Goal: Task Accomplishment & Management: Complete application form

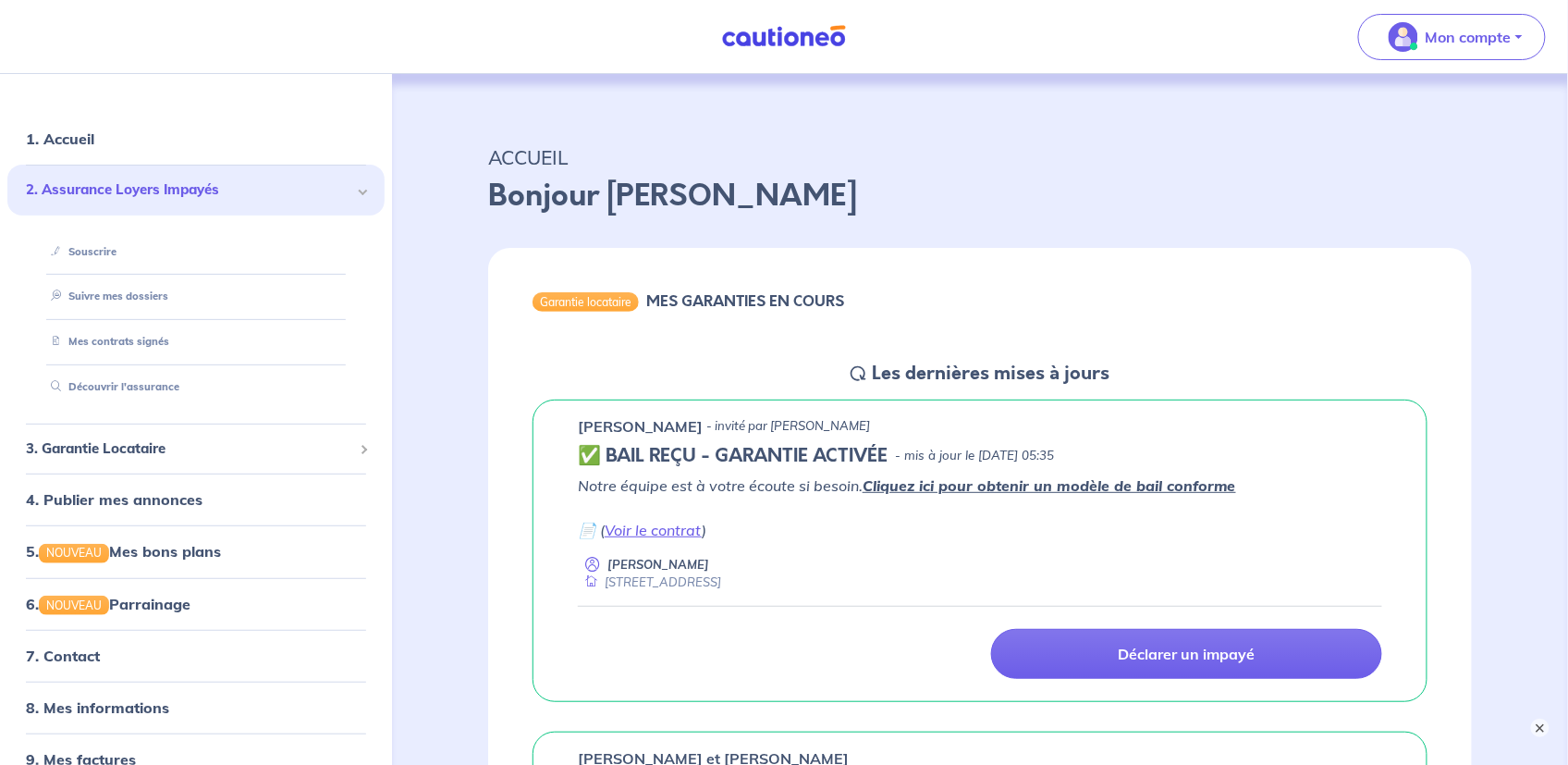
scroll to position [62, 0]
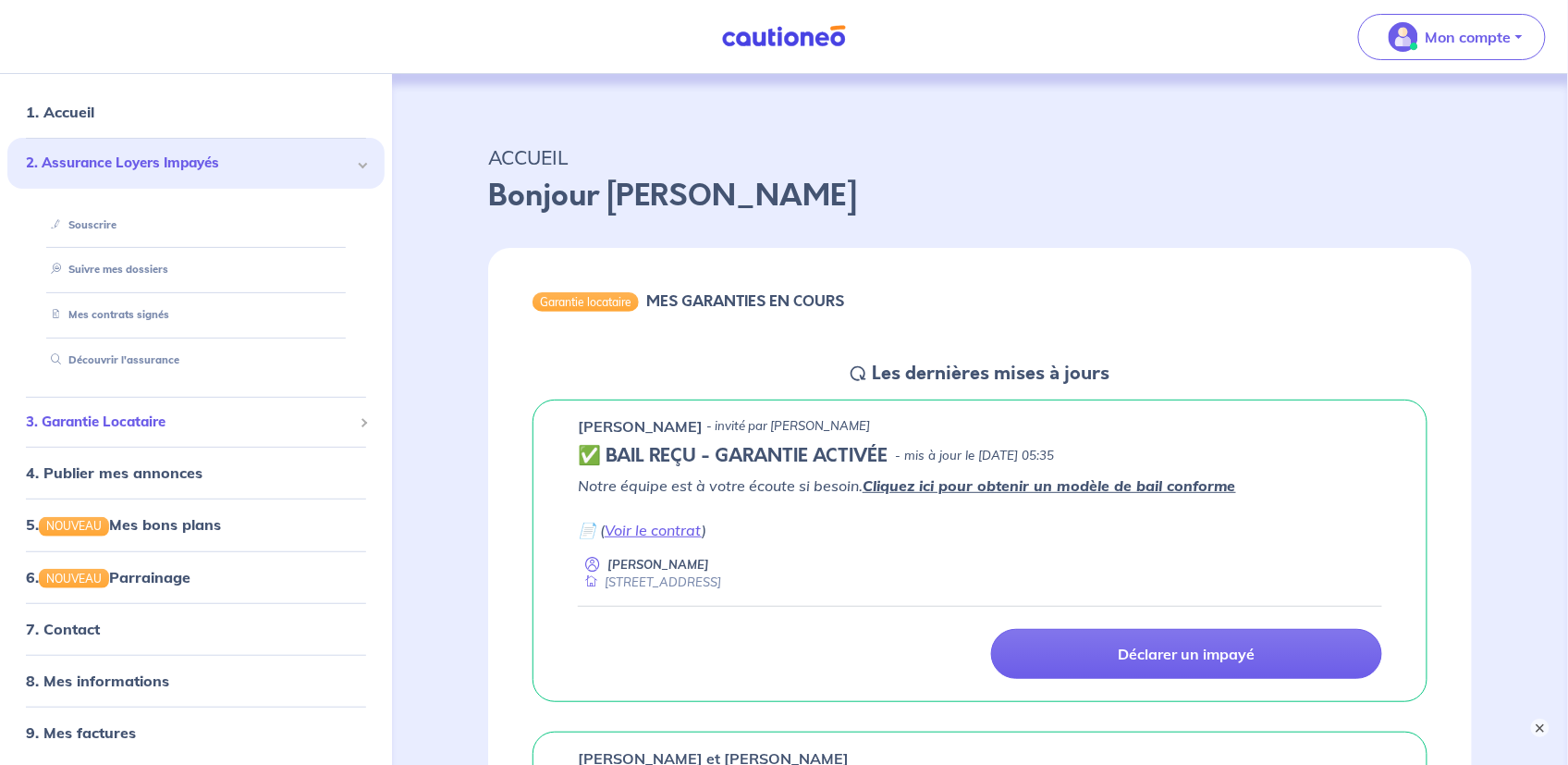
click at [112, 425] on span "3. Garantie Locataire" at bounding box center [188, 422] width 326 height 22
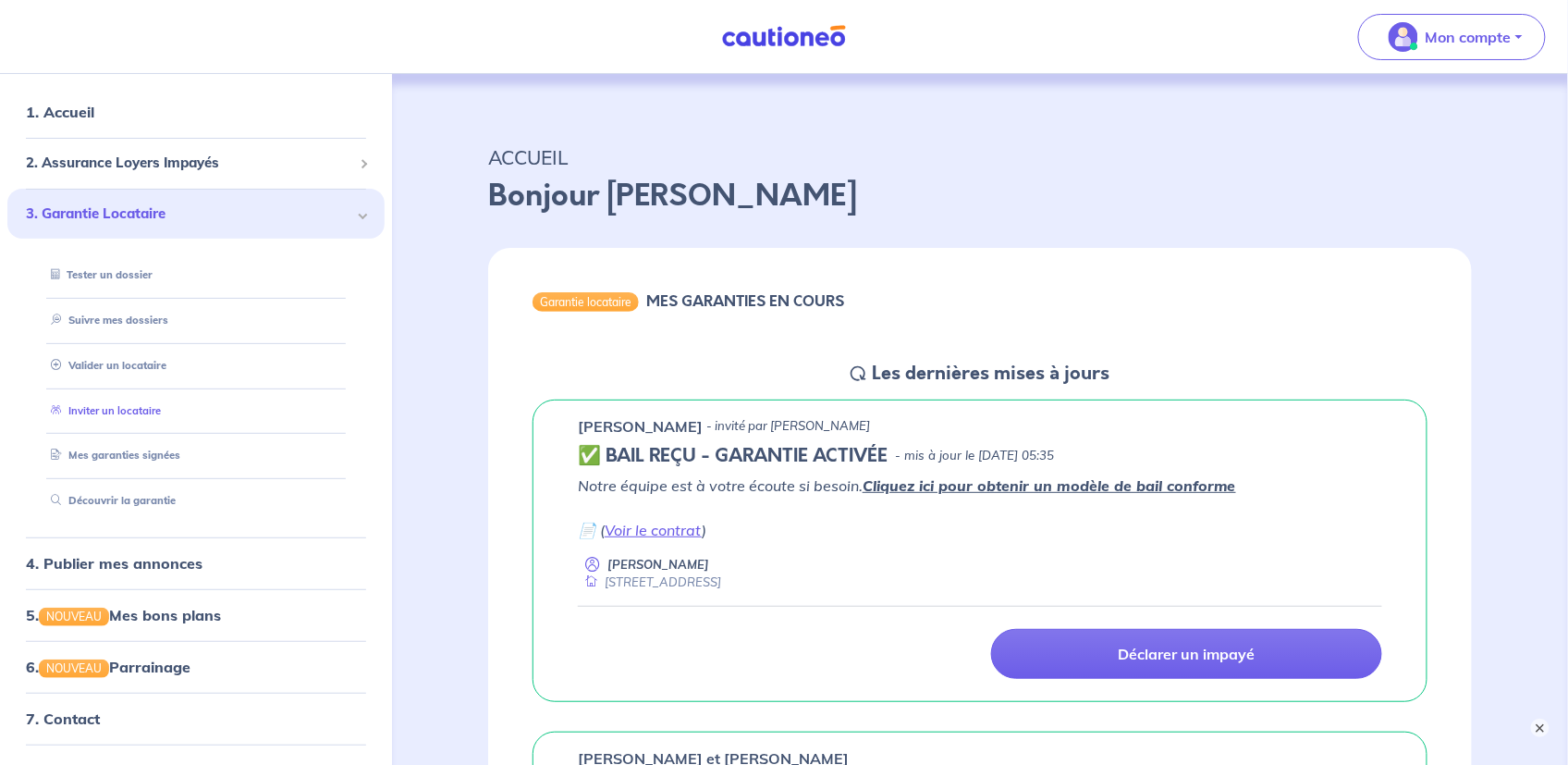
click at [108, 408] on link "Inviter un locataire" at bounding box center [102, 409] width 117 height 13
select select "FR"
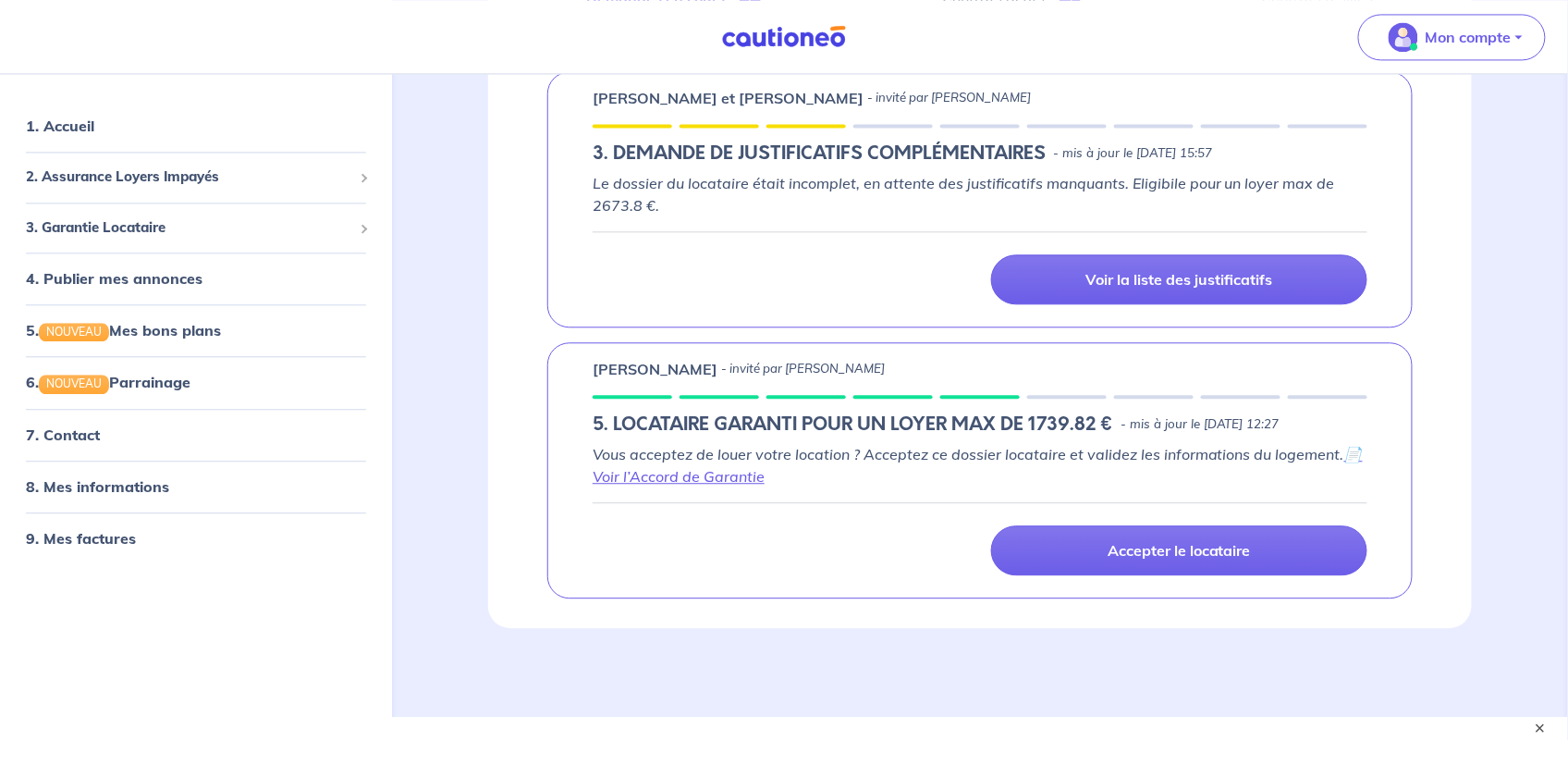
scroll to position [1007, 0]
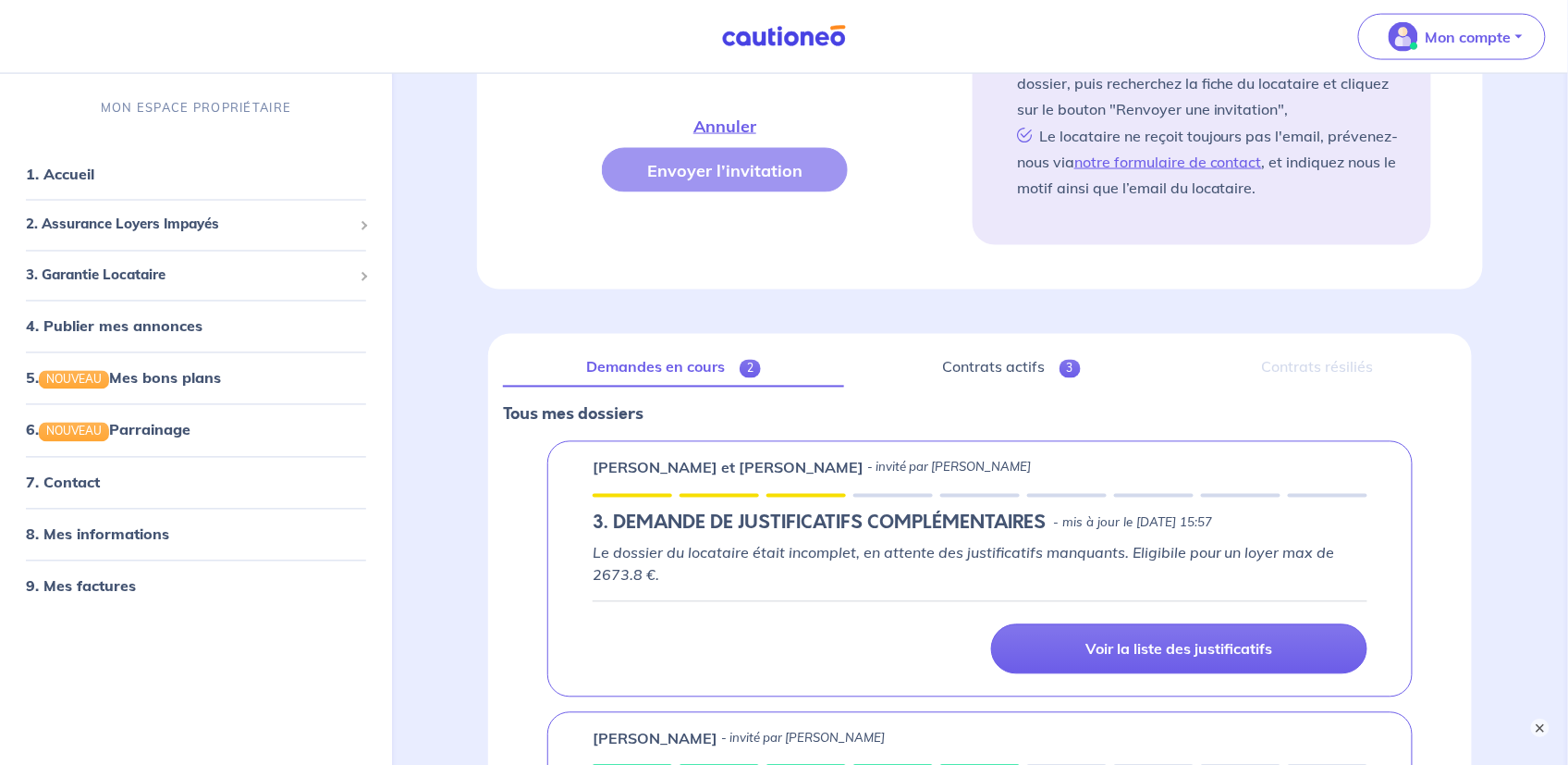
click at [1304, 349] on div "Contrats résiliés" at bounding box center [1318, 368] width 278 height 38
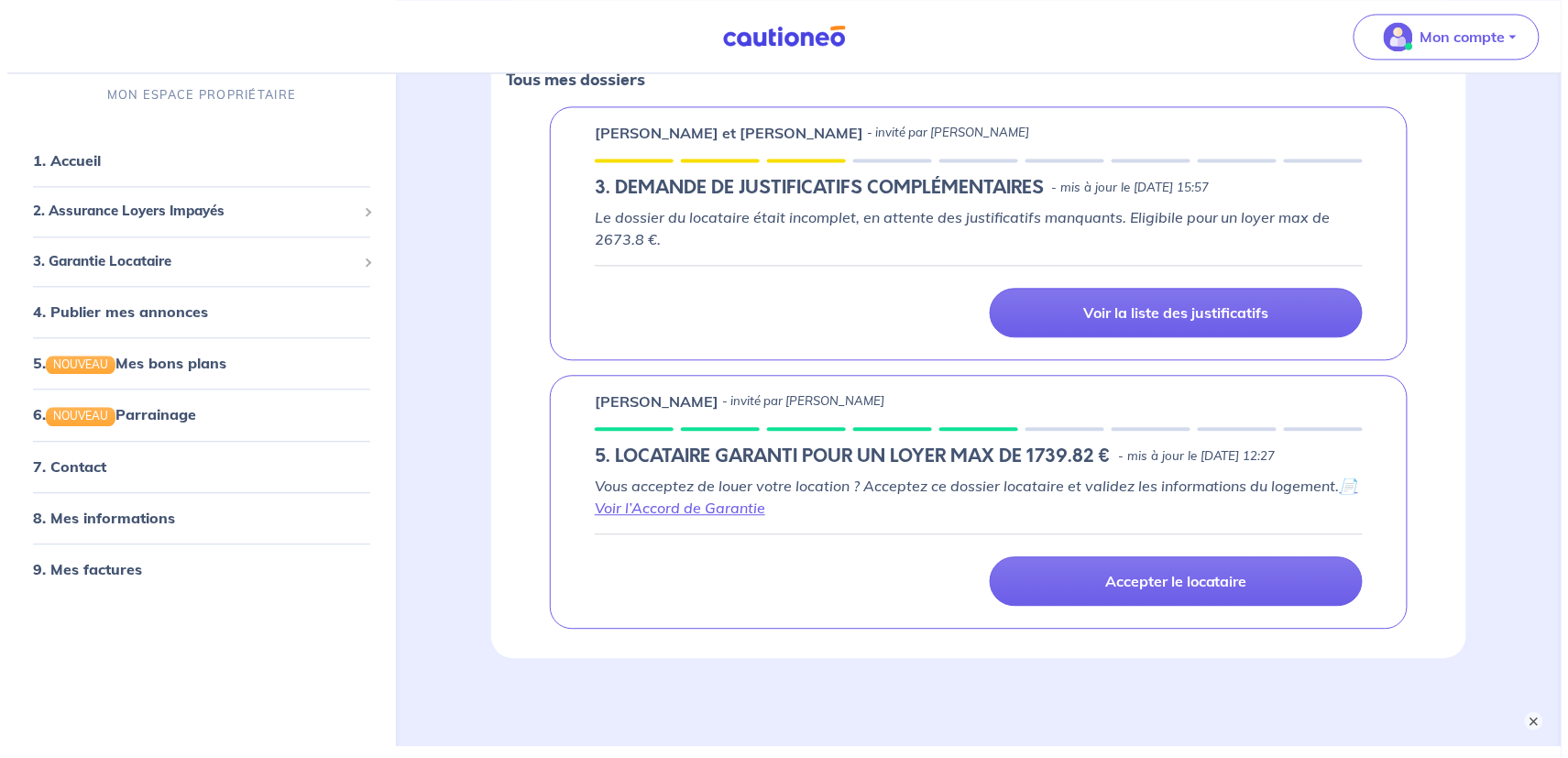
scroll to position [1364, 0]
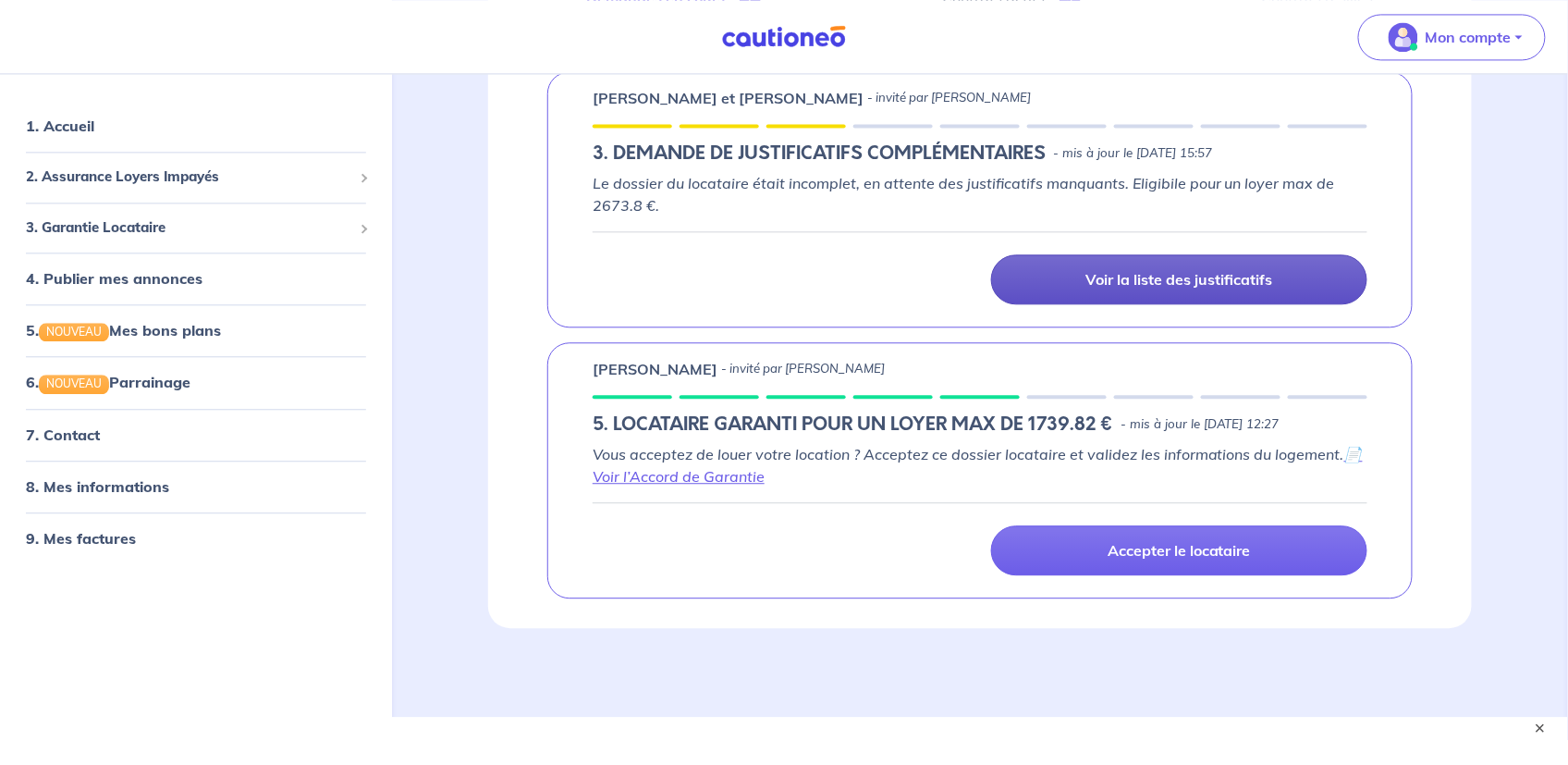
click at [1171, 270] on p "Voir la liste des justificatifs" at bounding box center [1179, 279] width 186 height 19
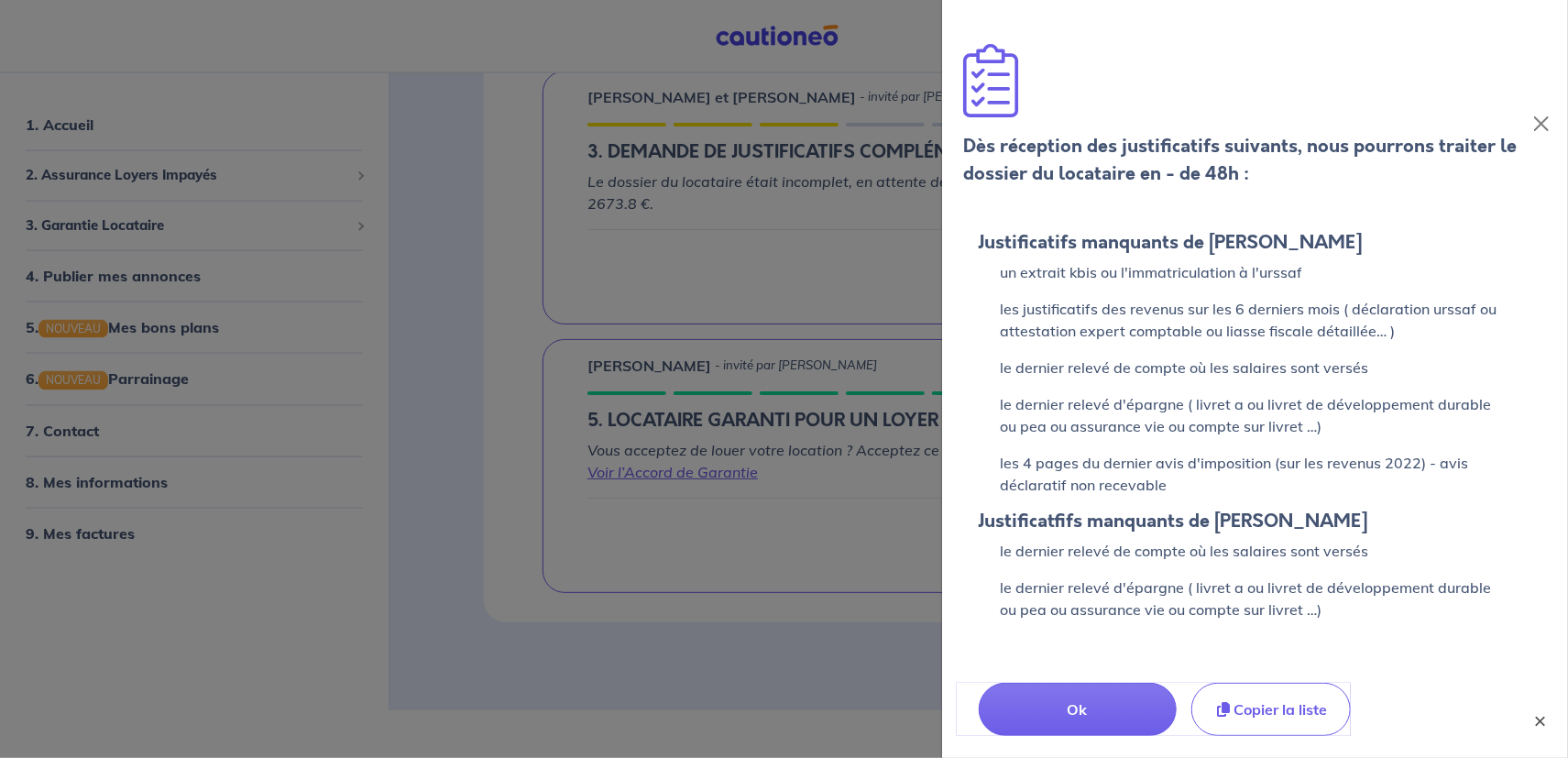
click at [1536, 718] on button "×" at bounding box center [1541, 721] width 22 height 22
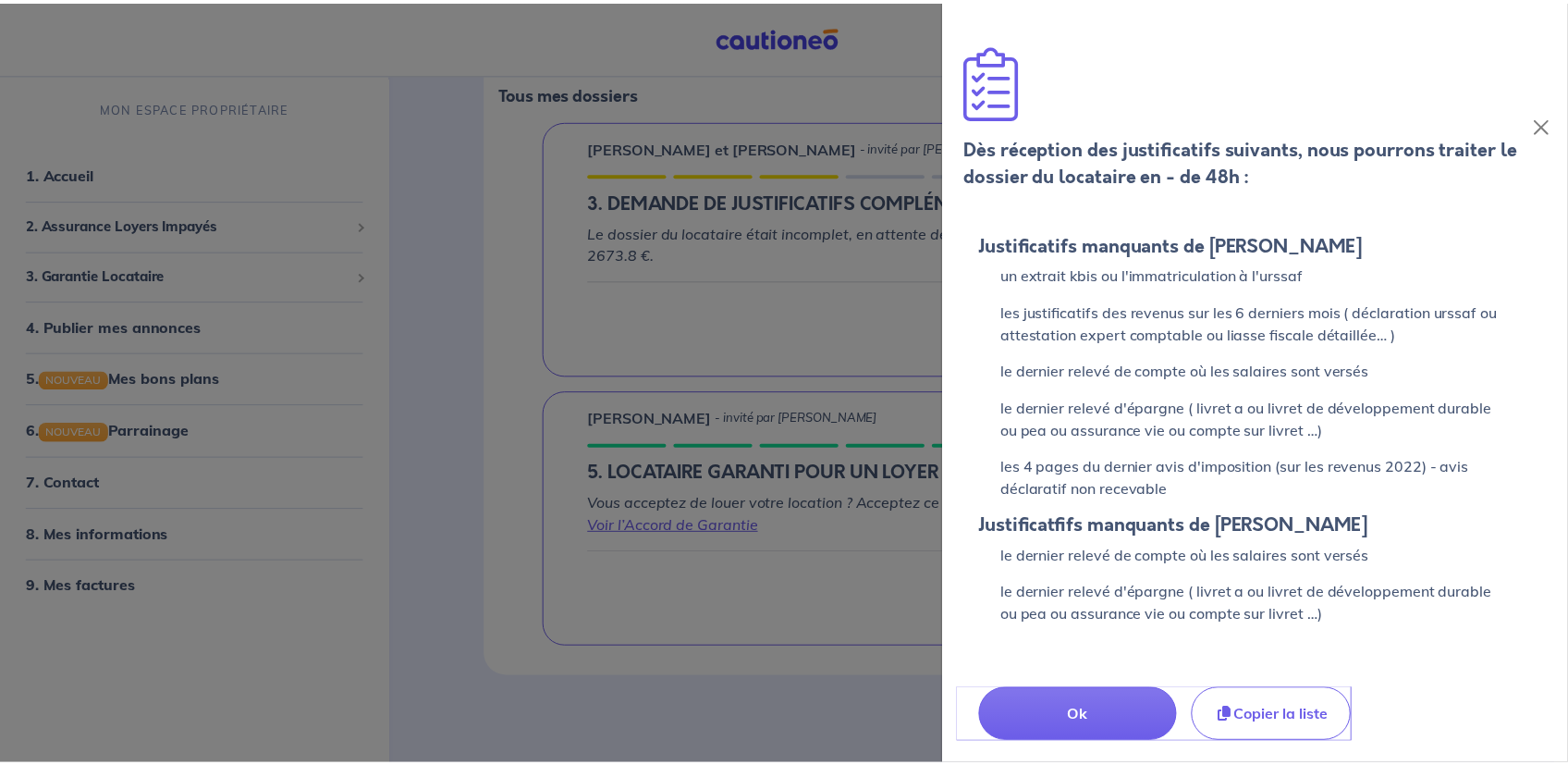
scroll to position [1302, 0]
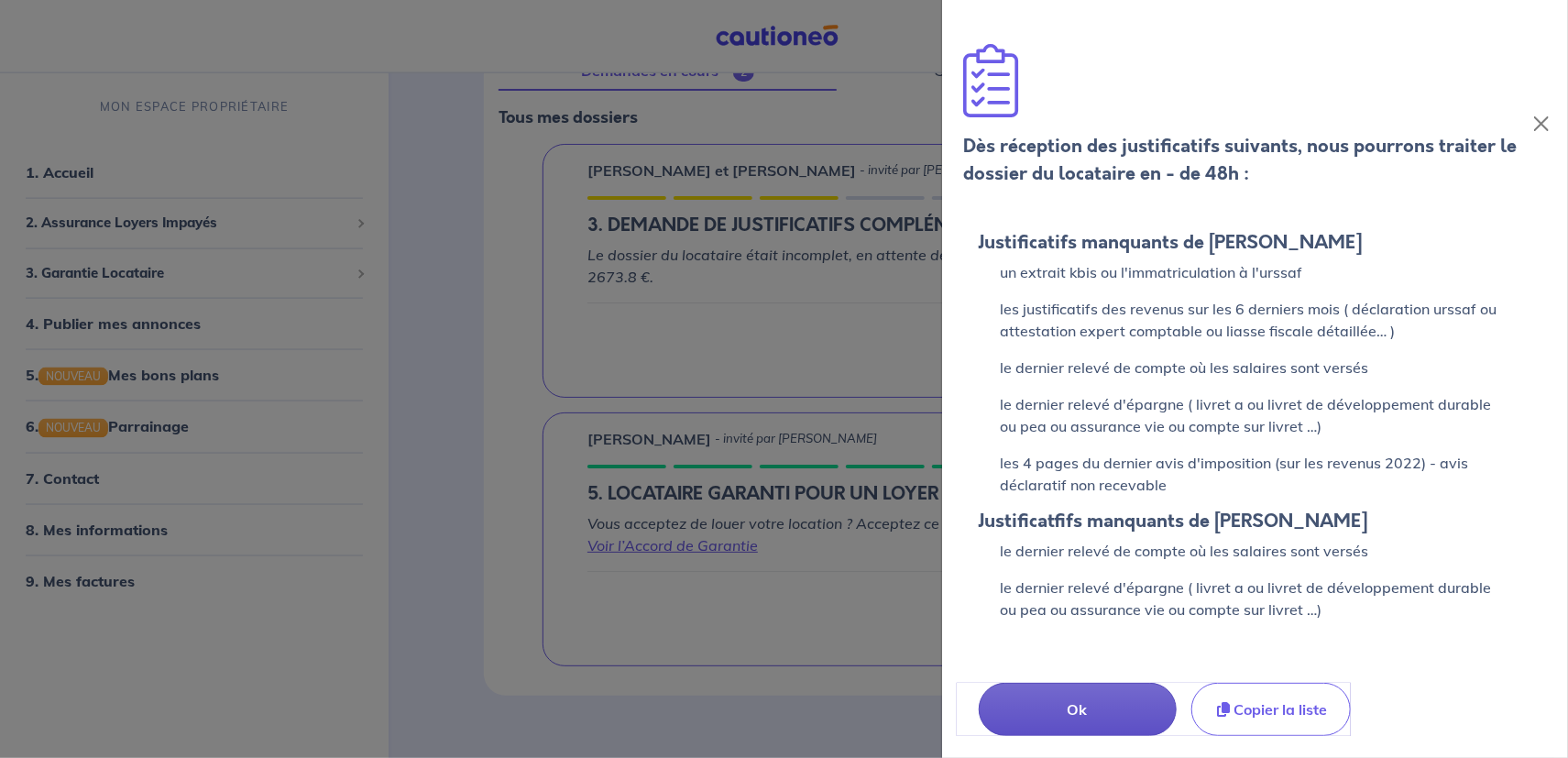
click at [1079, 712] on p "Ok" at bounding box center [1078, 709] width 108 height 22
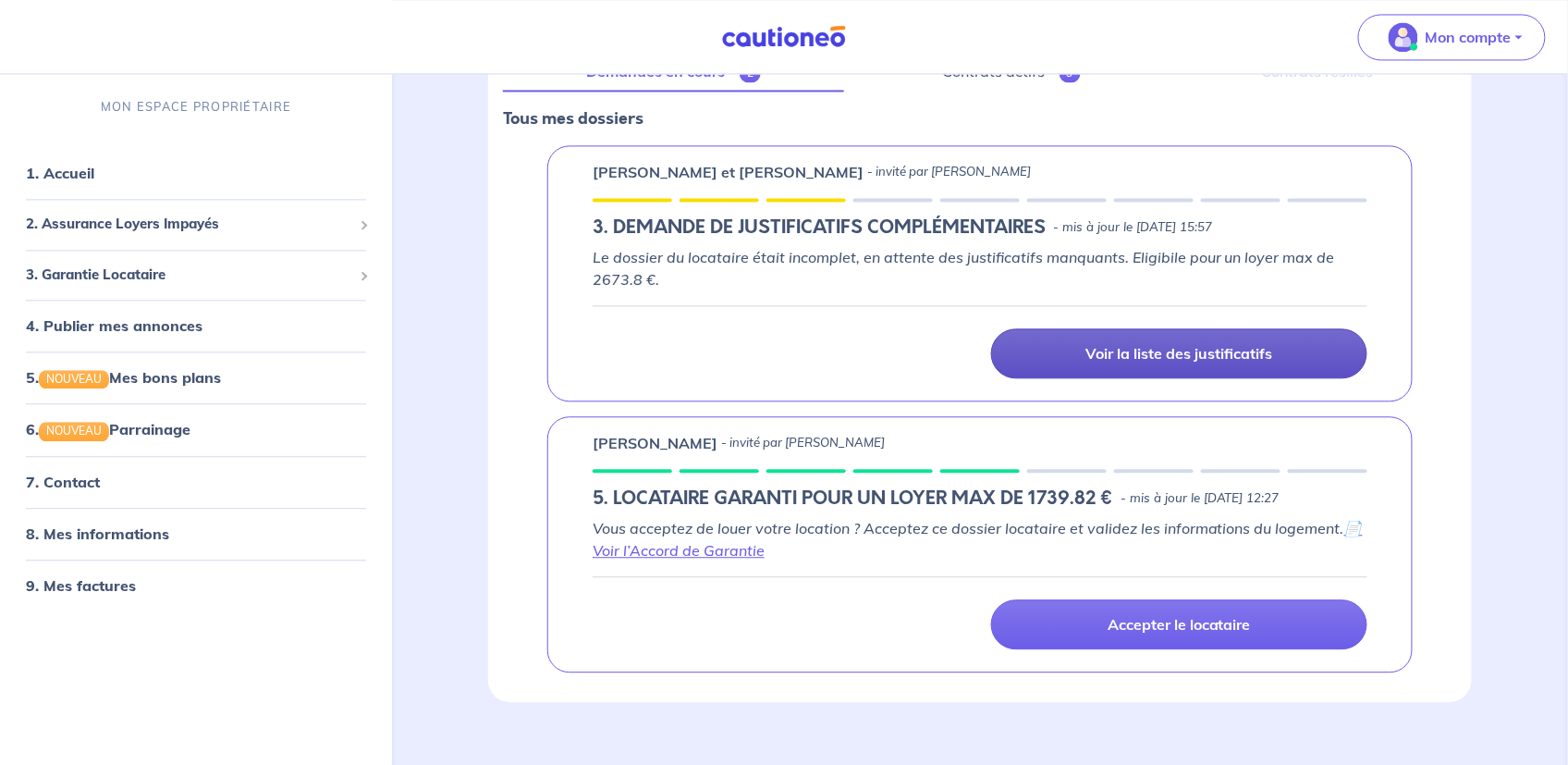
drag, startPoint x: 696, startPoint y: 301, endPoint x: 642, endPoint y: 300, distance: 54.0
click at [642, 306] on div "Voir la liste des justificatifs" at bounding box center [980, 342] width 775 height 73
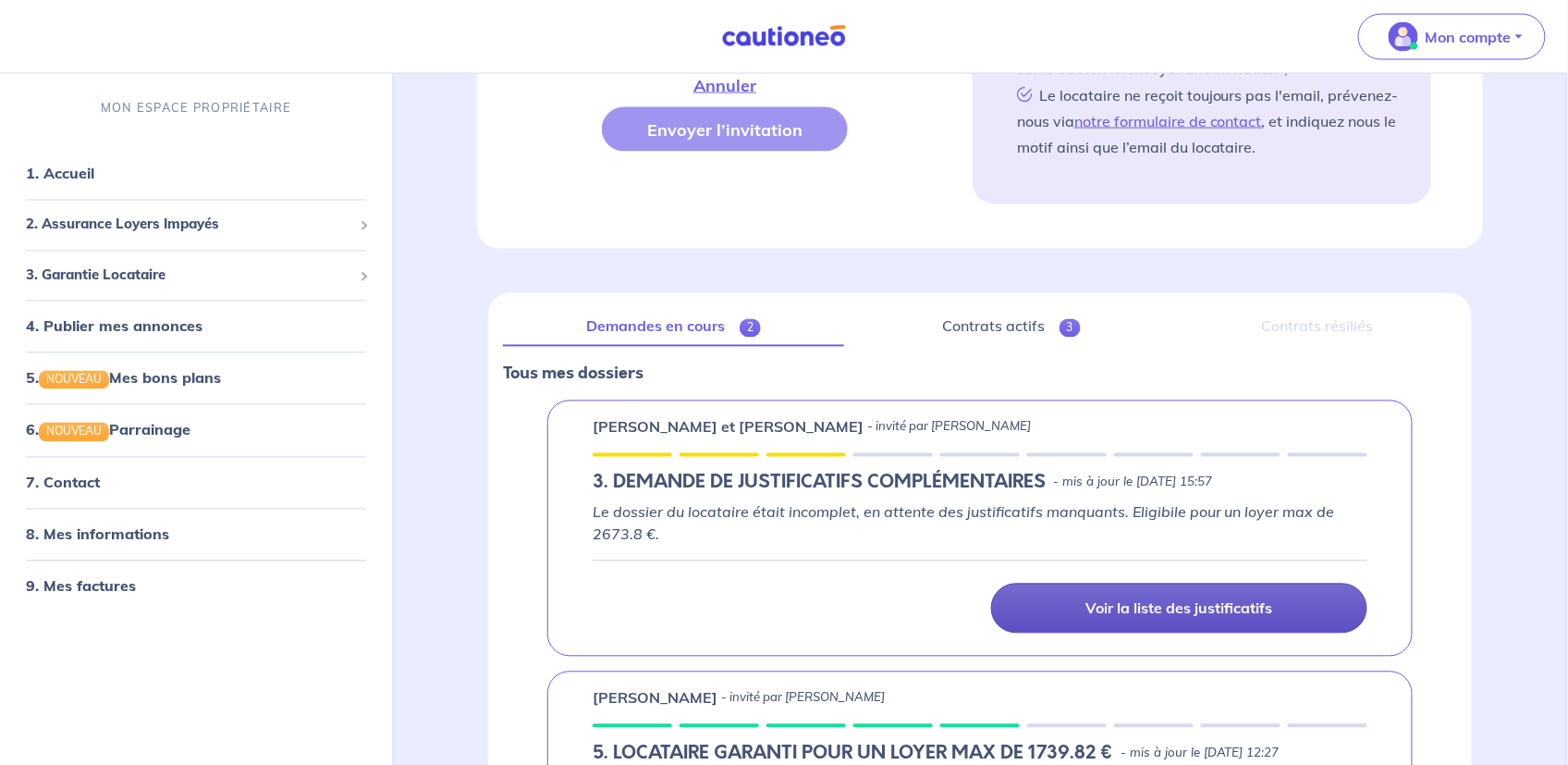
scroll to position [1024, 0]
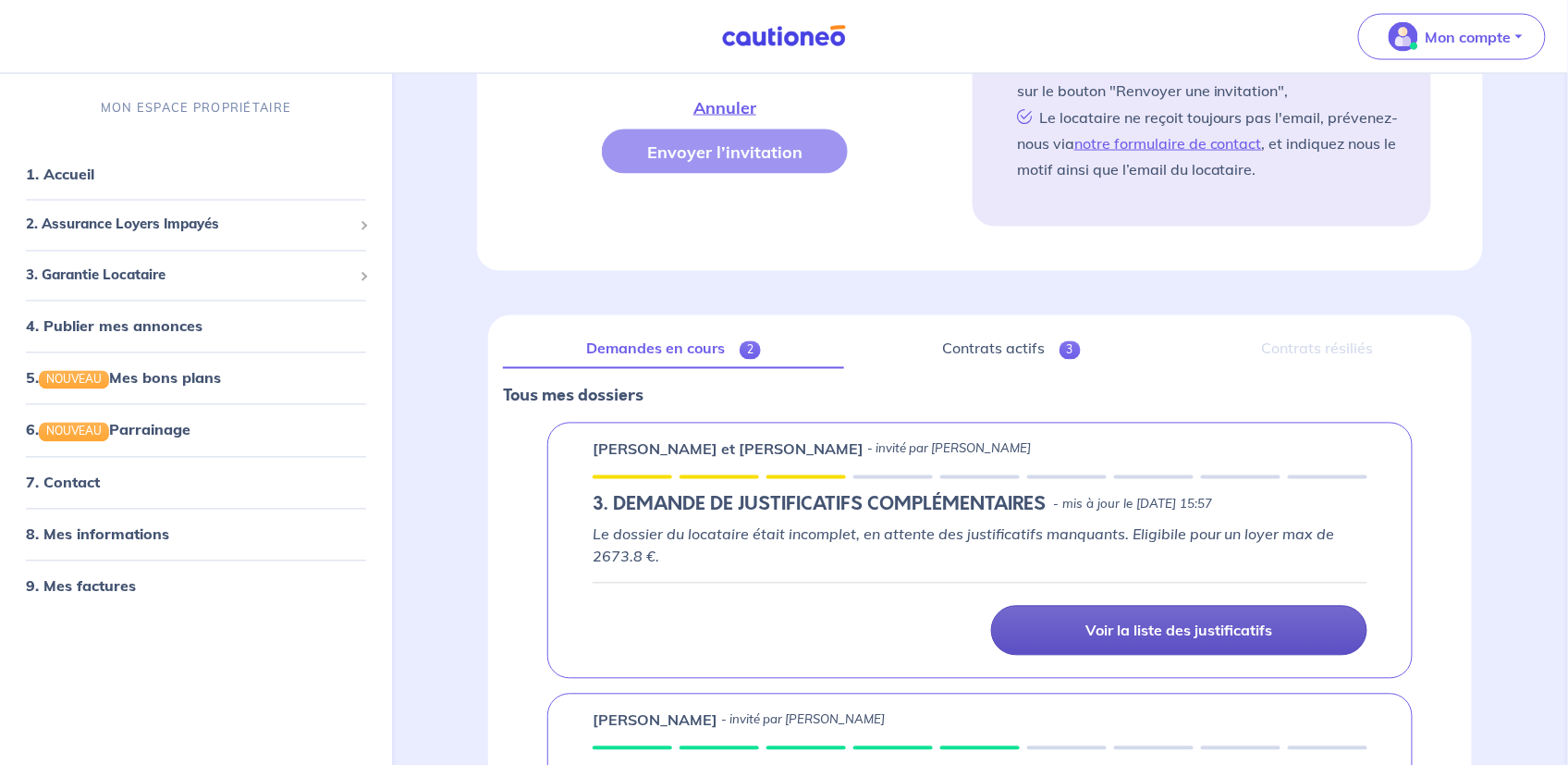
click at [1300, 330] on div "Contrats résiliés" at bounding box center [1318, 349] width 278 height 38
click at [980, 330] on link "Contrats actifs 3" at bounding box center [1011, 349] width 306 height 38
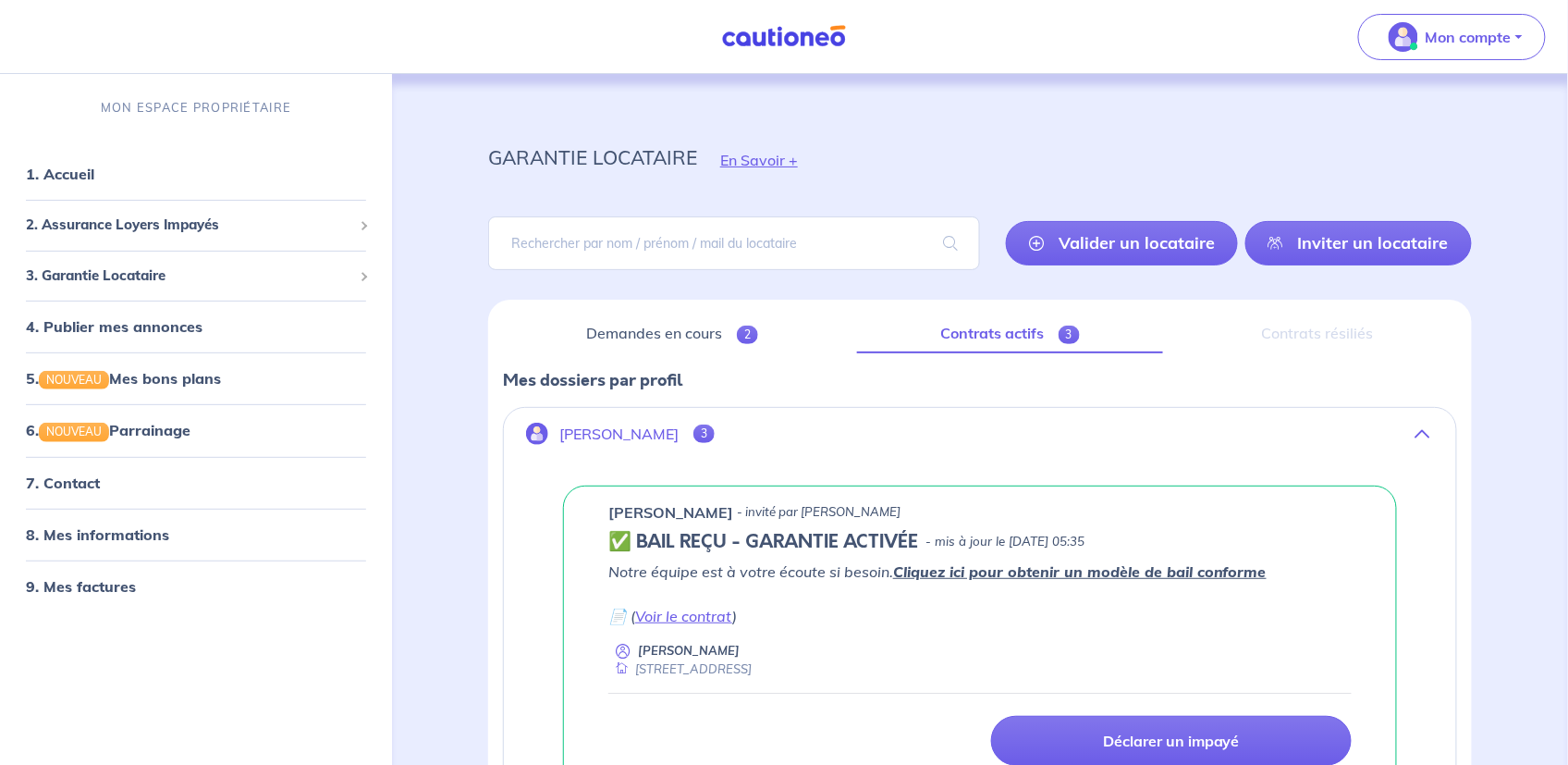
drag, startPoint x: 1366, startPoint y: 240, endPoint x: 1389, endPoint y: 178, distance: 66.1
click at [1366, 240] on link "Inviter un locataire" at bounding box center [1359, 243] width 227 height 44
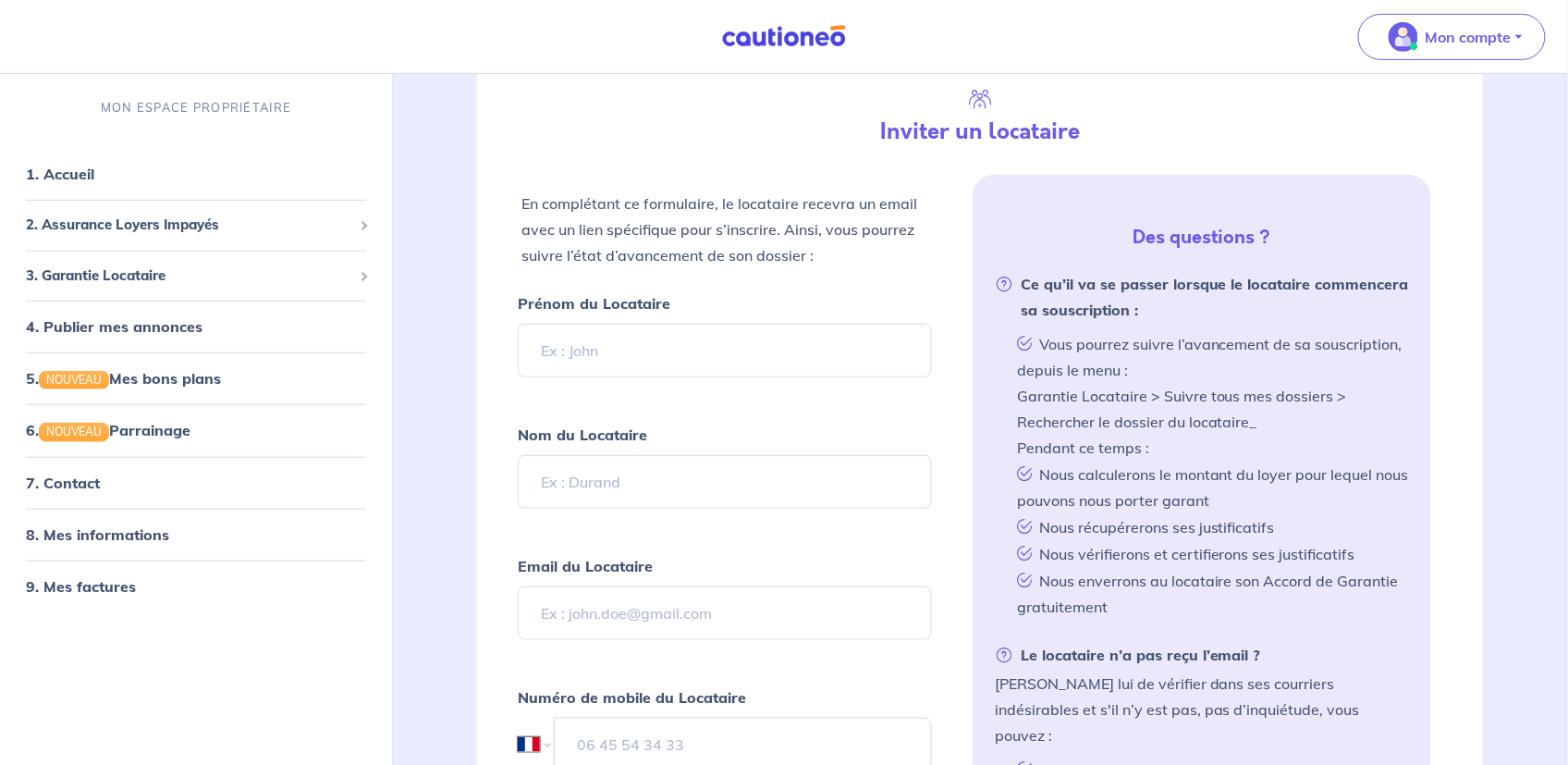
scroll to position [298, 0]
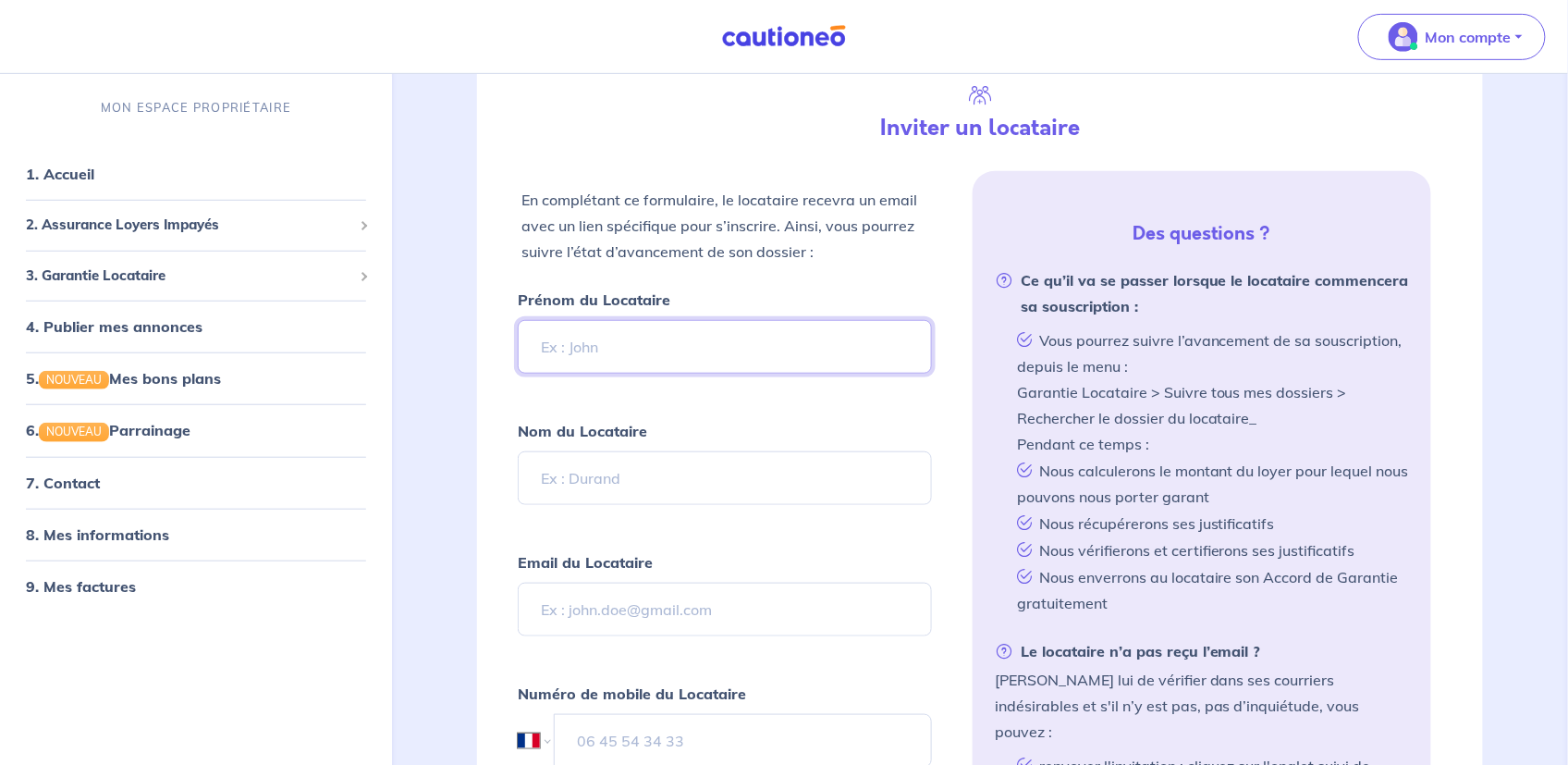
click at [576, 333] on input "Prénom du Locataire" at bounding box center [724, 347] width 414 height 53
click at [557, 341] on input "Prénom du Locataire" at bounding box center [724, 347] width 414 height 53
type input "[PERSON_NAME]"
click at [575, 466] on input "Nom du Locataire" at bounding box center [724, 478] width 414 height 53
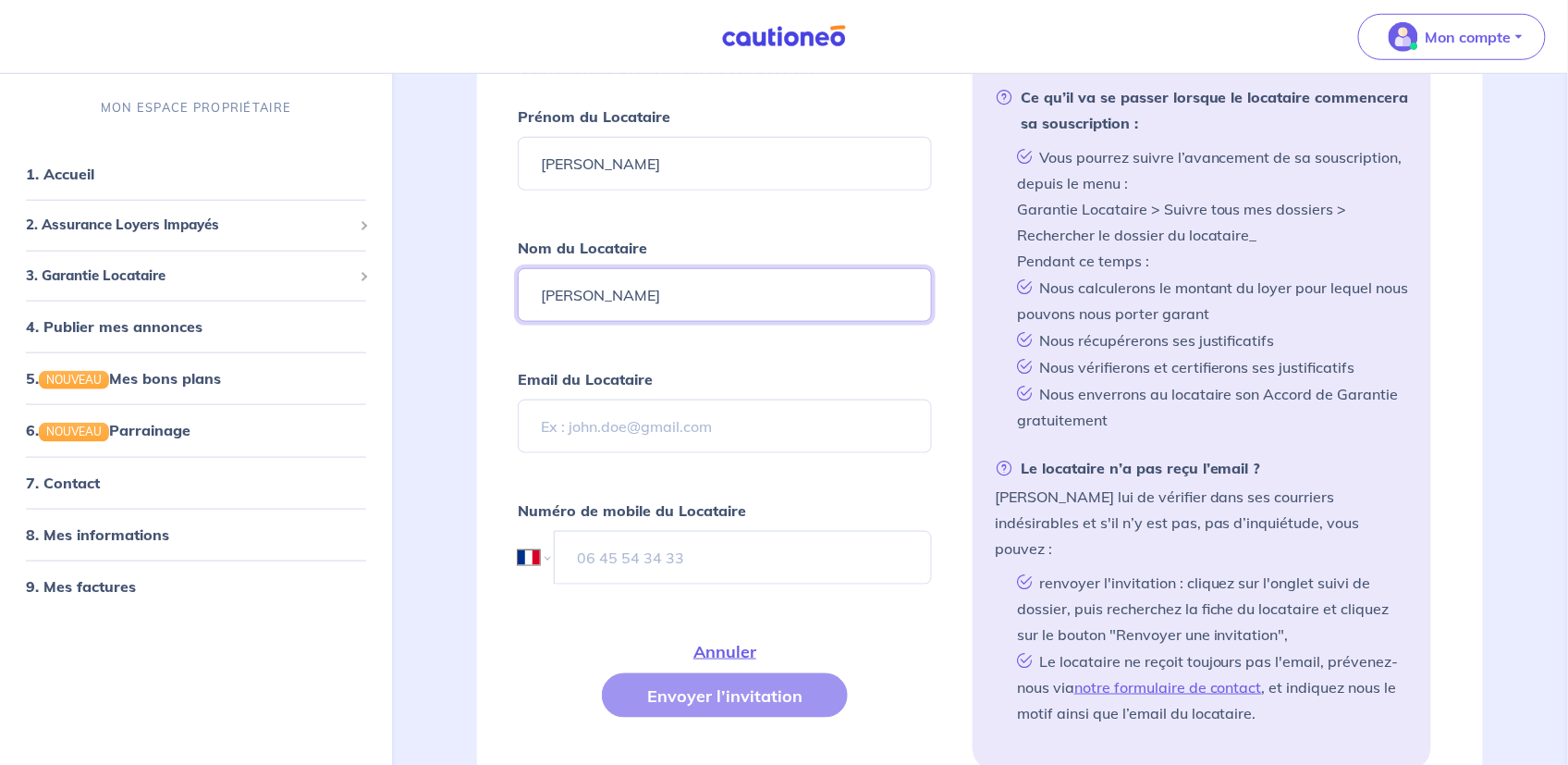
scroll to position [483, 0]
type input "[PERSON_NAME]"
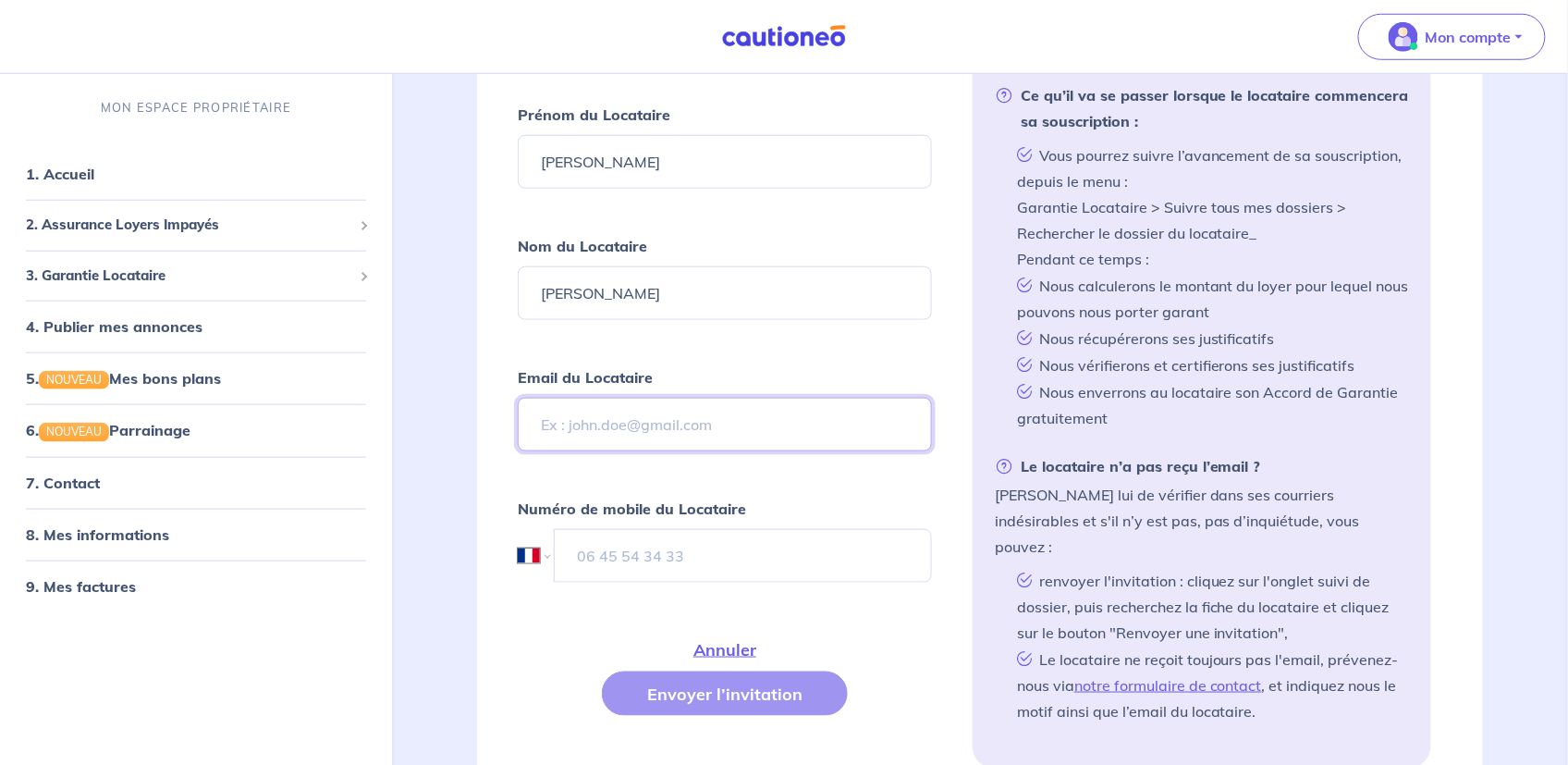
click at [621, 411] on input "Email du Locataire" at bounding box center [724, 424] width 414 height 53
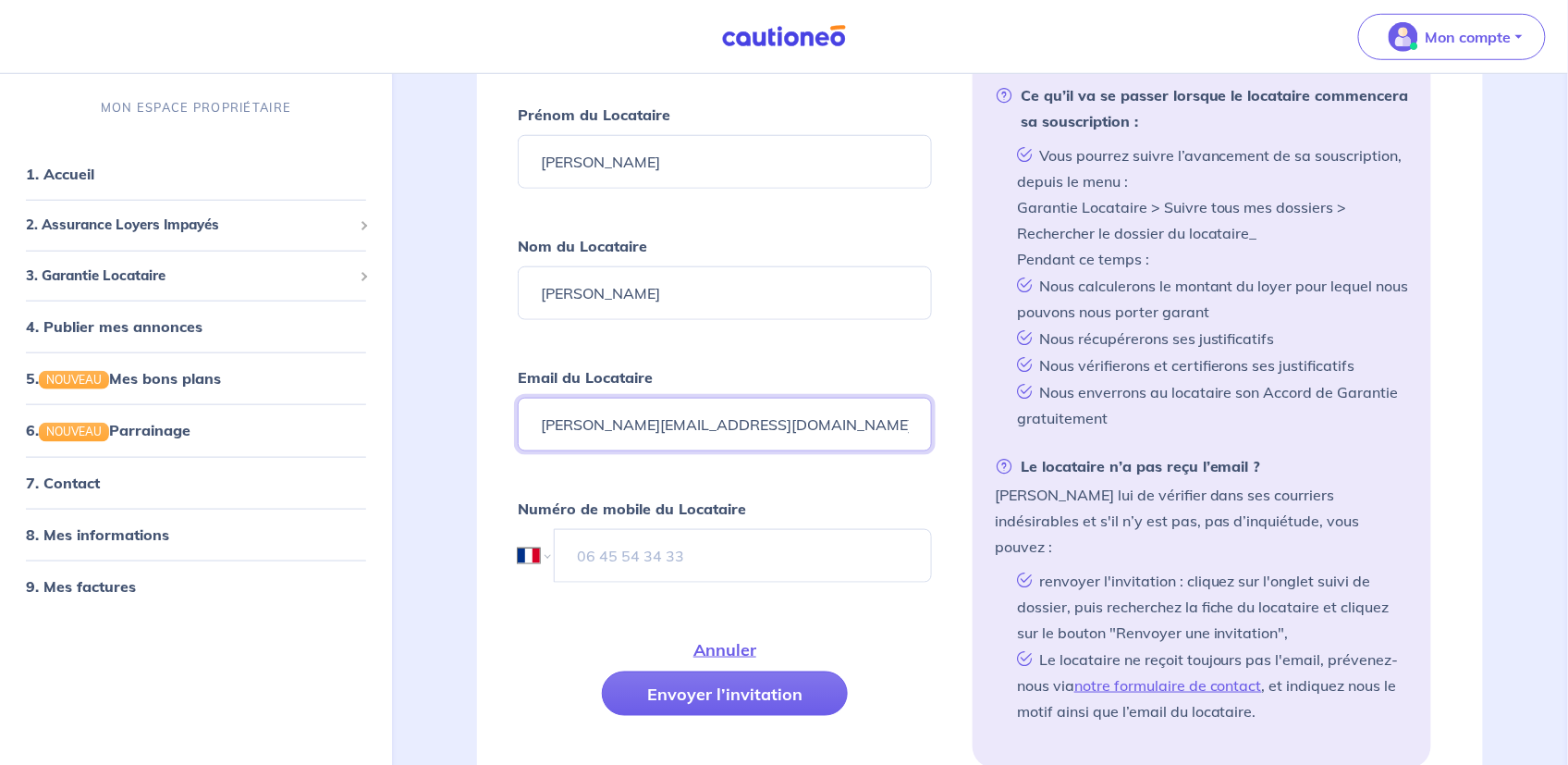
type input "[PERSON_NAME][EMAIL_ADDRESS][DOMAIN_NAME]"
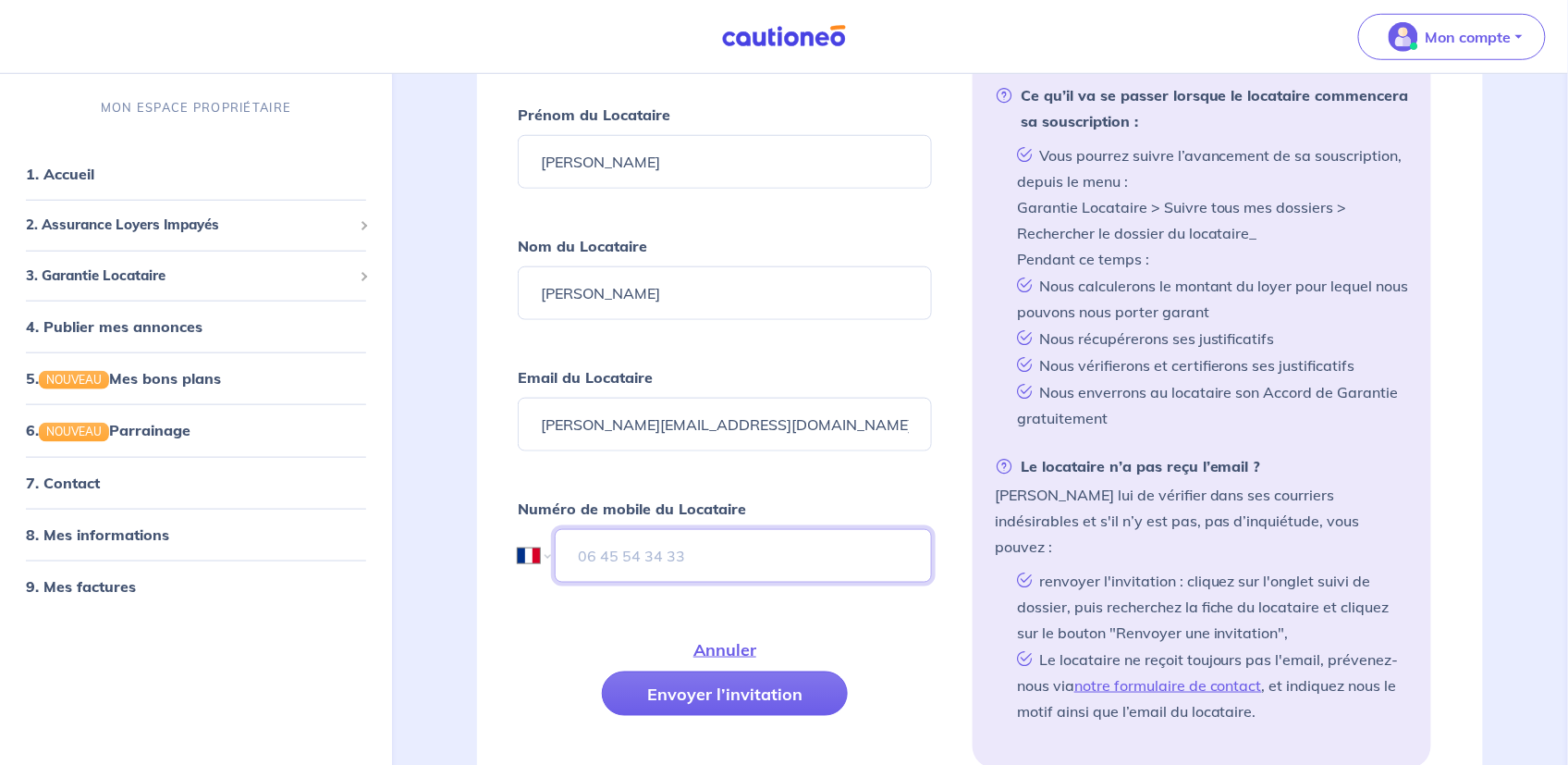
click at [611, 543] on input "tel" at bounding box center [743, 556] width 377 height 53
type input "07 83 95 06 89"
click at [664, 679] on button "Envoyer l’invitation" at bounding box center [725, 693] width 246 height 44
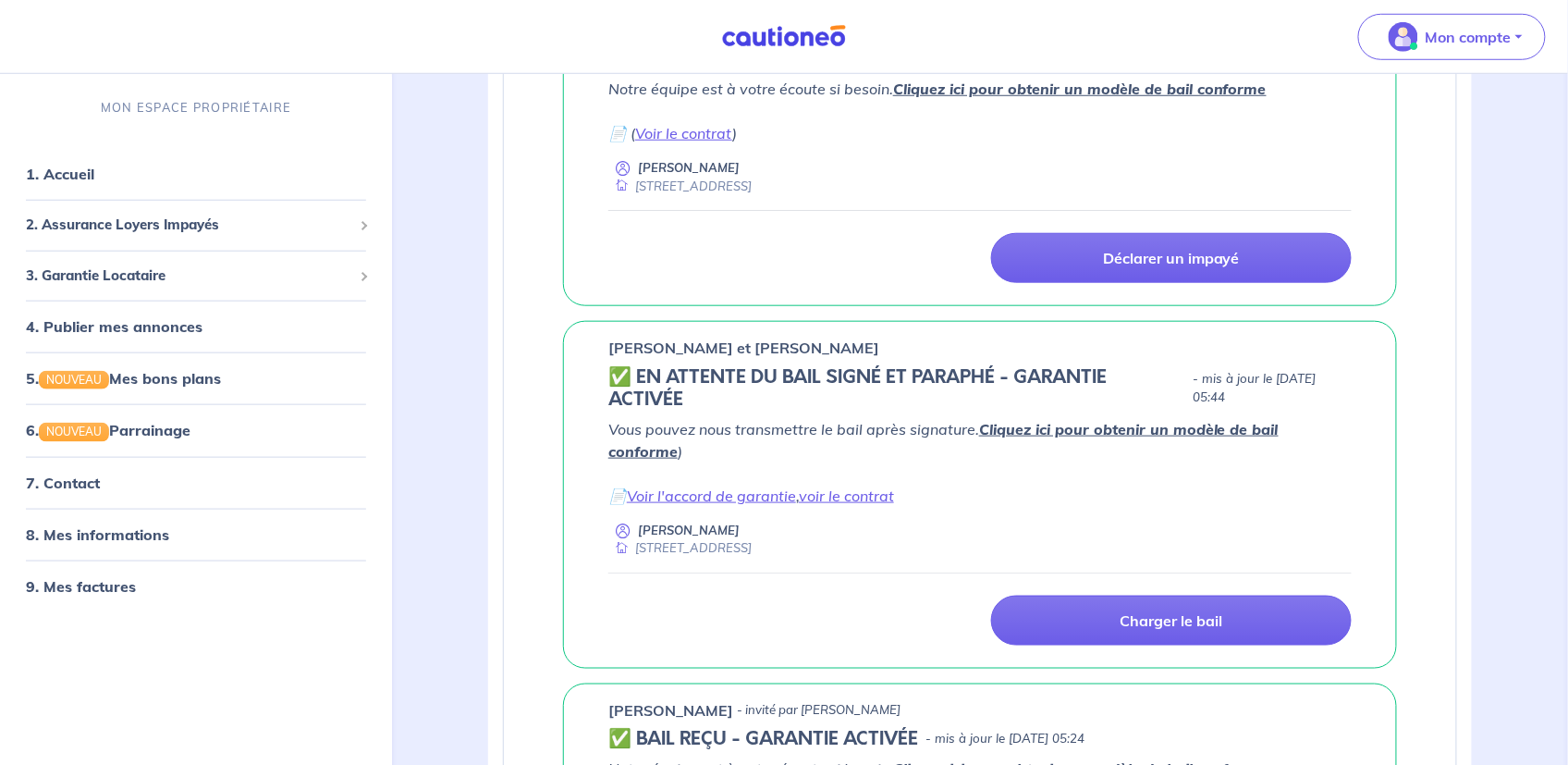
scroll to position [112, 0]
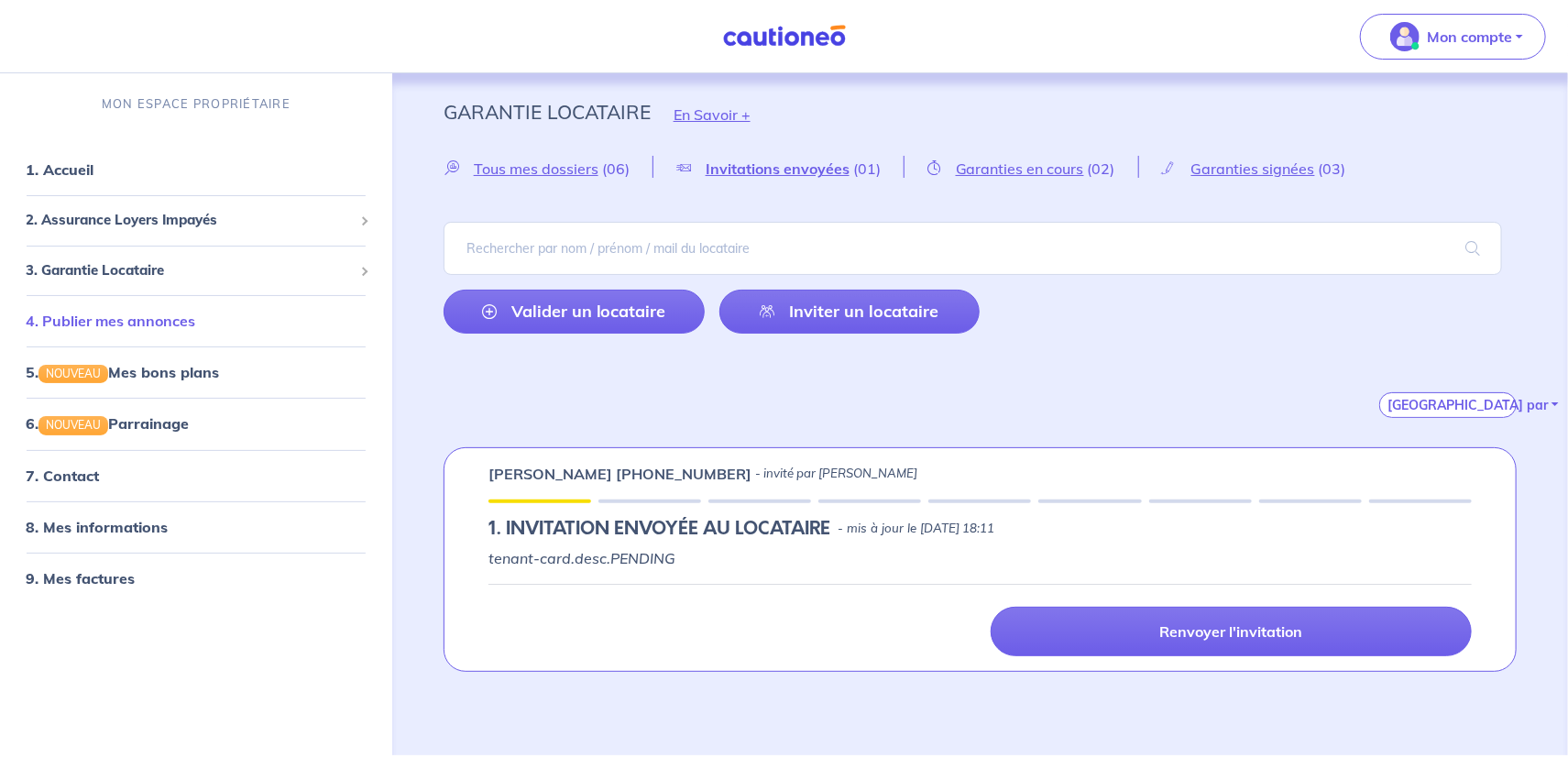
click at [95, 321] on link "4. Publier mes annonces" at bounding box center [110, 320] width 170 height 19
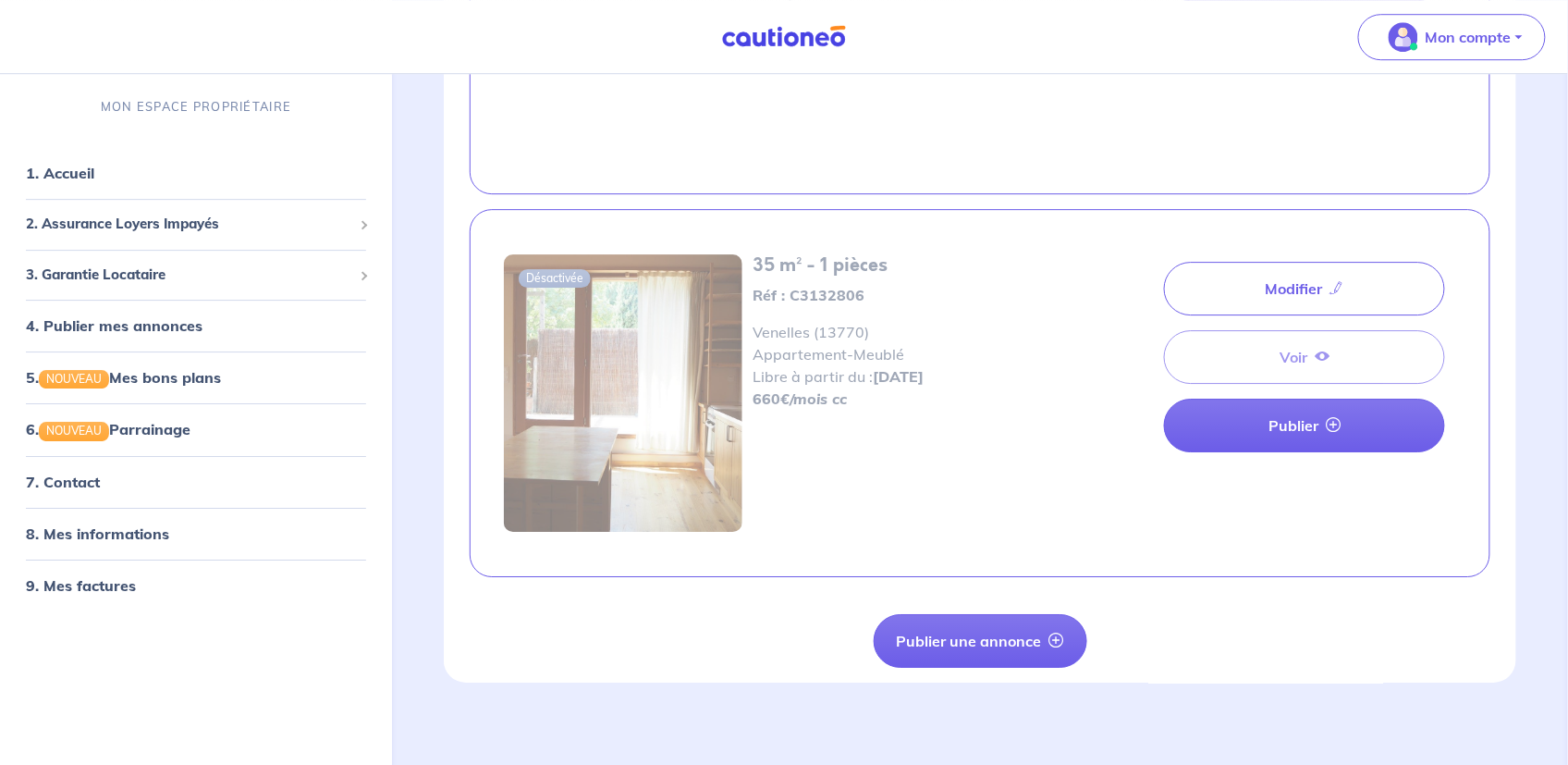
scroll to position [1893, 0]
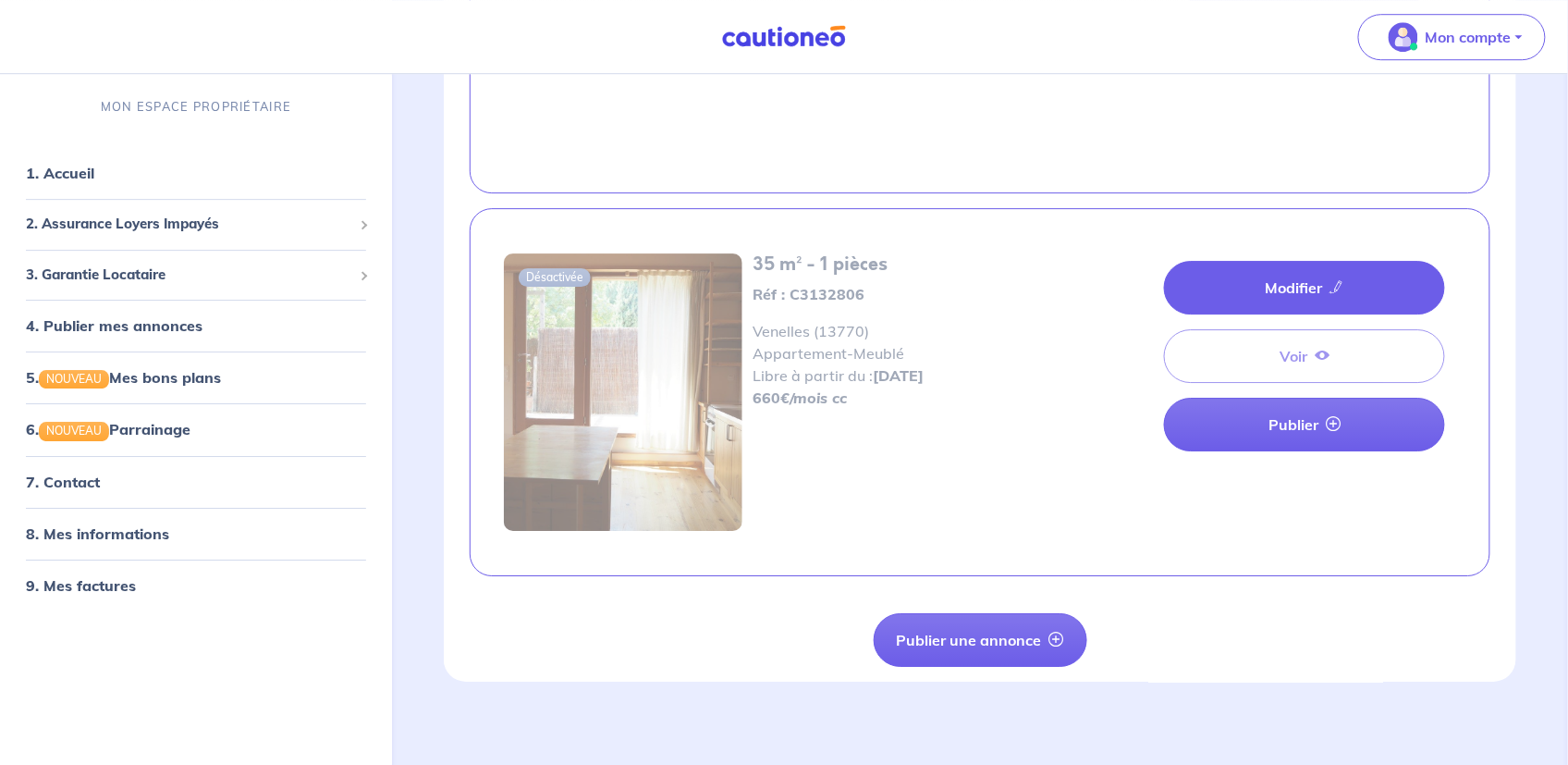
click at [1292, 282] on link "Modifier" at bounding box center [1304, 288] width 281 height 53
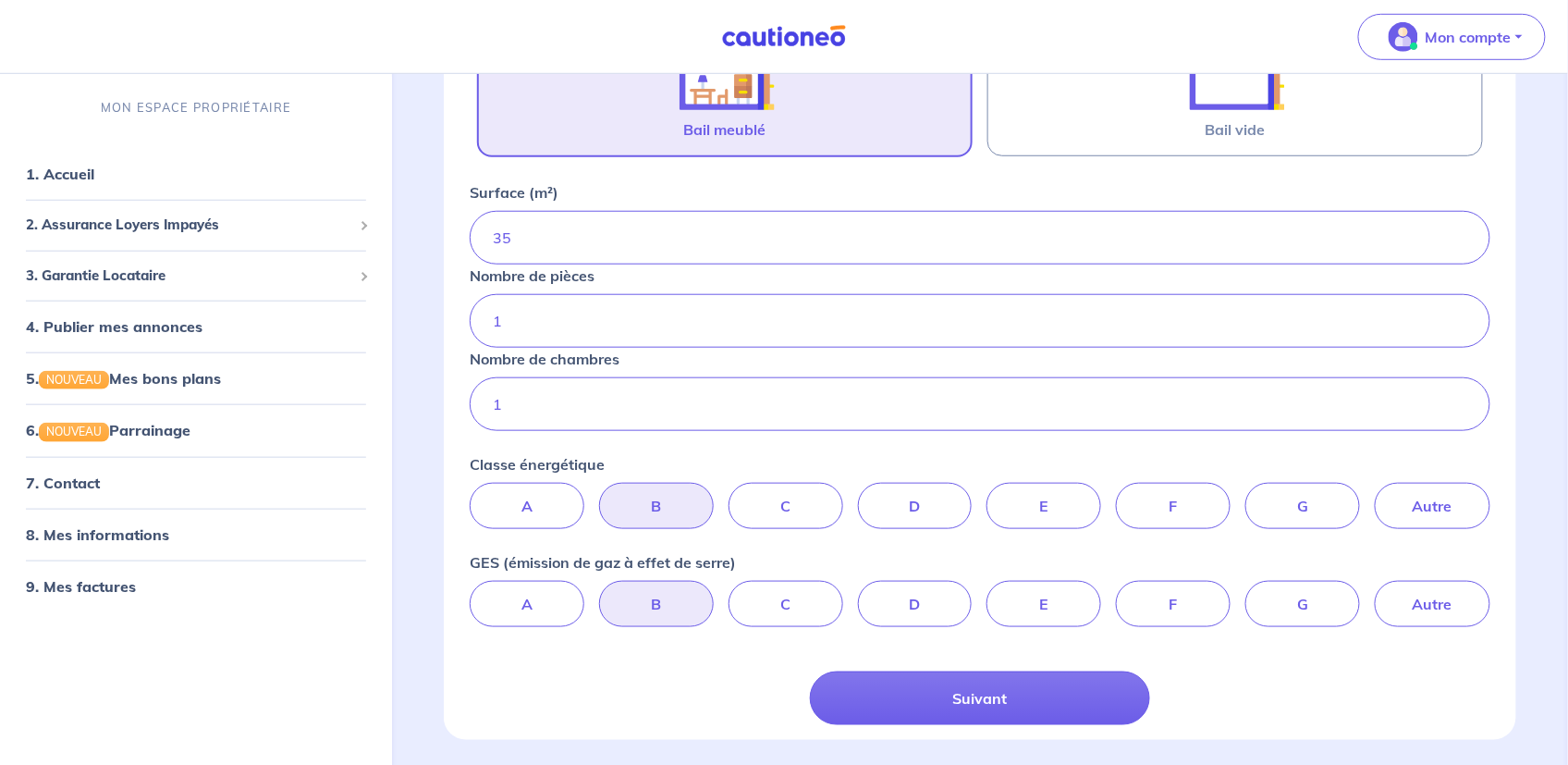
scroll to position [479, 0]
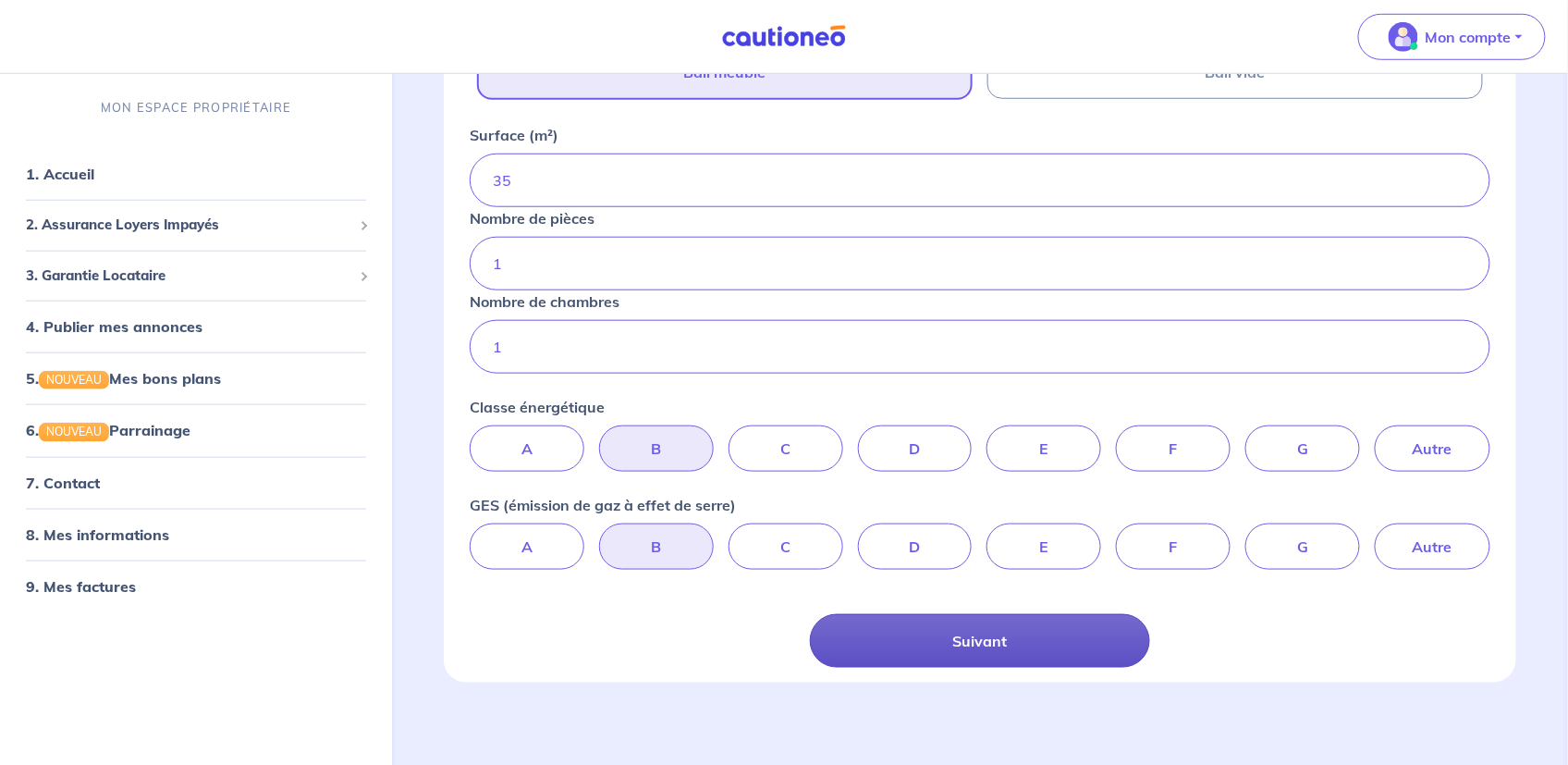
click at [988, 637] on button "Suivant" at bounding box center [980, 641] width 340 height 53
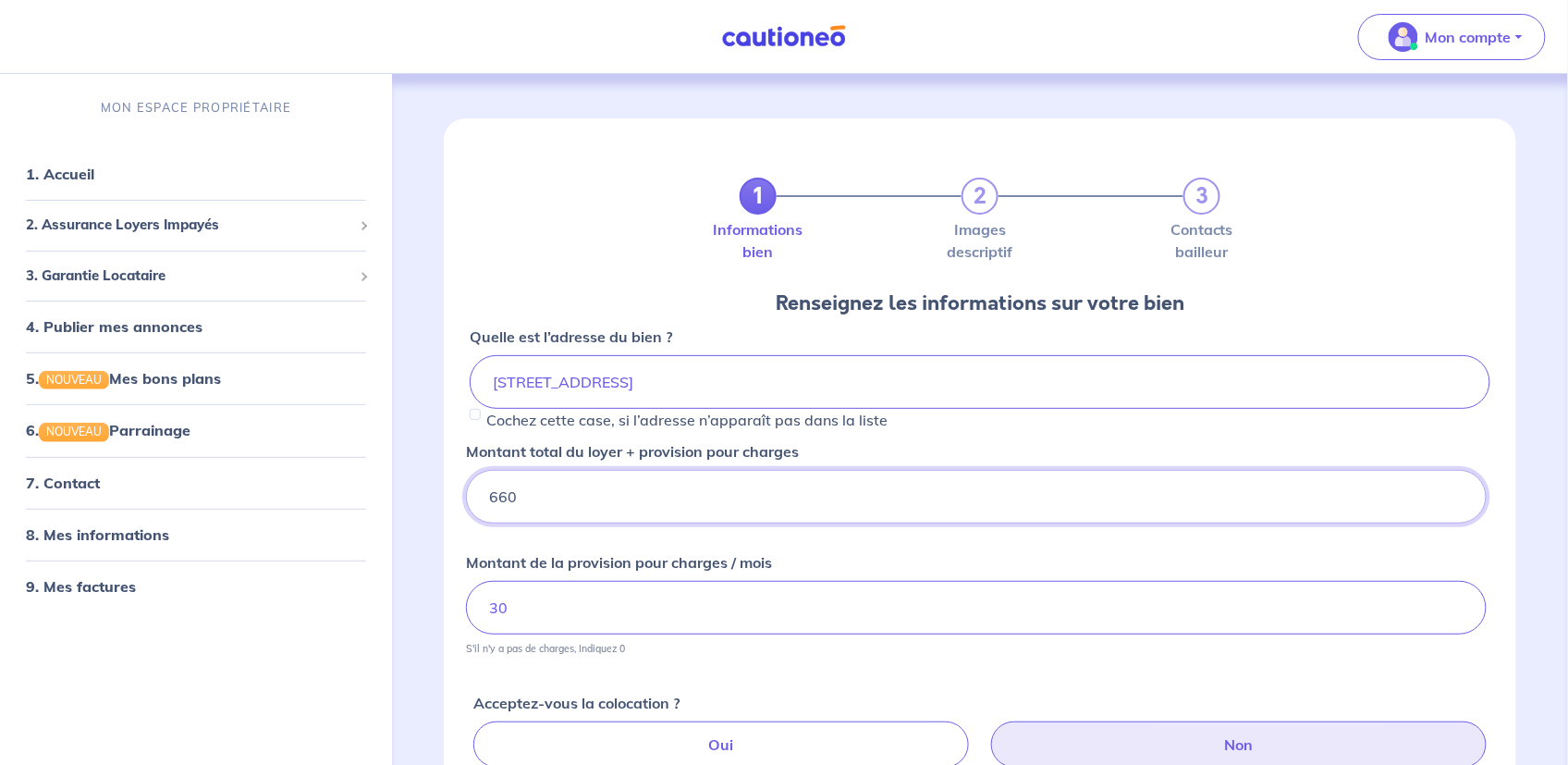
click at [500, 502] on input "660" at bounding box center [977, 497] width 1021 height 53
type input "690"
drag, startPoint x: 506, startPoint y: 605, endPoint x: 490, endPoint y: 604, distance: 16.0
click at [492, 605] on input "30" at bounding box center [977, 607] width 1021 height 53
type input "40"
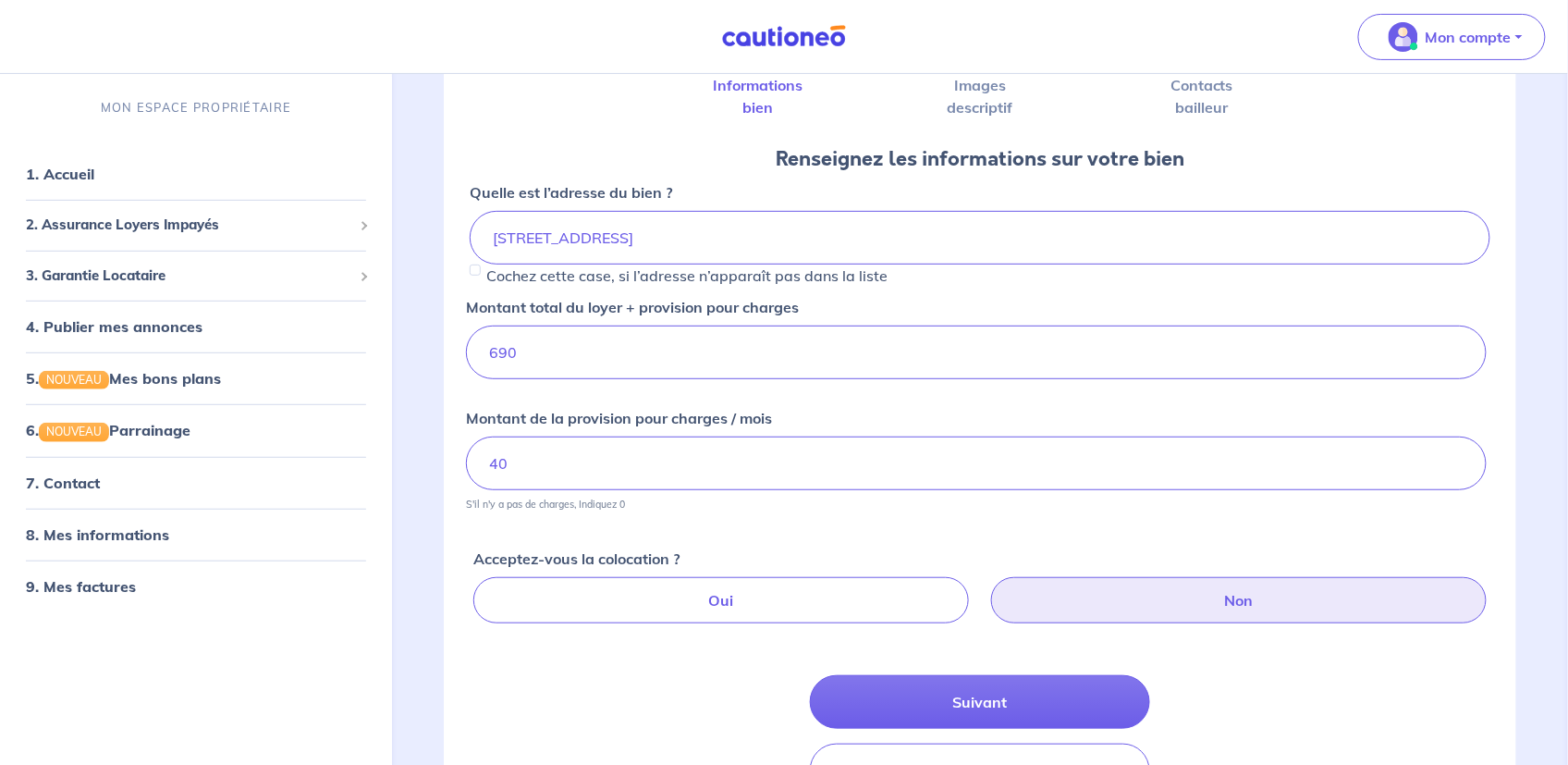
scroll to position [185, 0]
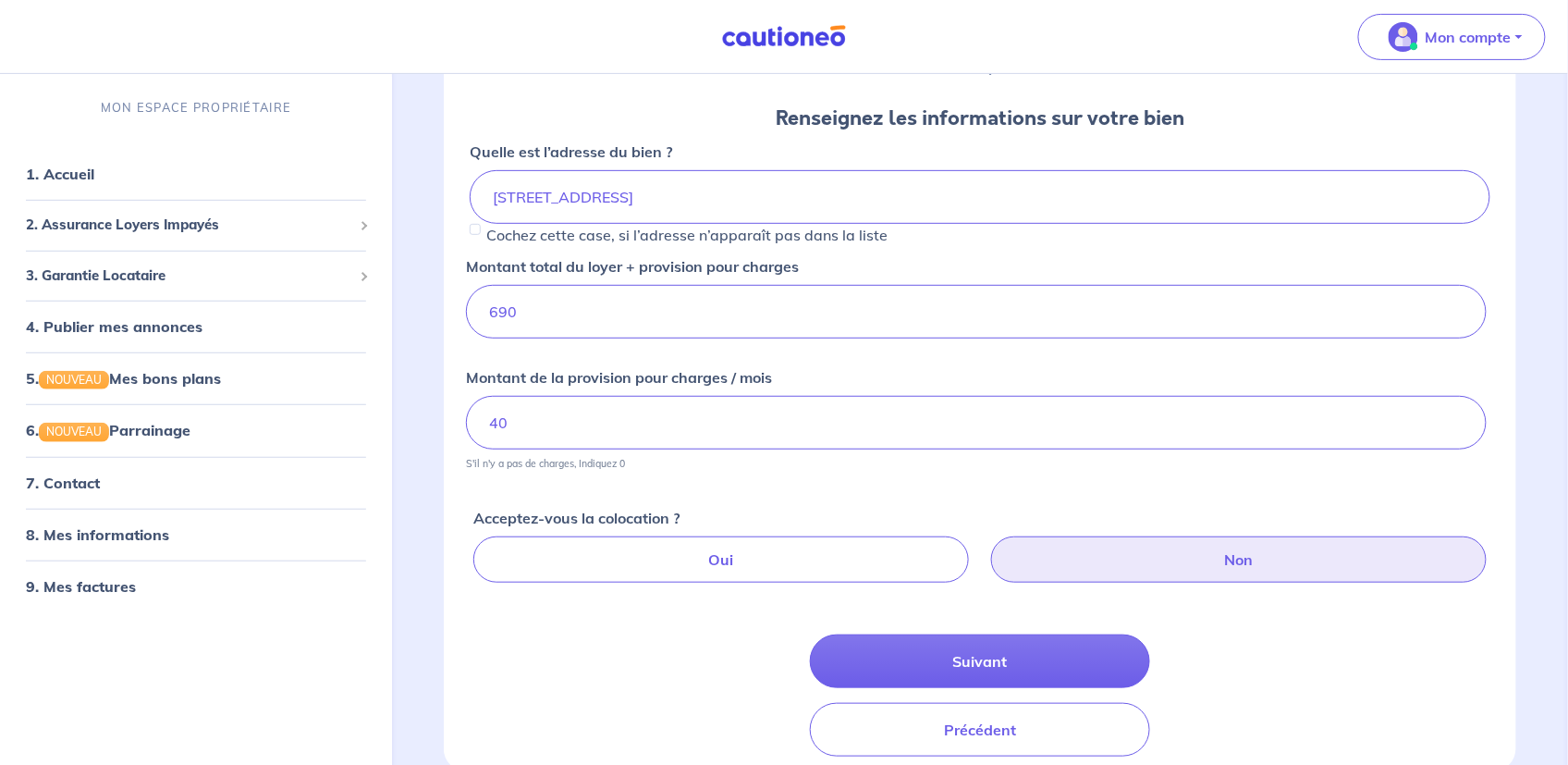
click at [1230, 555] on label "Non" at bounding box center [1239, 559] width 496 height 46
click at [990, 548] on input "Non" at bounding box center [985, 542] width 12 height 12
click at [1241, 560] on label "Non" at bounding box center [1239, 559] width 496 height 46
click at [990, 548] on input "Non" at bounding box center [985, 542] width 12 height 12
click at [1250, 558] on label "Non" at bounding box center [1239, 559] width 496 height 46
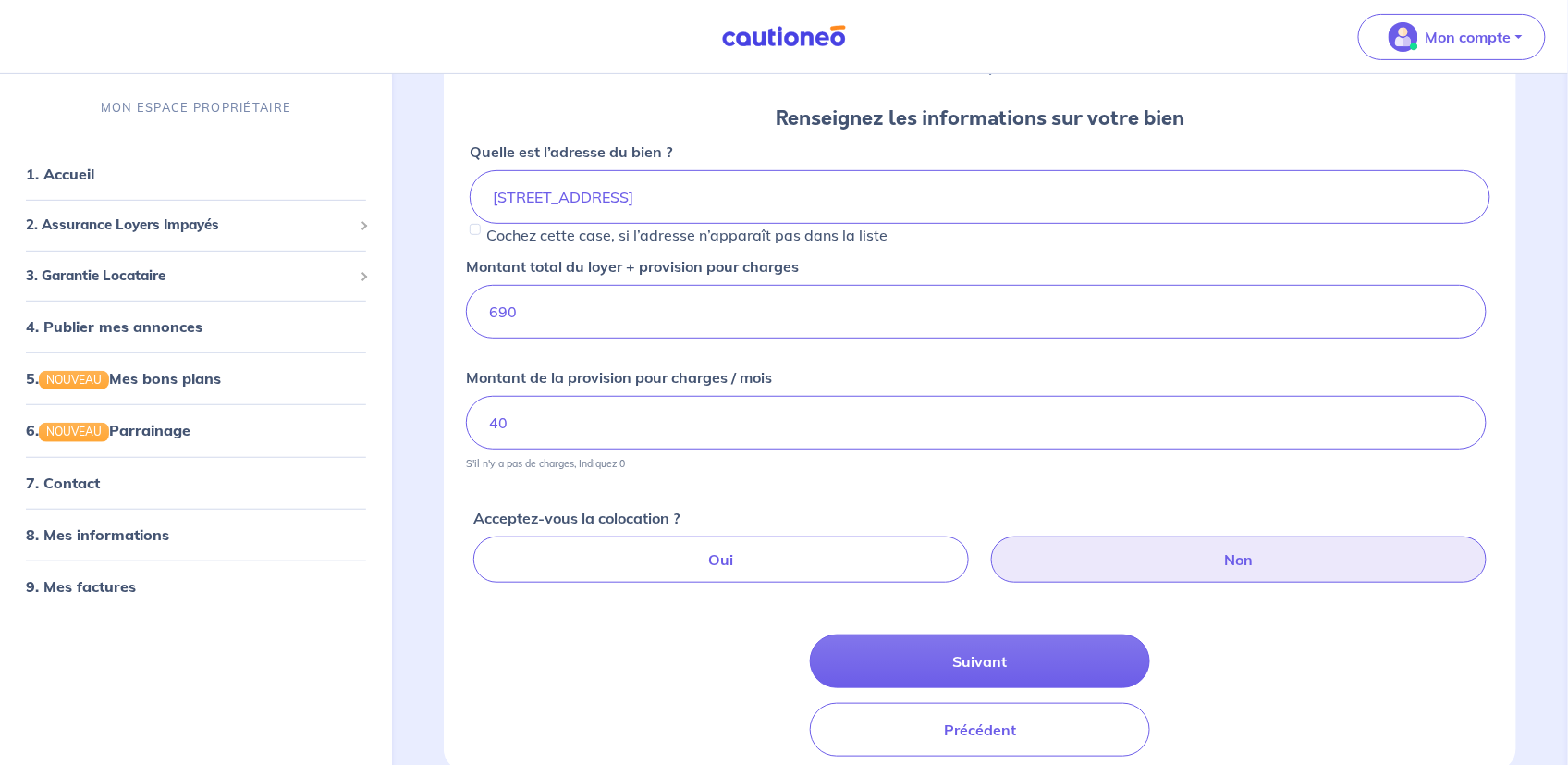
click at [990, 548] on input "Non" at bounding box center [985, 542] width 12 height 12
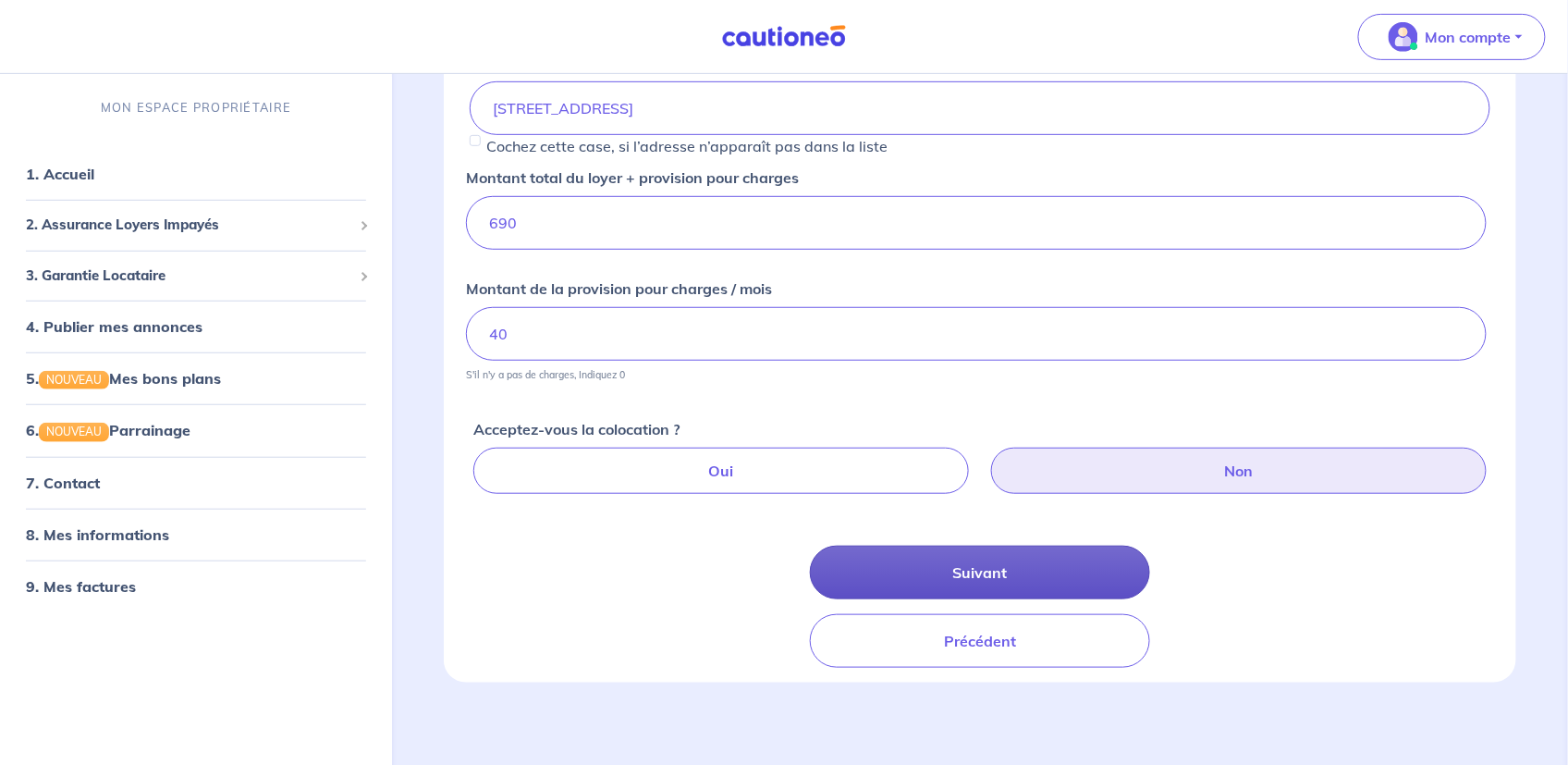
scroll to position [275, 0]
click at [1008, 564] on button "Suivant" at bounding box center [980, 572] width 340 height 53
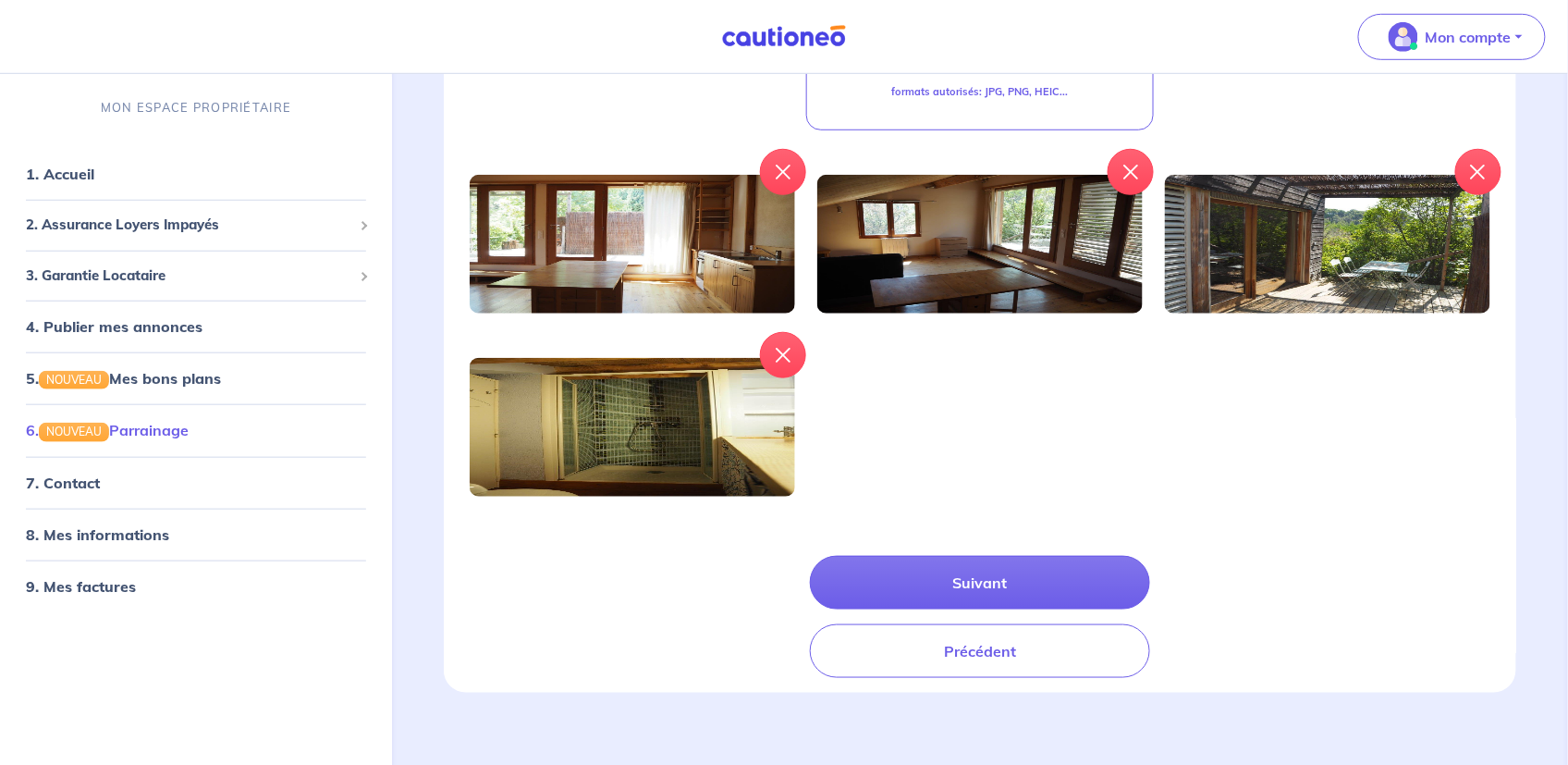
scroll to position [419, 0]
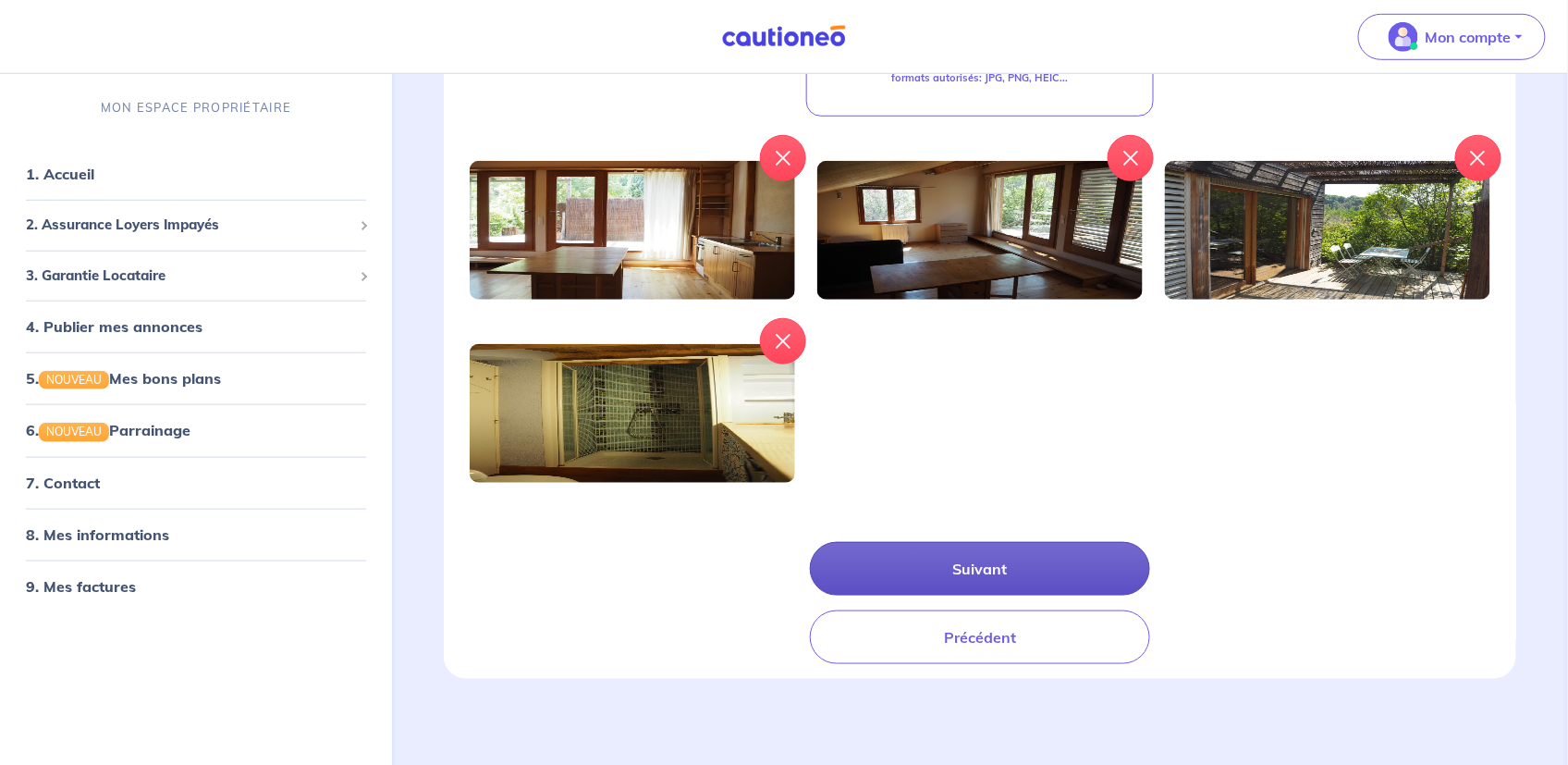
click at [970, 566] on button "Suivant" at bounding box center [980, 569] width 340 height 53
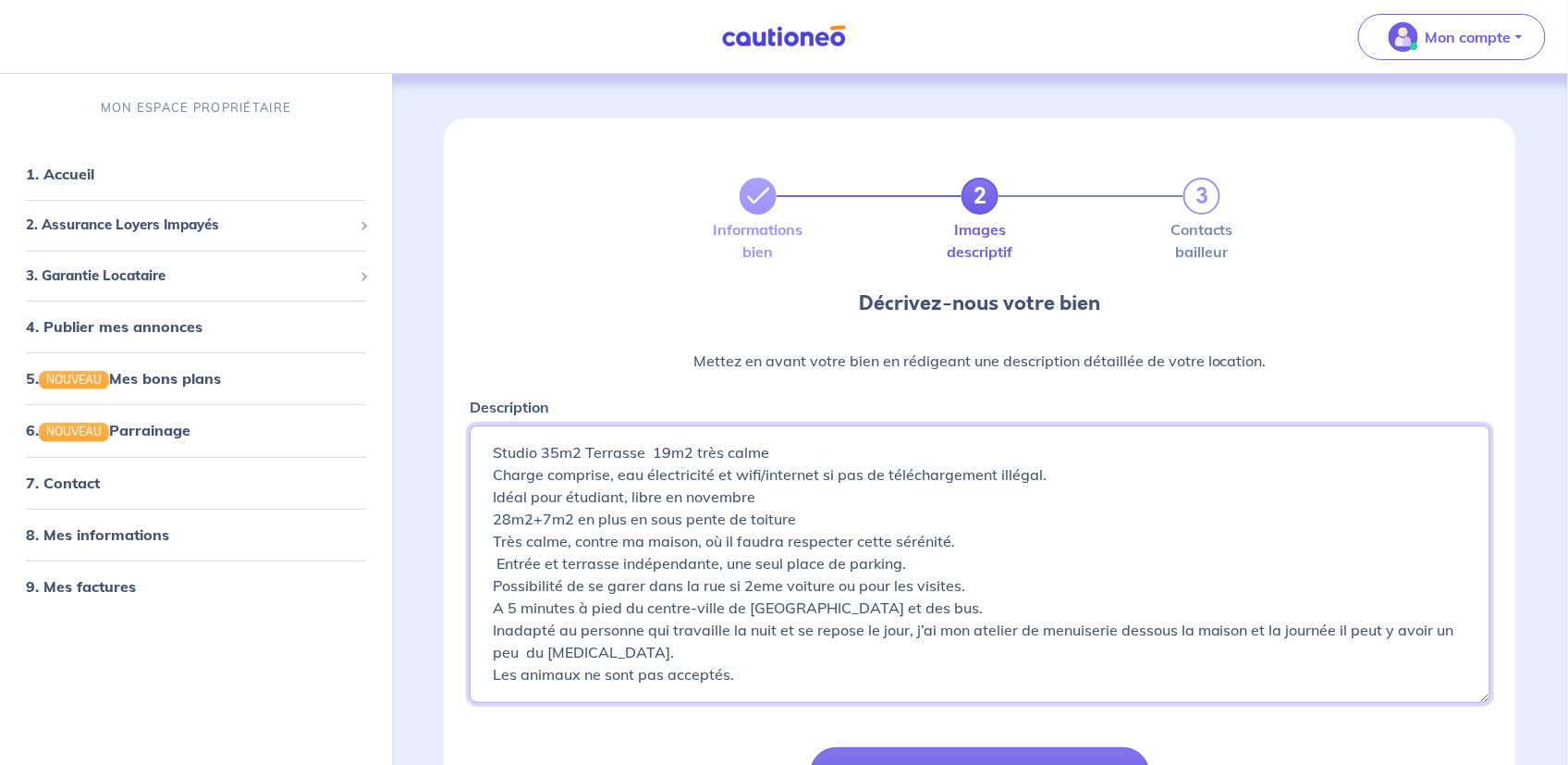
drag, startPoint x: 488, startPoint y: 499, endPoint x: 754, endPoint y: 500, distance: 266.0
click at [754, 500] on textarea "Studio 35m2 Terrasse 19m2 très calme Charge comprise, eau électricité et wifi/i…" at bounding box center [981, 564] width 1021 height 277
click at [490, 517] on textarea "Studio 35m2 Terrasse 19m2 très calme Charge comprise, eau électricité et wifi/i…" at bounding box center [981, 564] width 1021 height 277
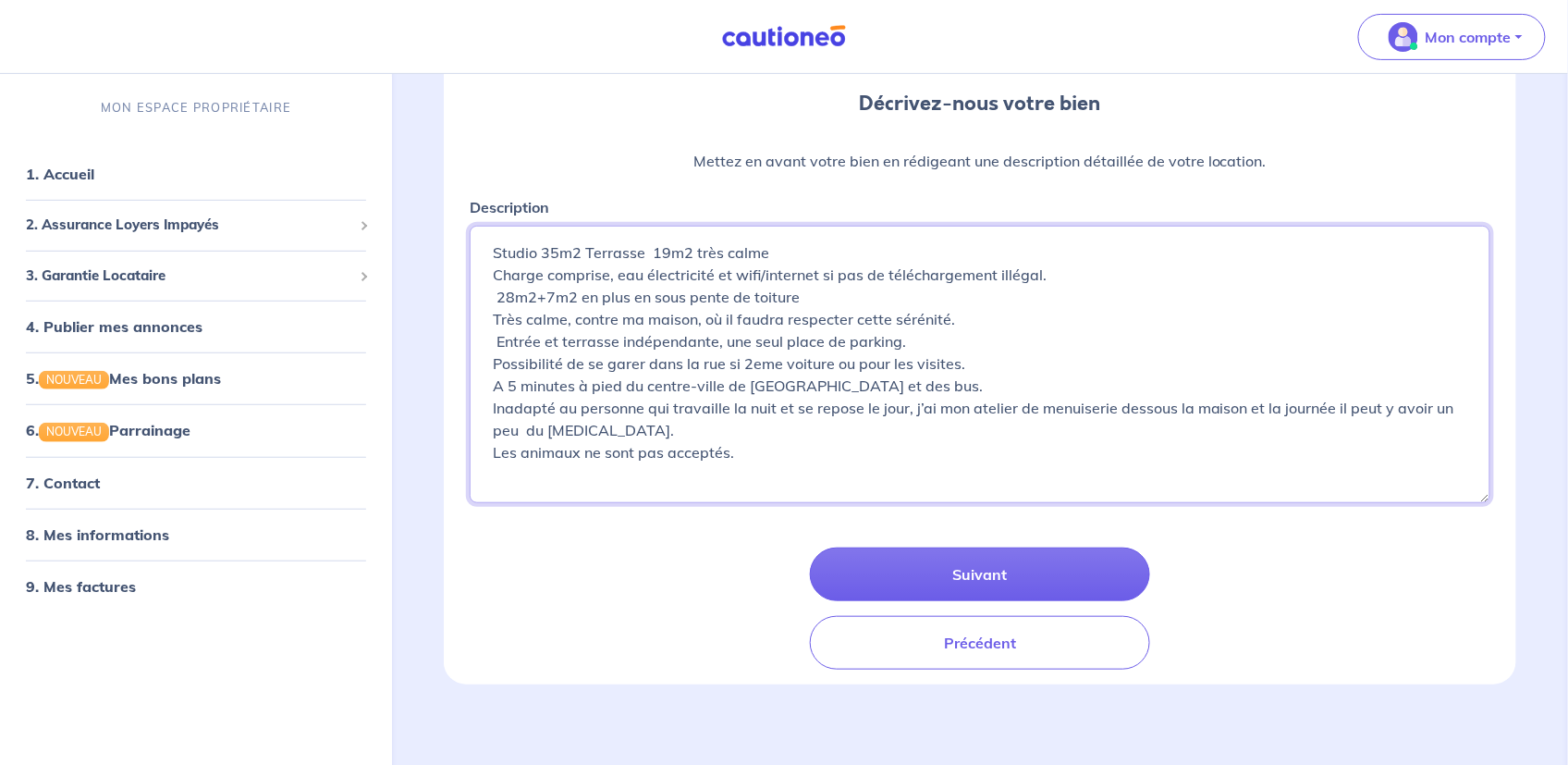
scroll to position [205, 0]
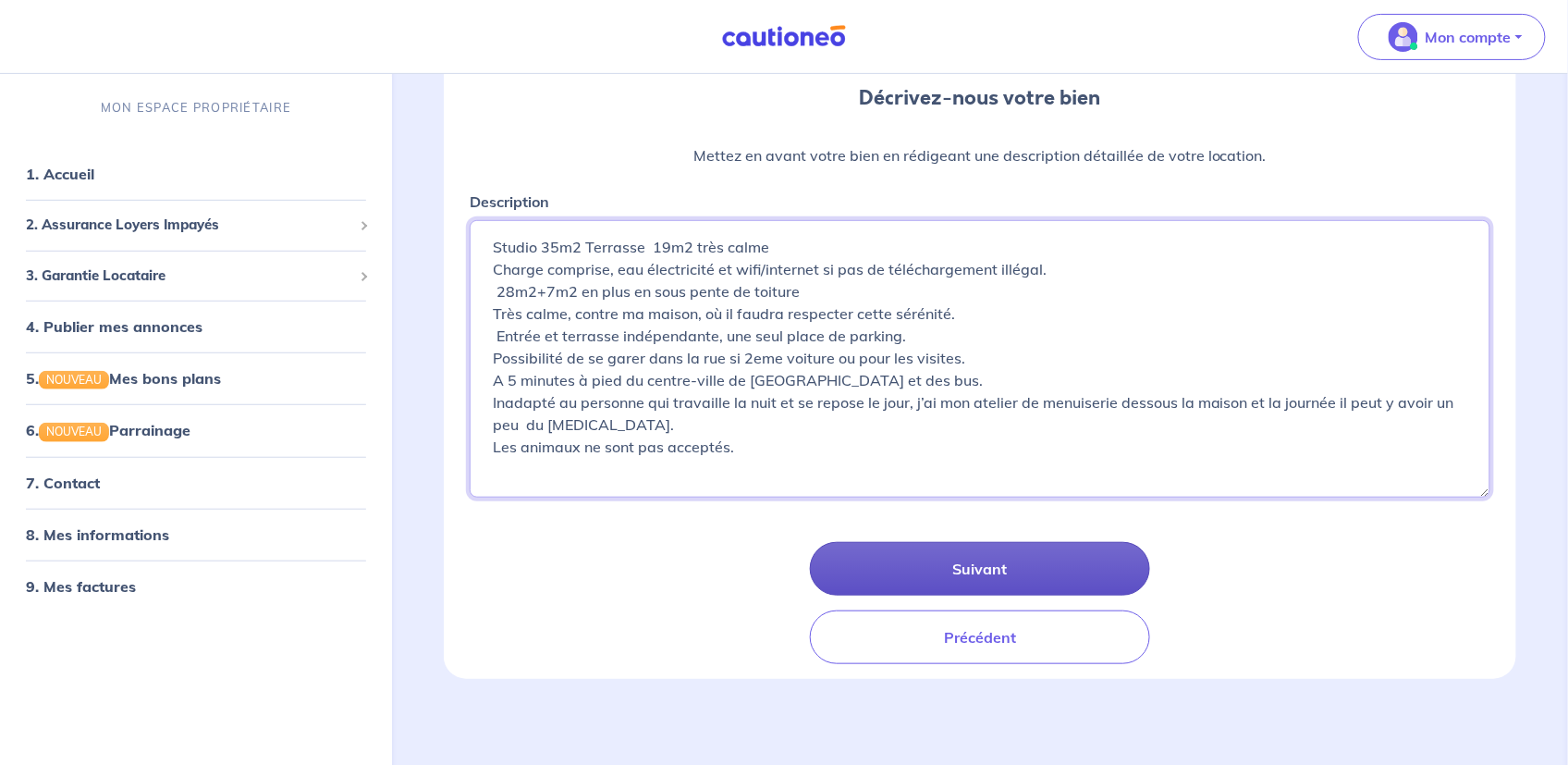
type textarea "Studio 35m2 Terrasse 19m2 très calme Charge comprise, eau électricité et wifi/i…"
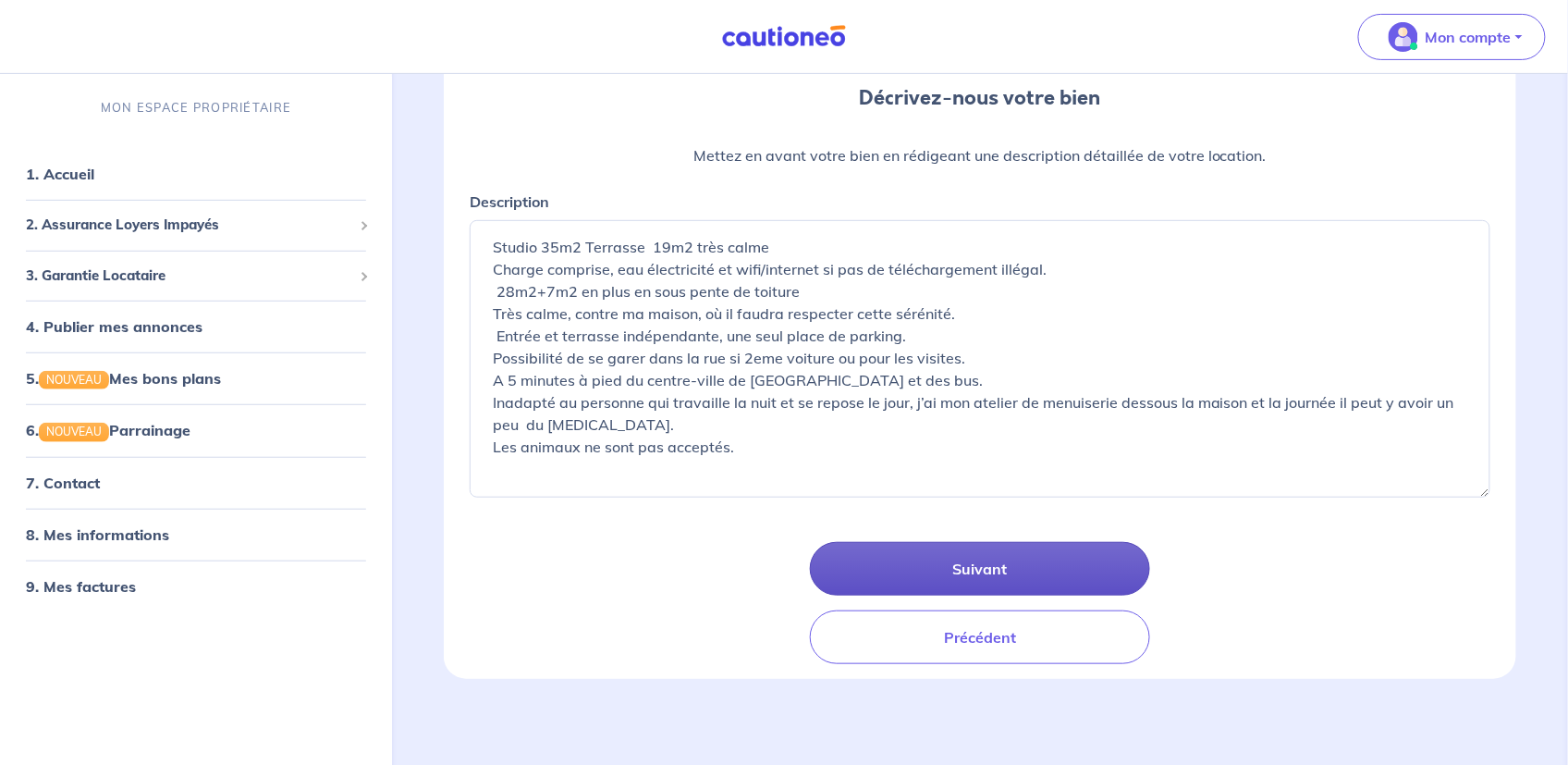
click at [986, 574] on button "Suivant" at bounding box center [980, 569] width 340 height 53
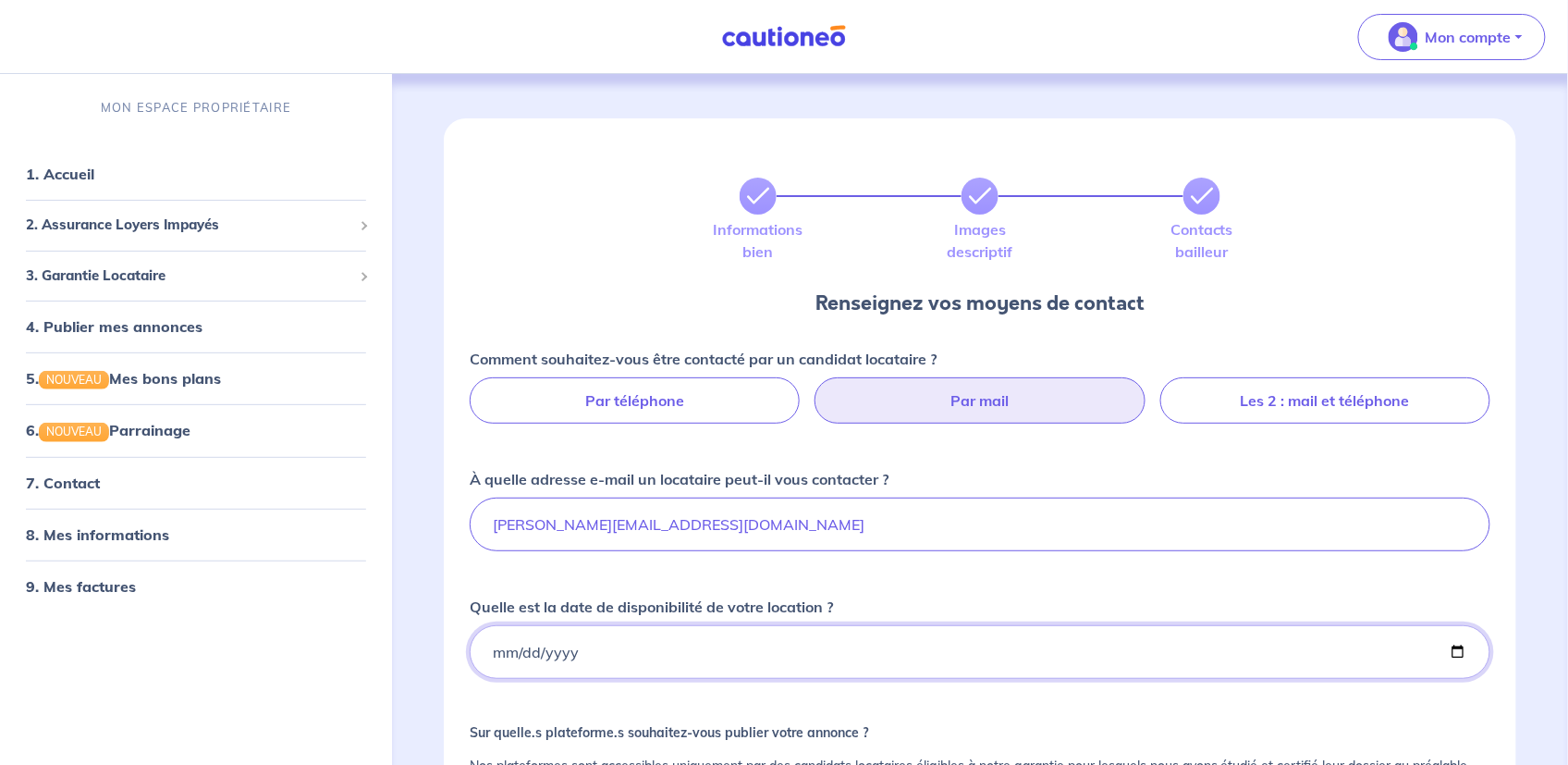
click at [628, 649] on input "[DATE]" at bounding box center [981, 652] width 1021 height 53
click at [637, 400] on label "Par téléphone" at bounding box center [635, 400] width 330 height 46
click at [975, 389] on input "Par téléphone" at bounding box center [981, 383] width 12 height 12
radio input "true"
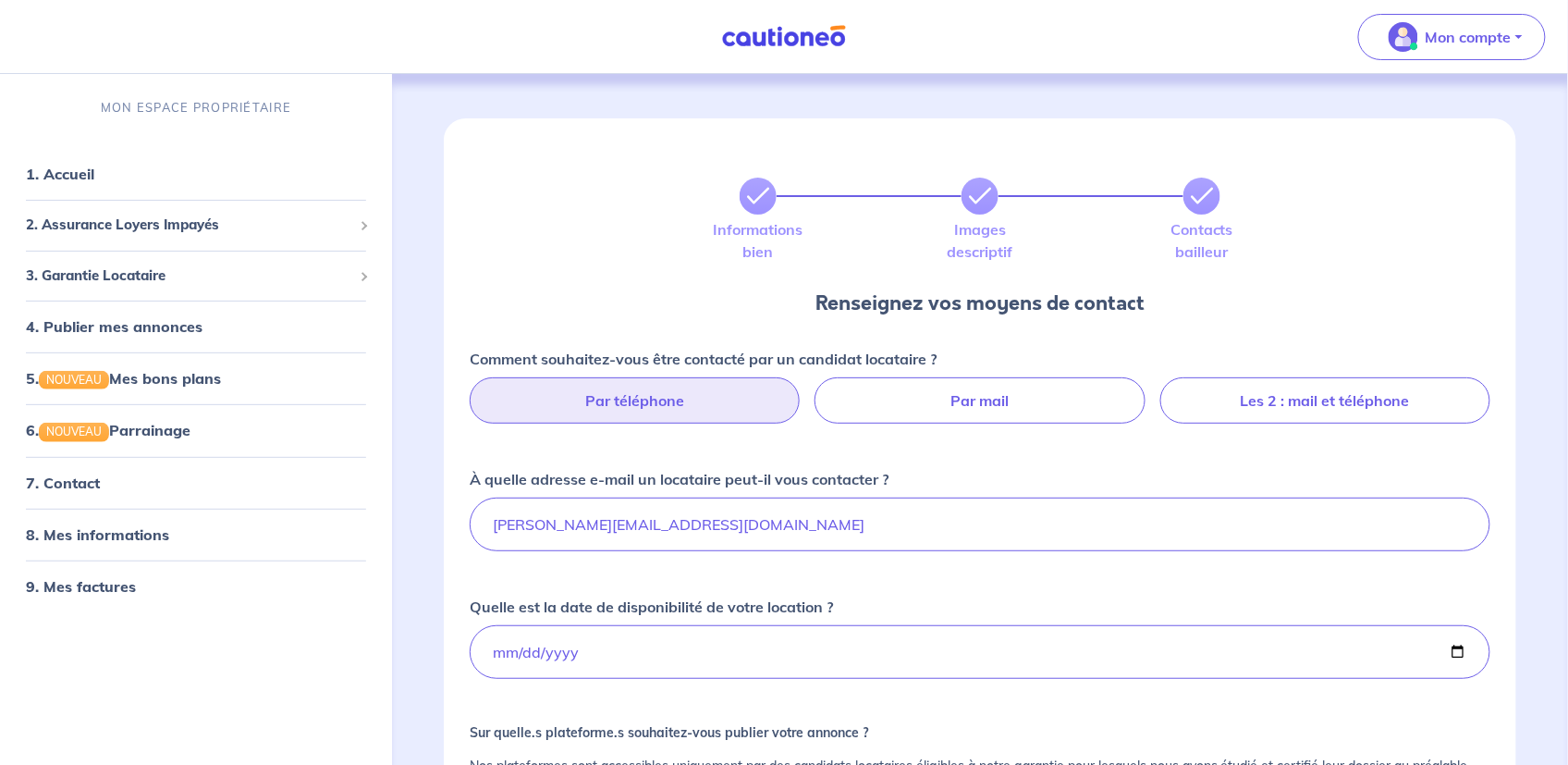
select select "FR"
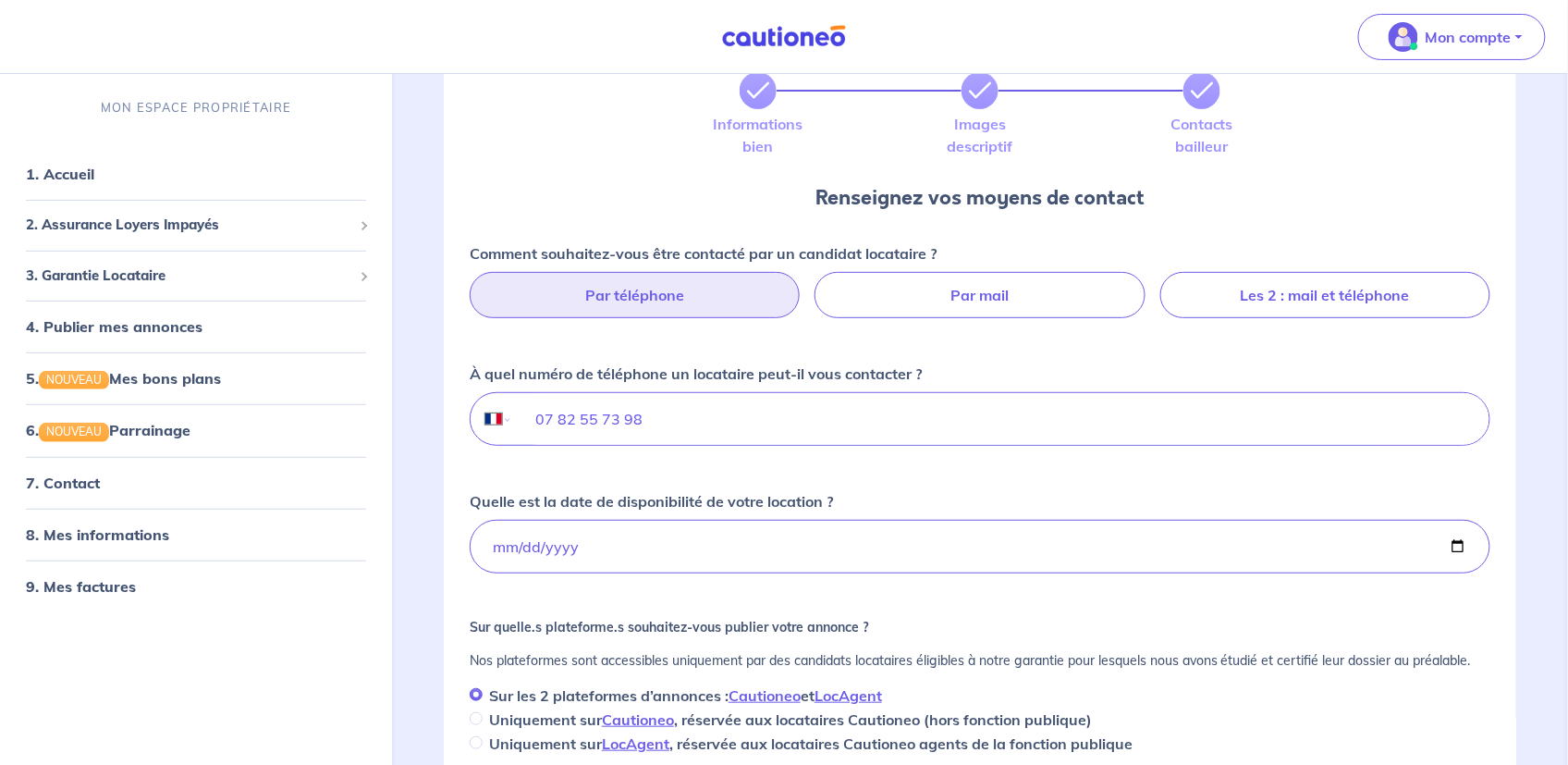
scroll to position [185, 0]
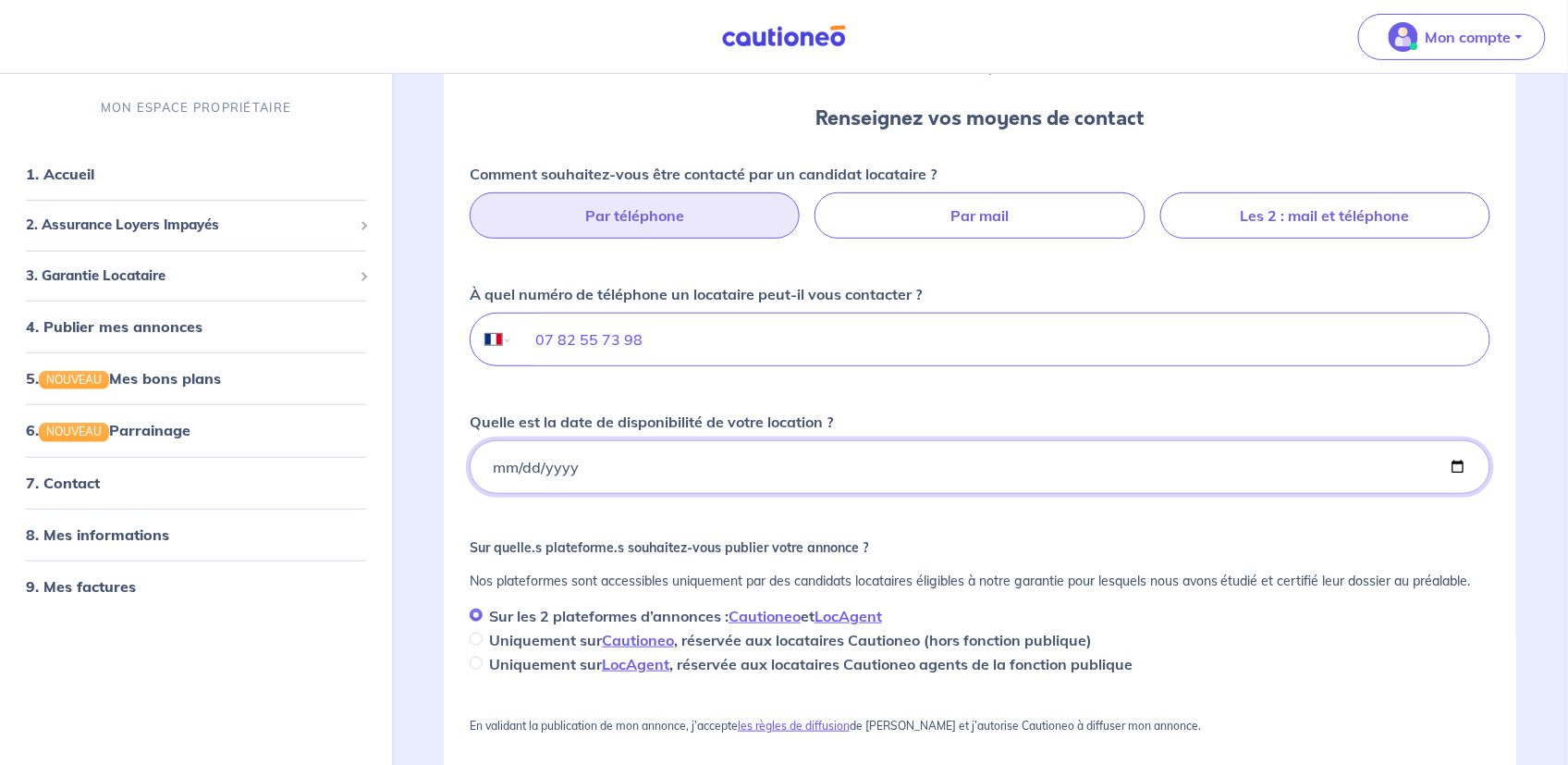
click at [643, 468] on input "[DATE]" at bounding box center [981, 467] width 1021 height 53
drag, startPoint x: 639, startPoint y: 465, endPoint x: 539, endPoint y: 470, distance: 100.1
click at [539, 470] on input "[DATE]" at bounding box center [981, 467] width 1021 height 53
click at [537, 468] on input "[DATE]" at bounding box center [981, 467] width 1021 height 53
click at [518, 468] on input "[DATE]" at bounding box center [981, 467] width 1021 height 53
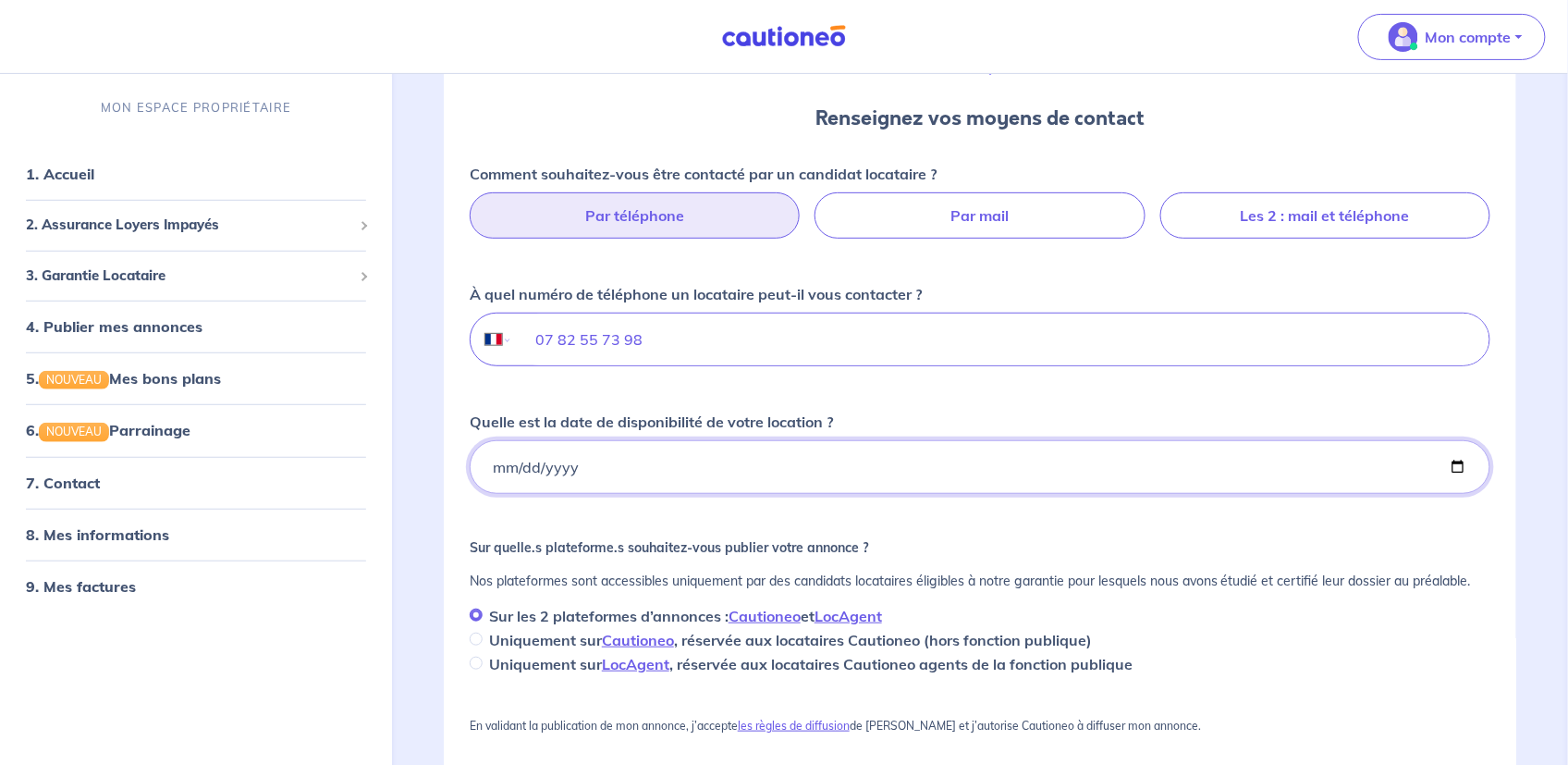
drag, startPoint x: 510, startPoint y: 464, endPoint x: 701, endPoint y: 465, distance: 191.0
click at [701, 465] on input "[DATE]" at bounding box center [981, 467] width 1021 height 53
click at [621, 468] on input "[DATE]" at bounding box center [981, 467] width 1021 height 53
click at [626, 465] on input "[DATE]" at bounding box center [981, 467] width 1021 height 53
type input "[DATE]"
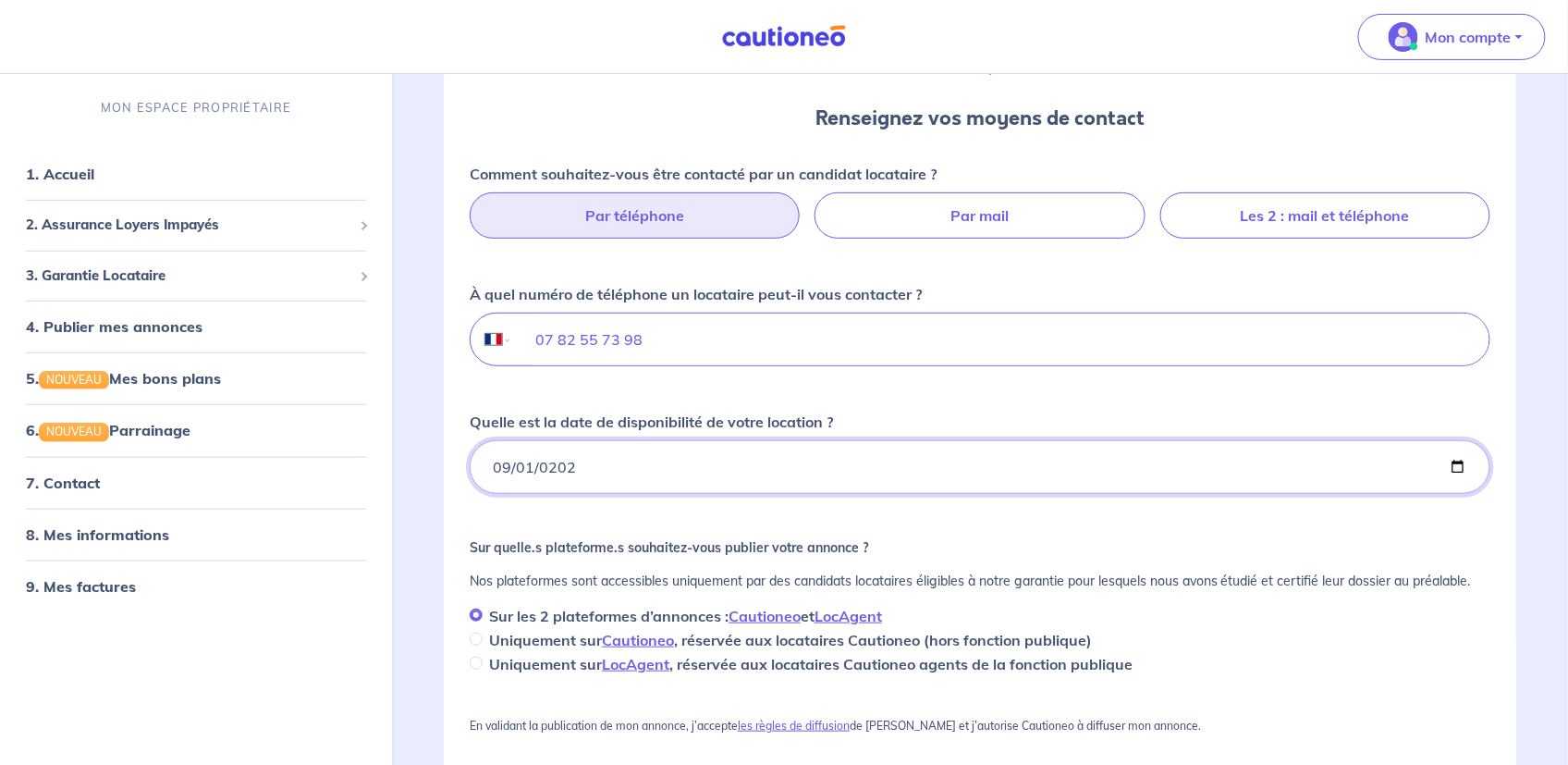
scroll to position [370, 0]
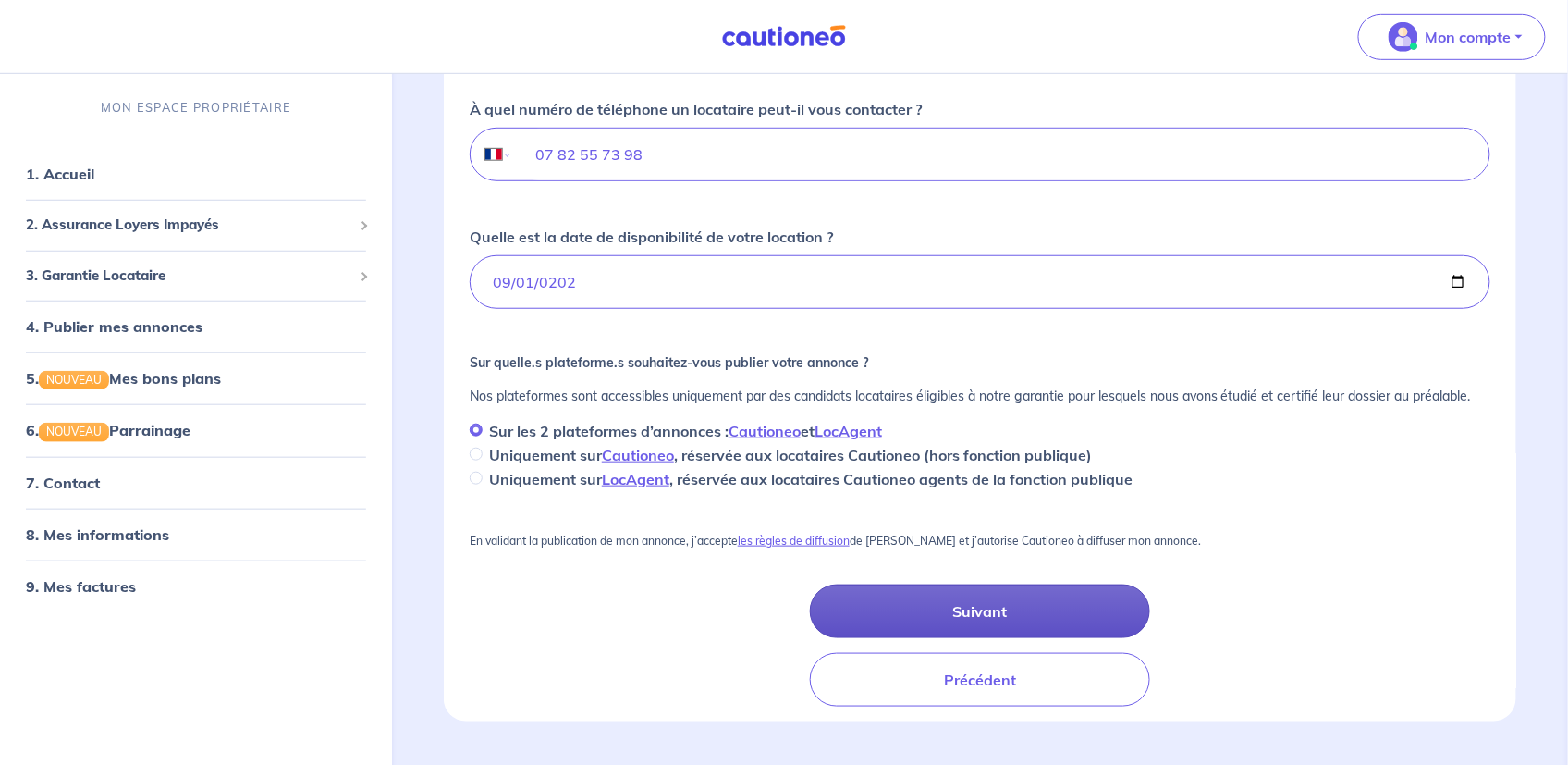
click at [974, 609] on button "Suivant" at bounding box center [980, 611] width 340 height 53
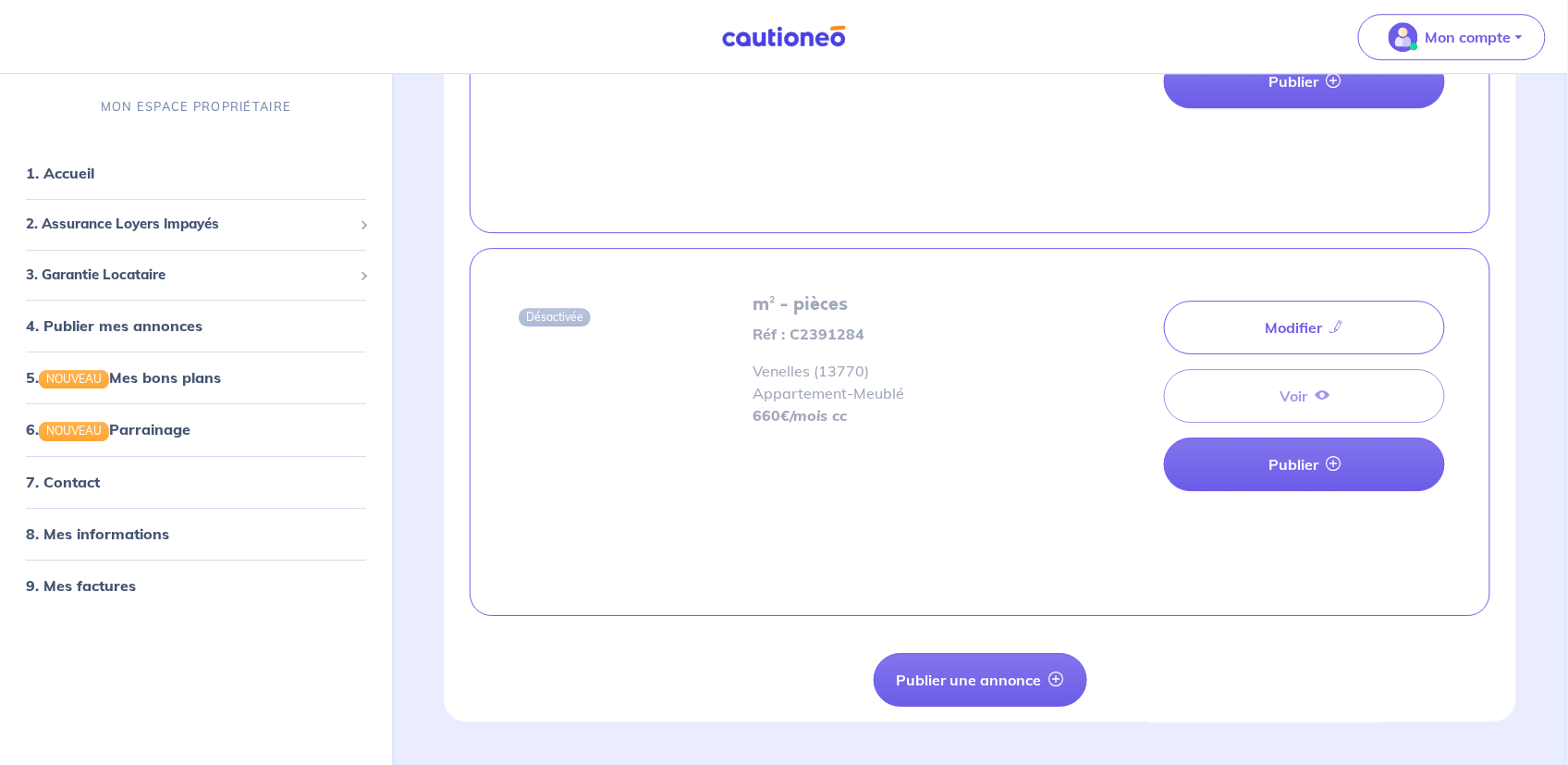
scroll to position [1893, 0]
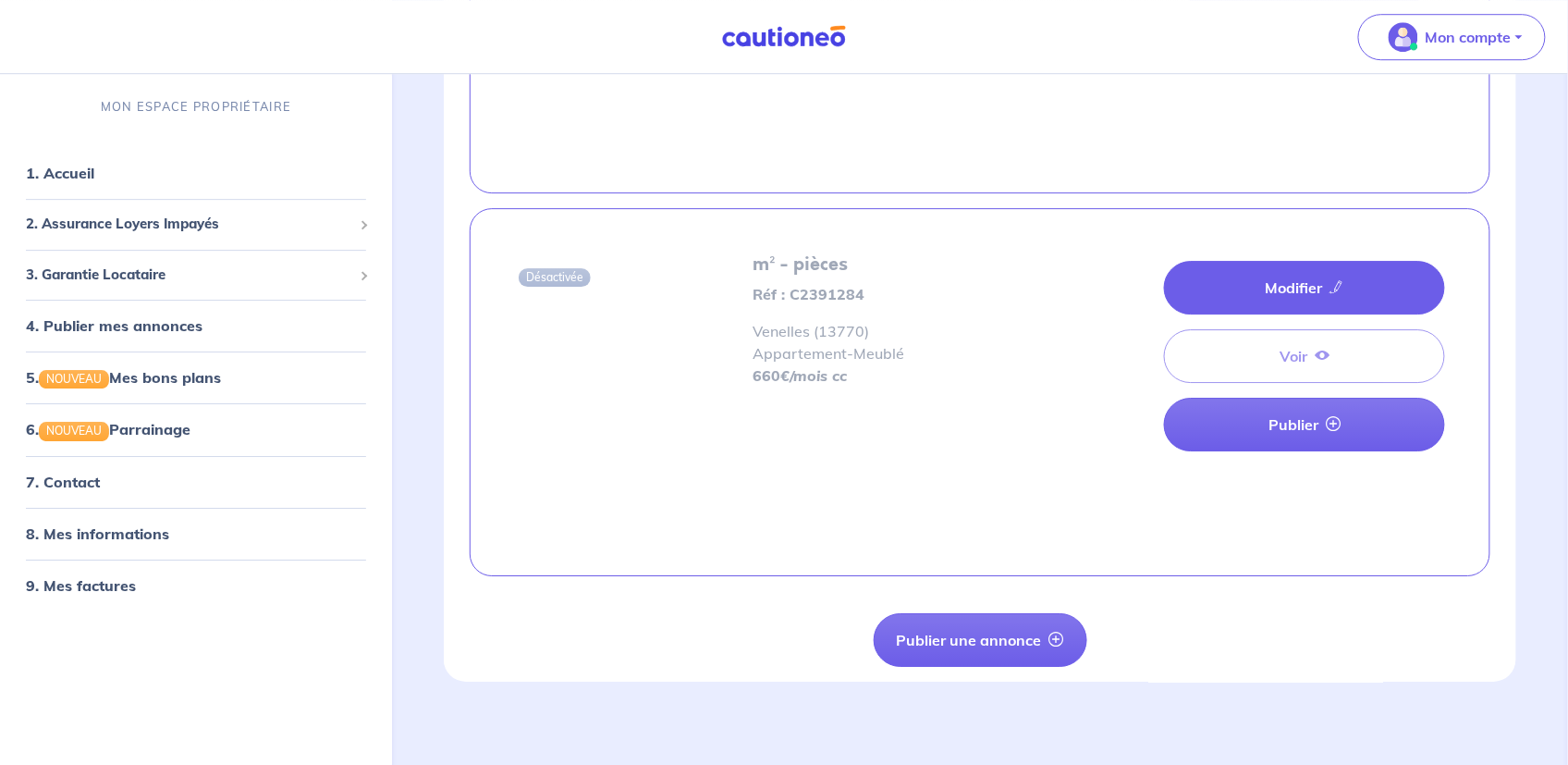
click at [1286, 277] on link "Modifier" at bounding box center [1304, 288] width 281 height 53
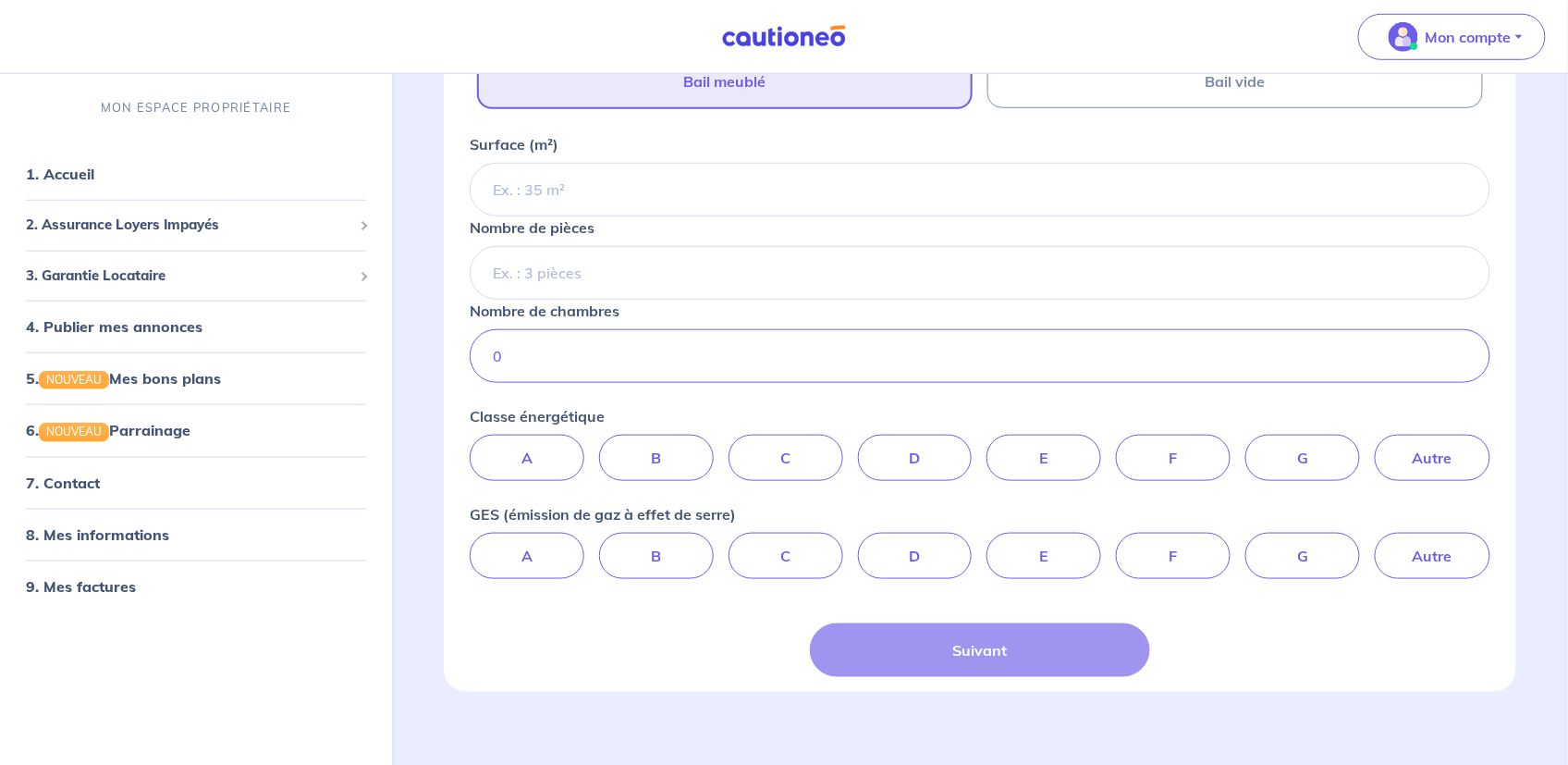
scroll to position [479, 0]
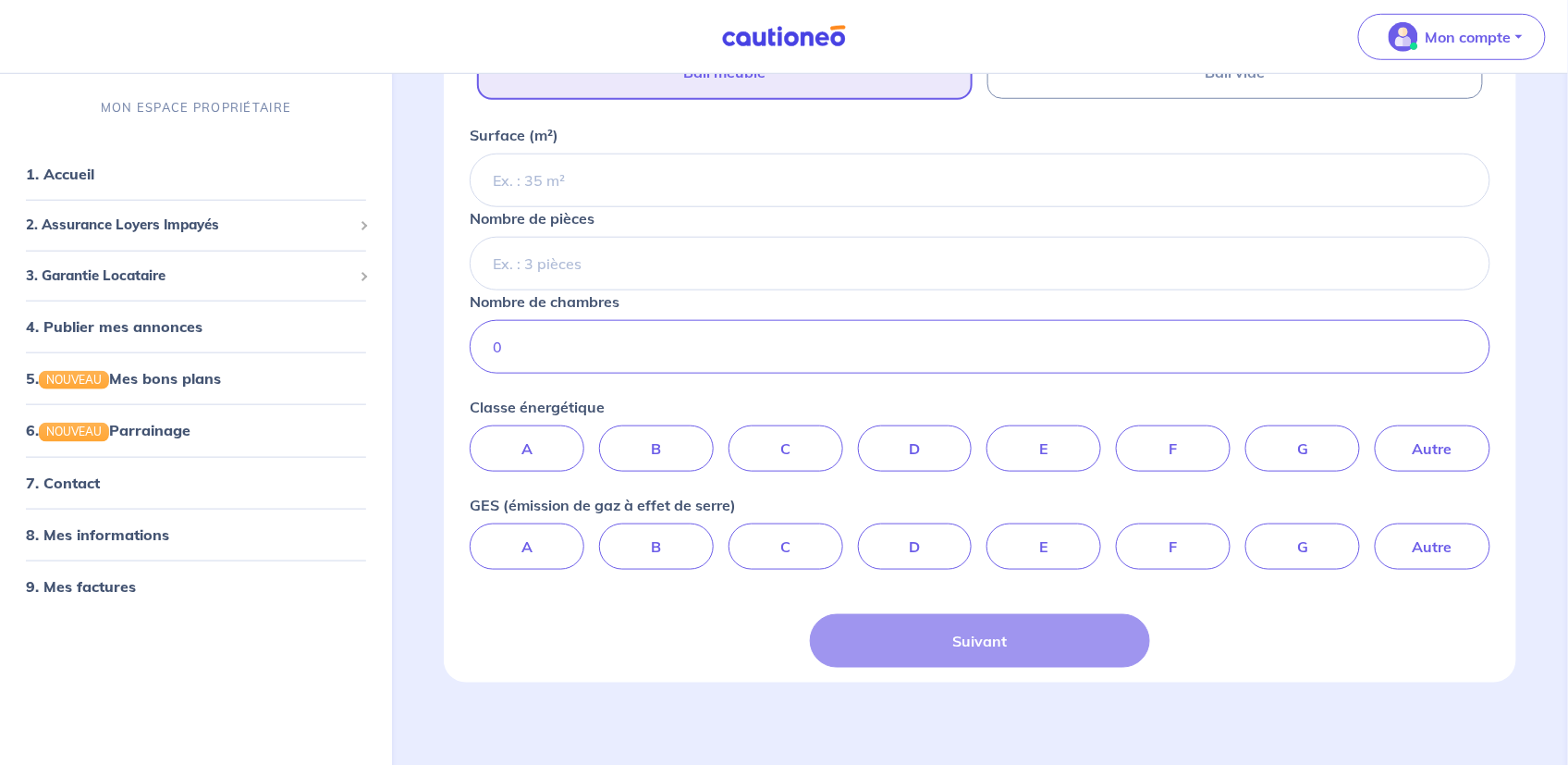
click at [972, 643] on div "Suivant" at bounding box center [980, 641] width 340 height 53
click at [976, 635] on div "Suivant" at bounding box center [980, 641] width 340 height 53
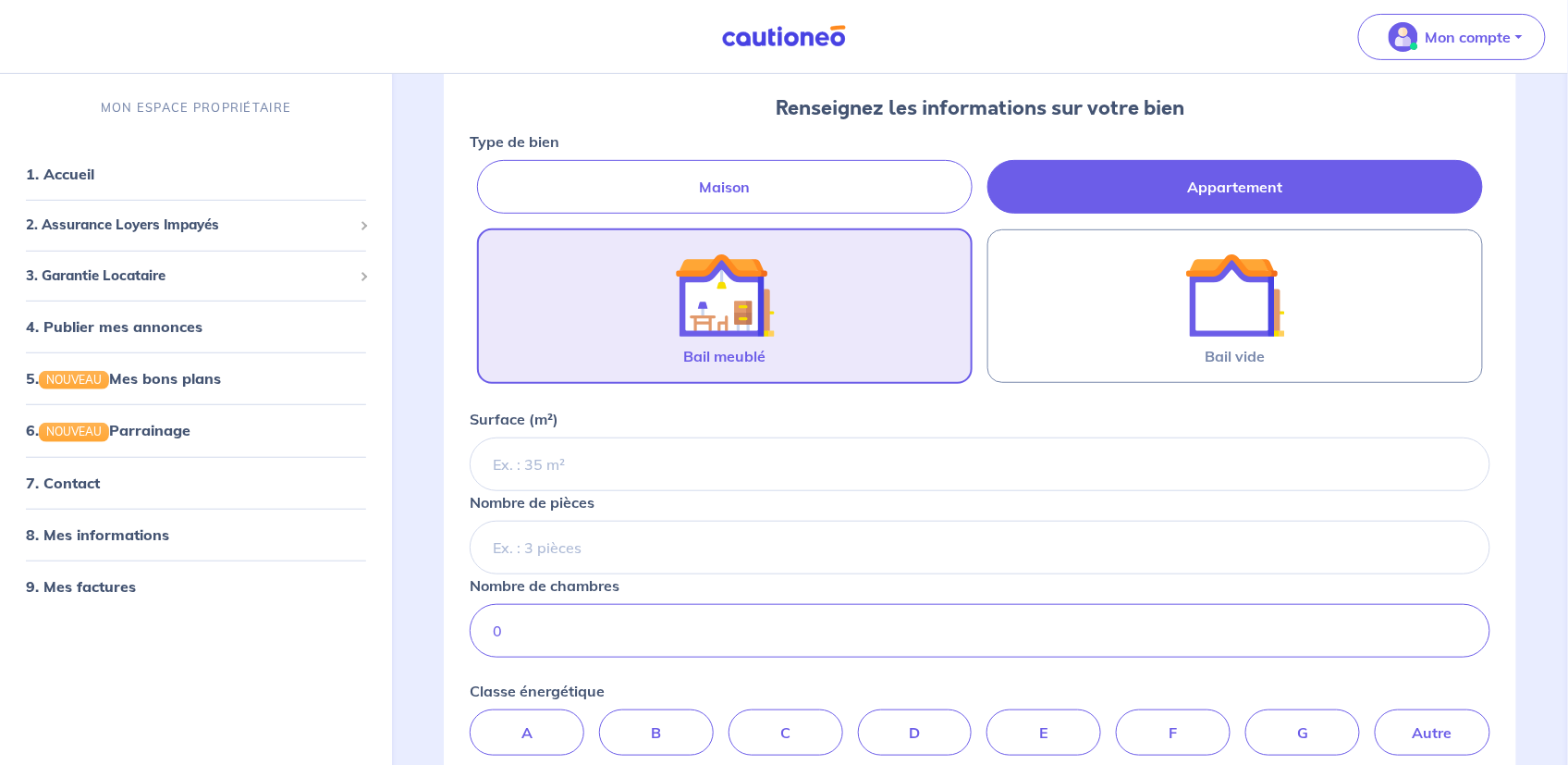
scroll to position [0, 0]
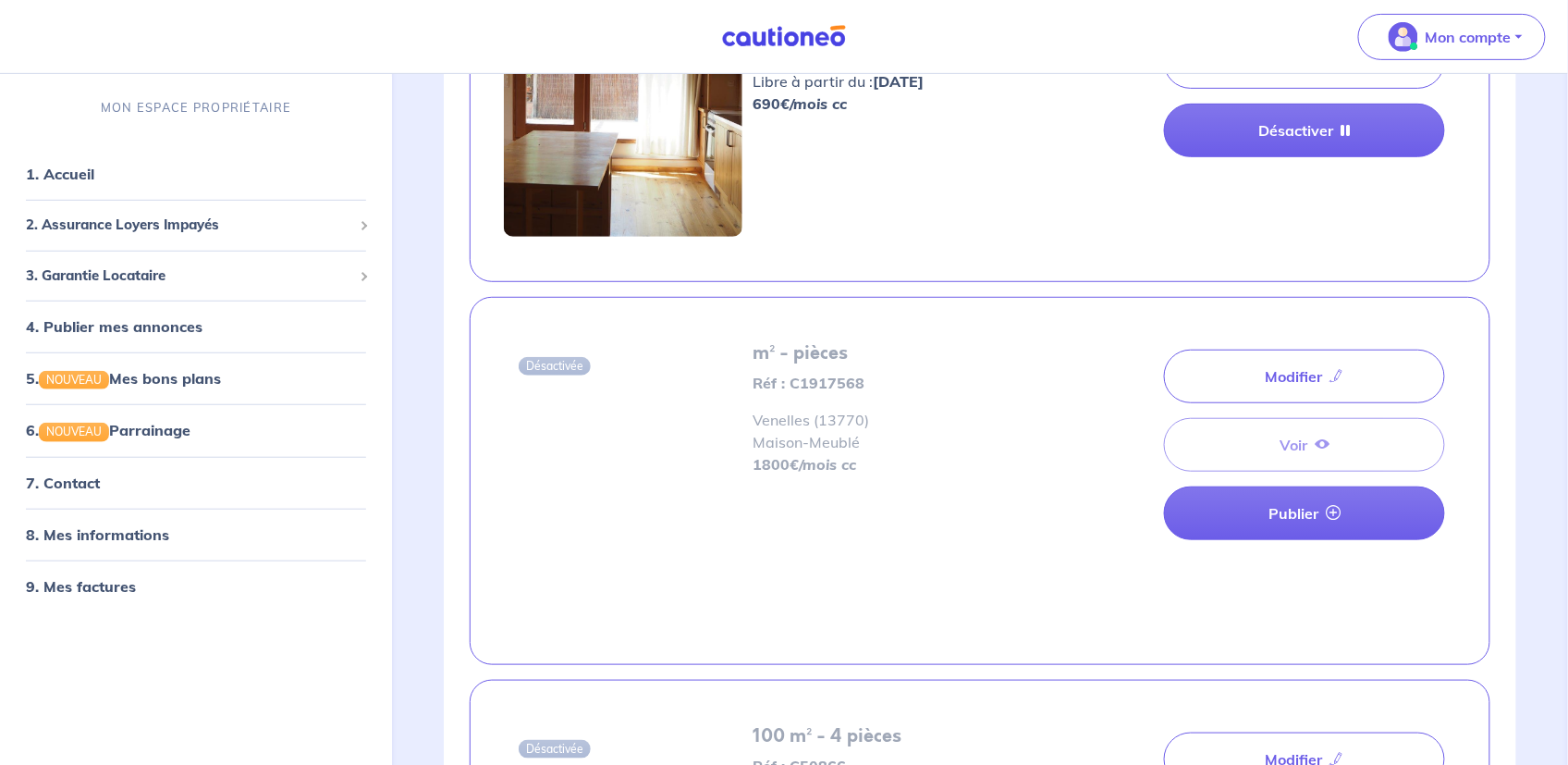
scroll to position [277, 0]
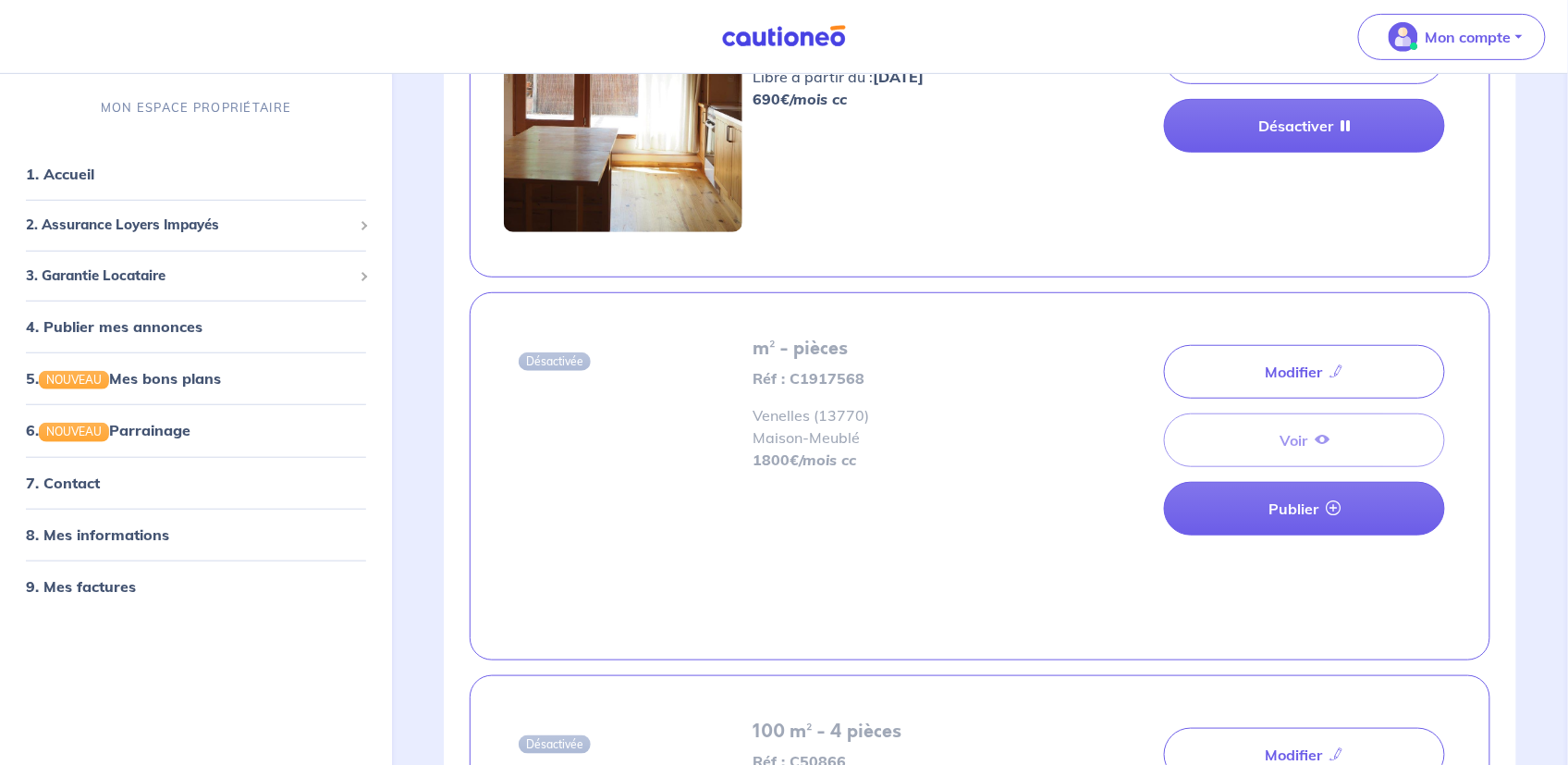
click at [1292, 441] on div "Modifier Voir Publier" at bounding box center [1304, 440] width 281 height 205
click at [1313, 436] on div "Modifier Voir Publier" at bounding box center [1304, 440] width 281 height 205
click at [1303, 440] on div "Modifier Voir Publier" at bounding box center [1304, 440] width 281 height 205
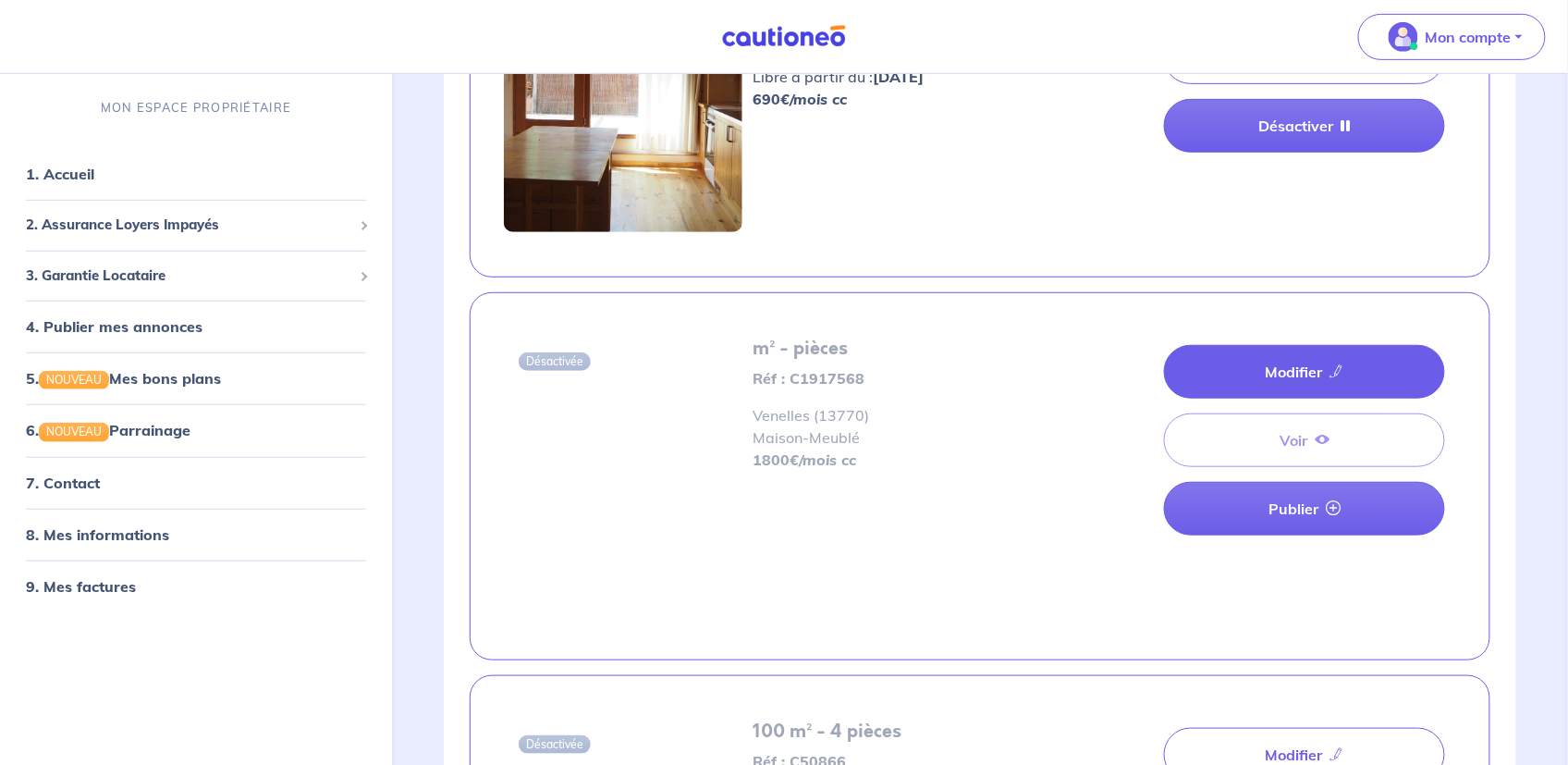
click at [1293, 372] on link "Modifier" at bounding box center [1304, 372] width 281 height 53
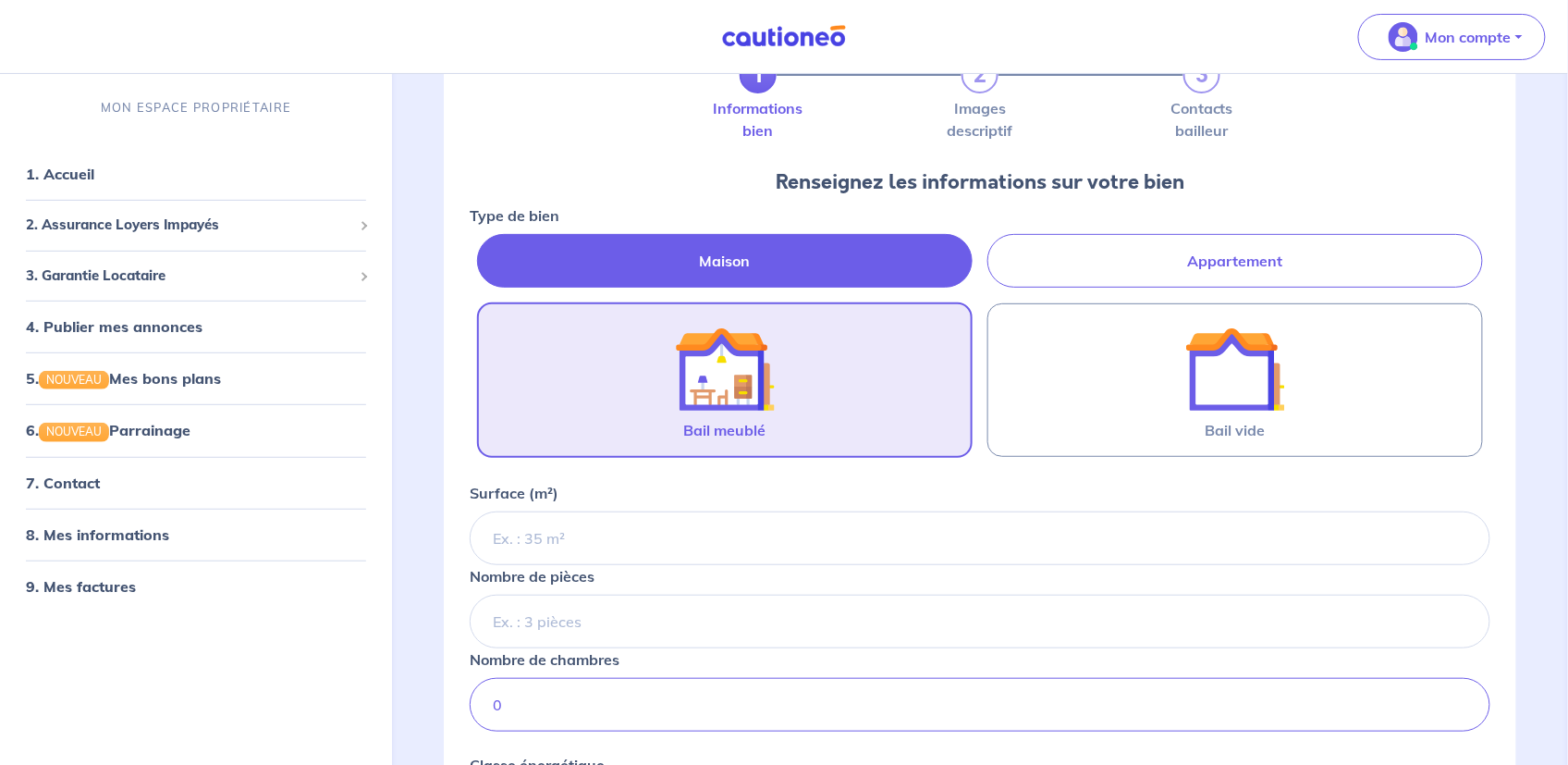
scroll to position [462, 0]
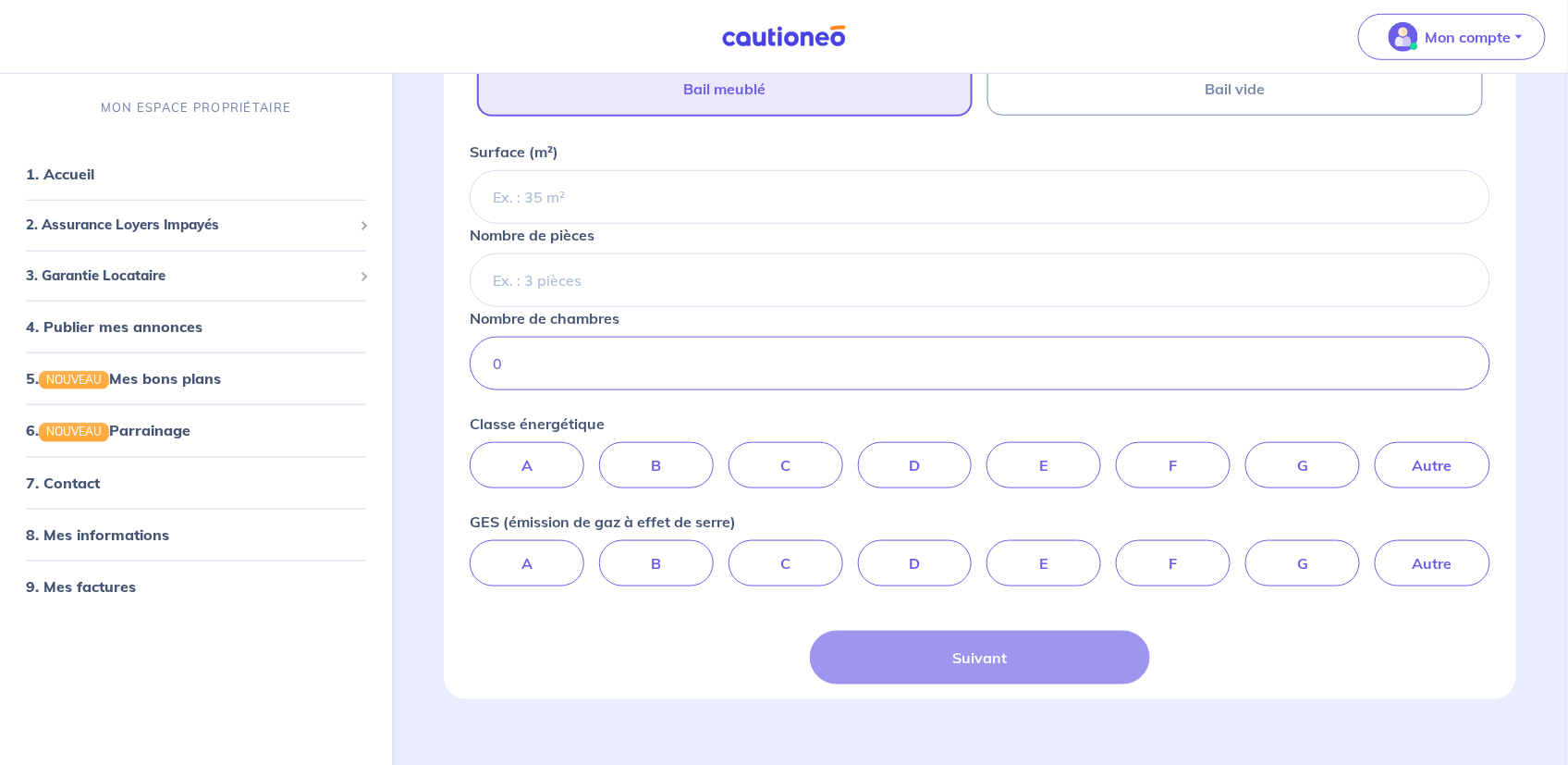
click at [983, 659] on div "Suivant" at bounding box center [980, 658] width 340 height 53
click at [982, 658] on div "Suivant" at bounding box center [980, 658] width 340 height 53
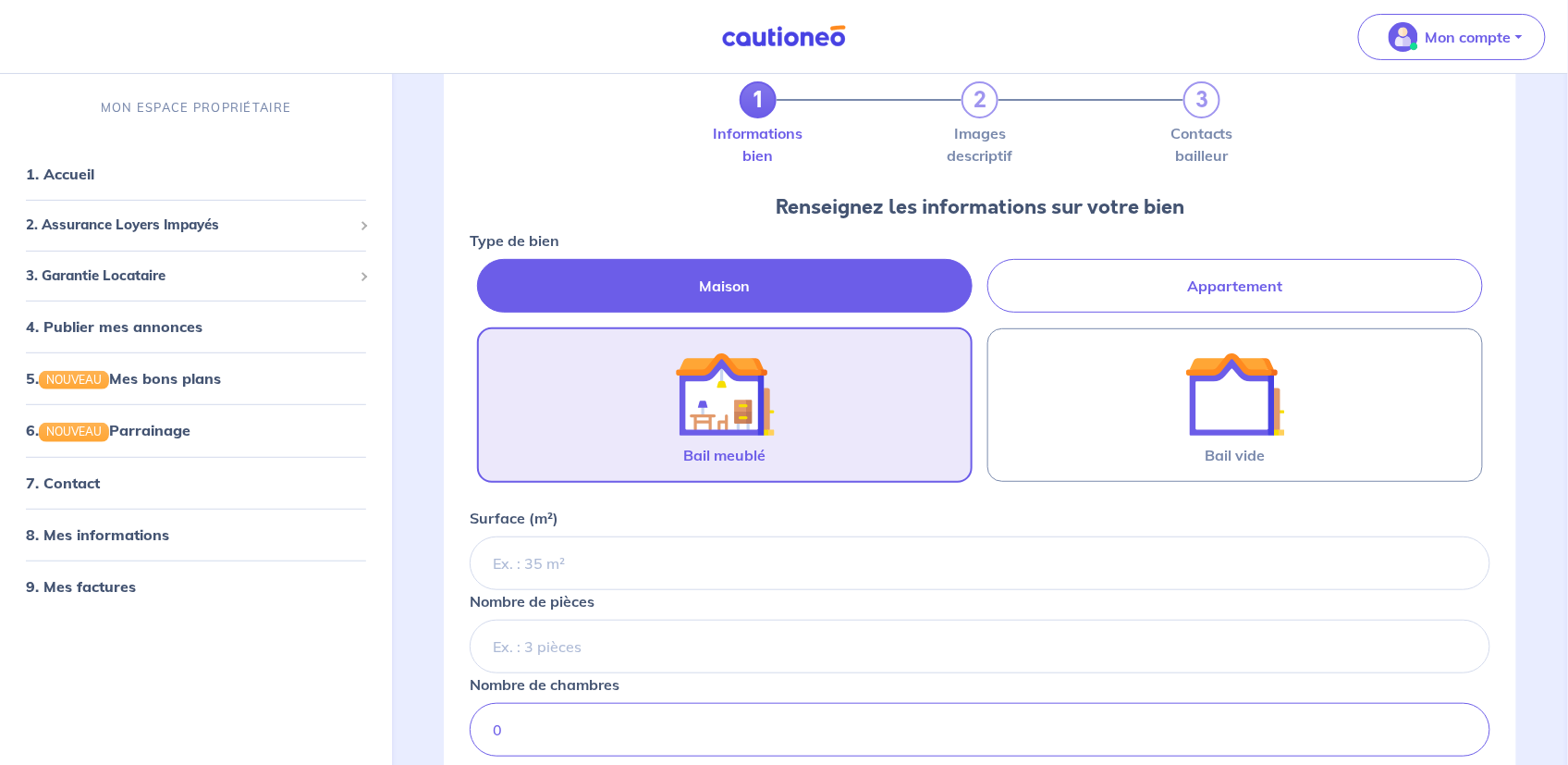
scroll to position [93, 0]
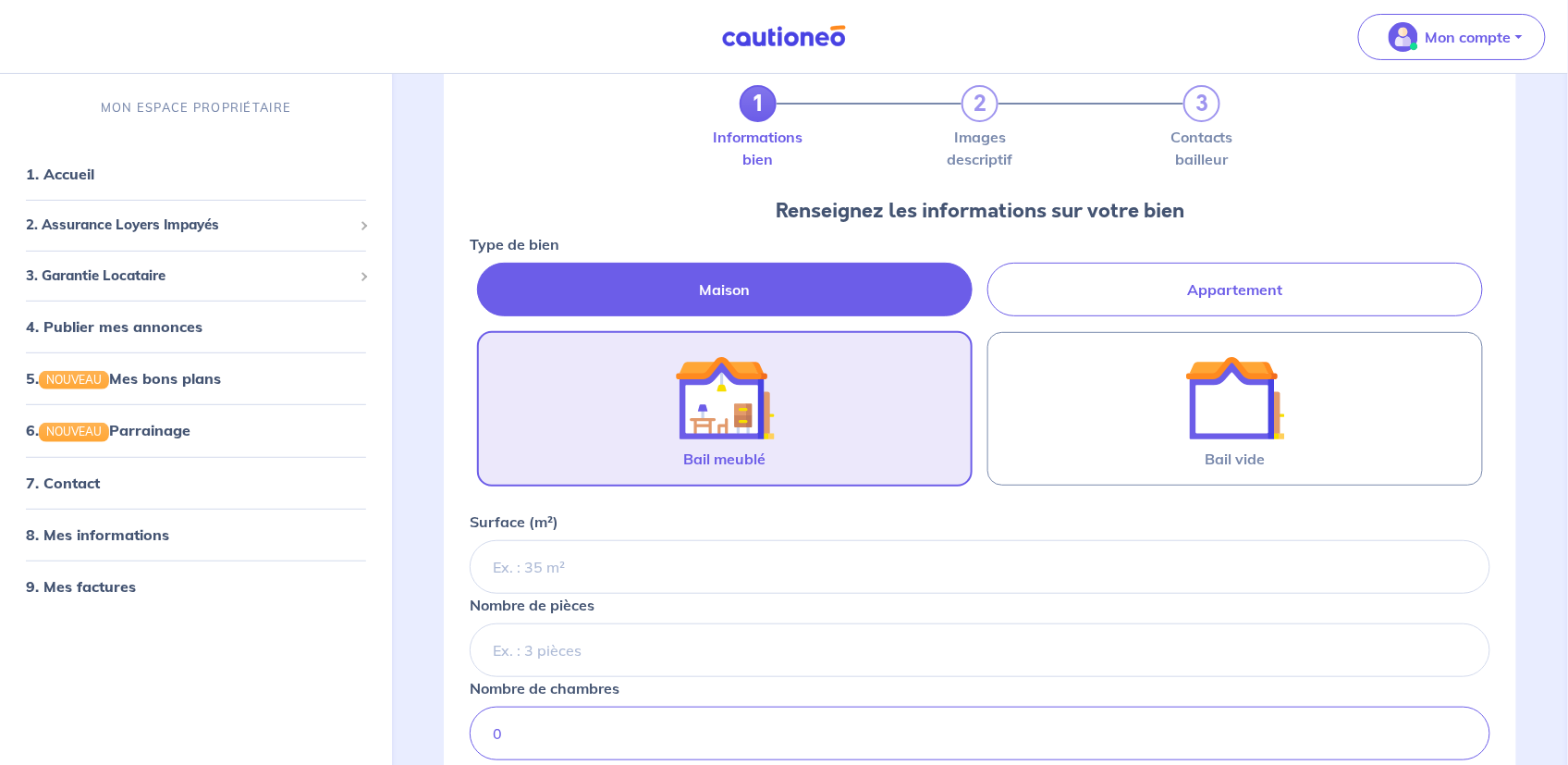
click at [740, 409] on img at bounding box center [724, 397] width 100 height 100
click at [0, 0] on input "Bail meublé" at bounding box center [0, 0] width 0 height 0
click at [604, 565] on input "Surface (m²)" at bounding box center [981, 567] width 1021 height 53
click at [606, 426] on label "Bail meublé" at bounding box center [724, 409] width 496 height 156
click at [0, 0] on input "Bail meublé" at bounding box center [0, 0] width 0 height 0
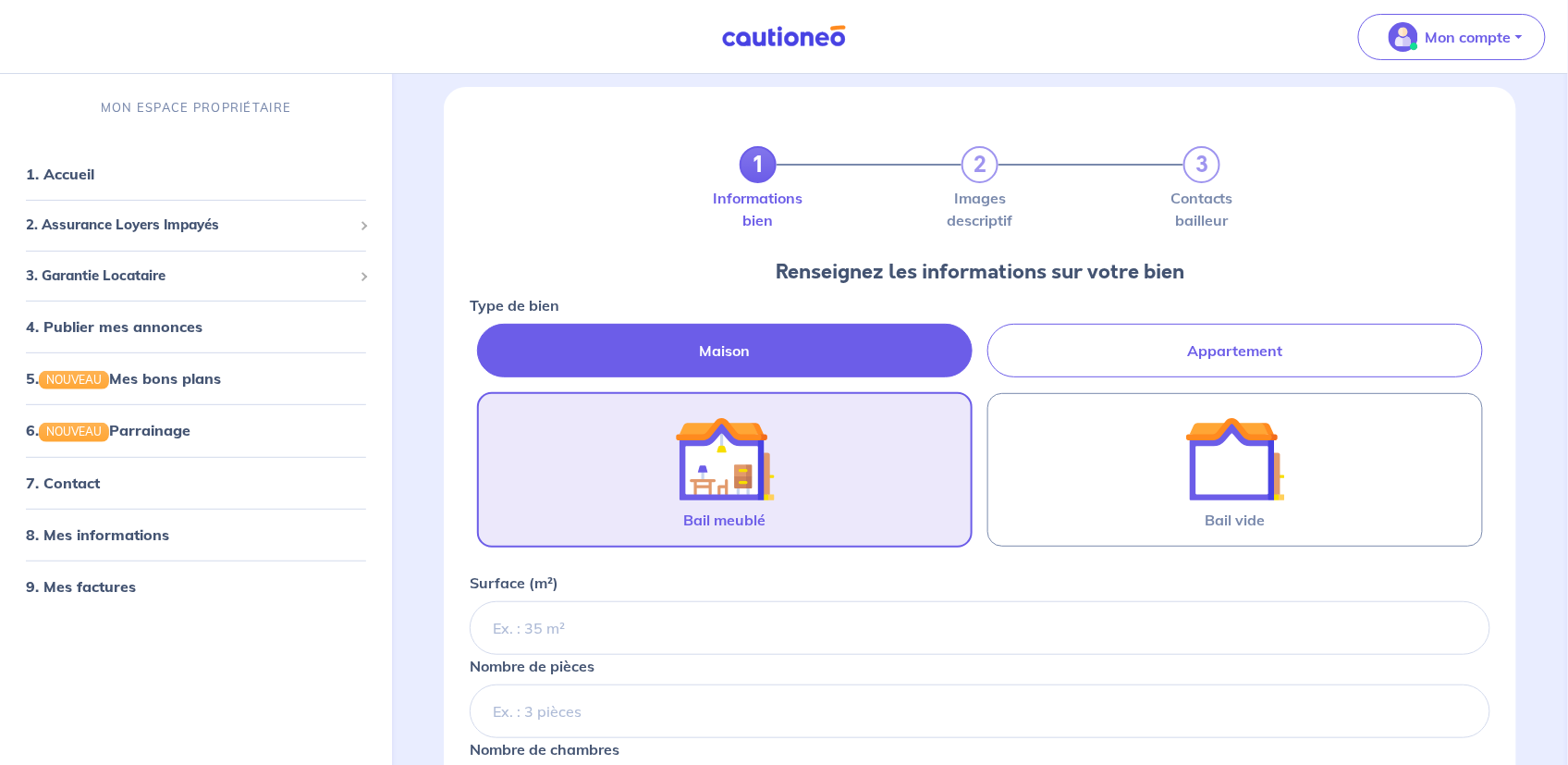
scroll to position [0, 0]
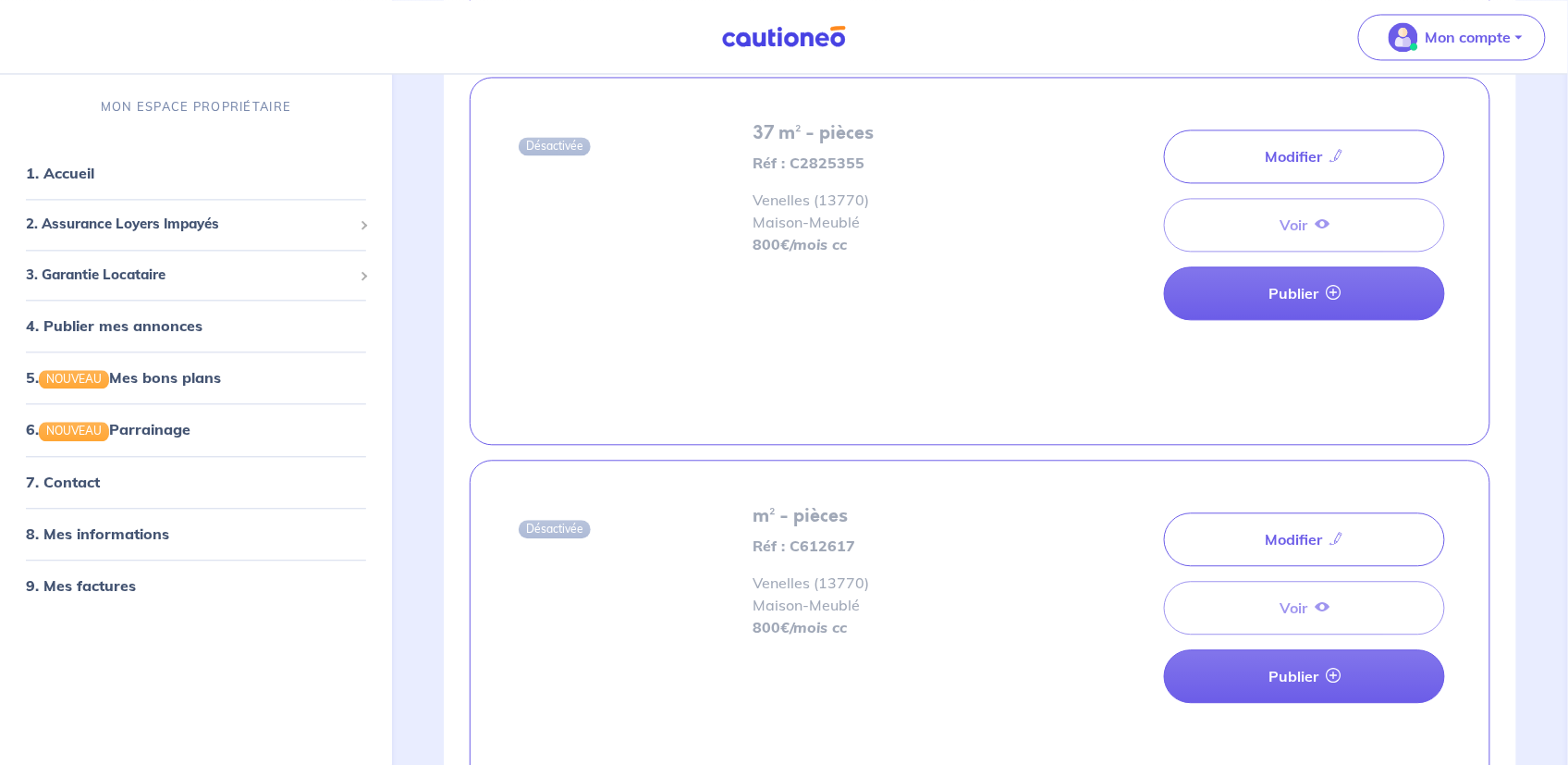
scroll to position [1387, 0]
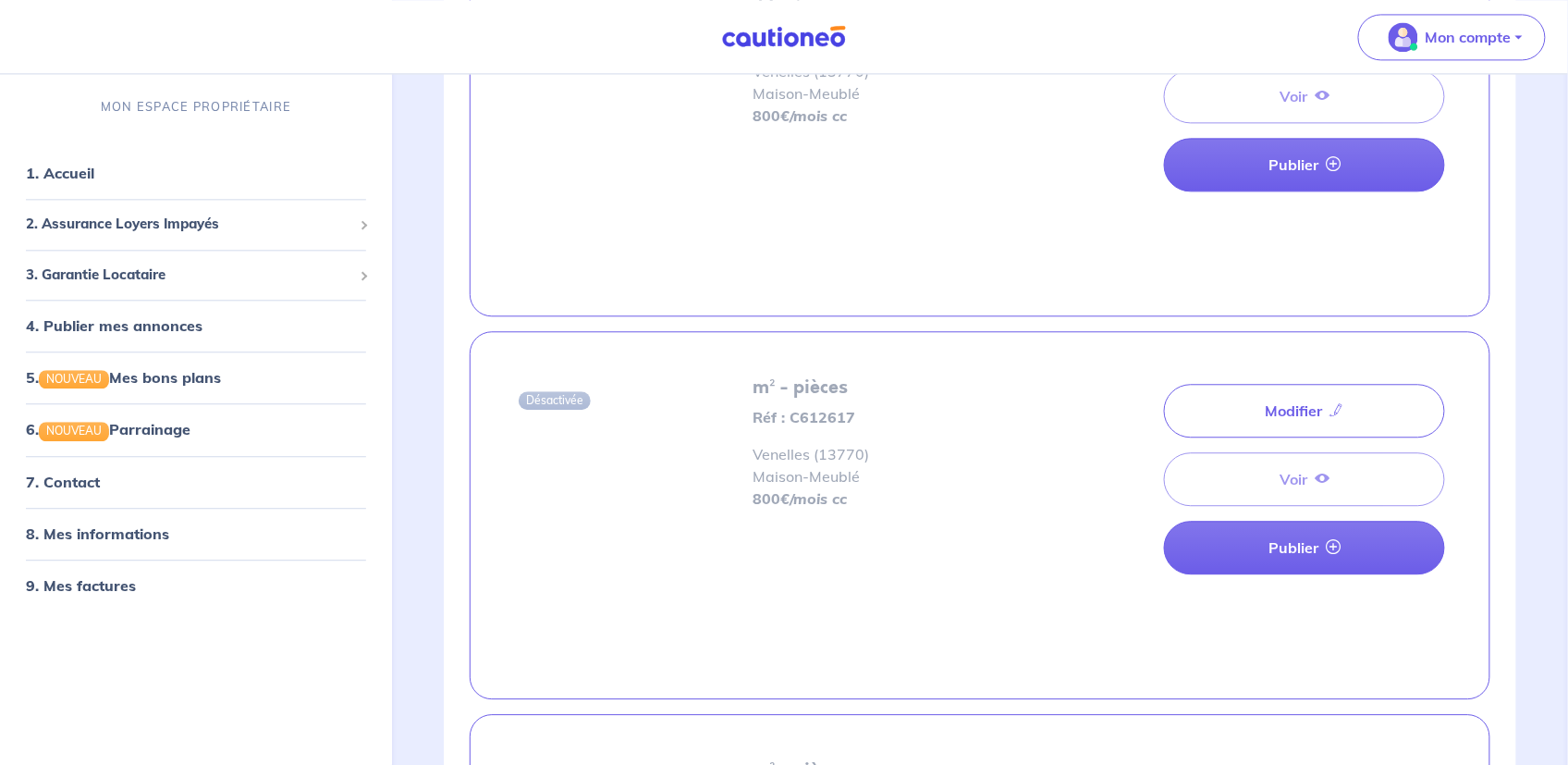
click at [1295, 474] on div "Modifier Voir Publier" at bounding box center [1304, 479] width 281 height 205
click at [1294, 474] on div "Modifier Voir Publier" at bounding box center [1304, 479] width 281 height 205
click at [1308, 543] on link "Publier" at bounding box center [1304, 547] width 281 height 53
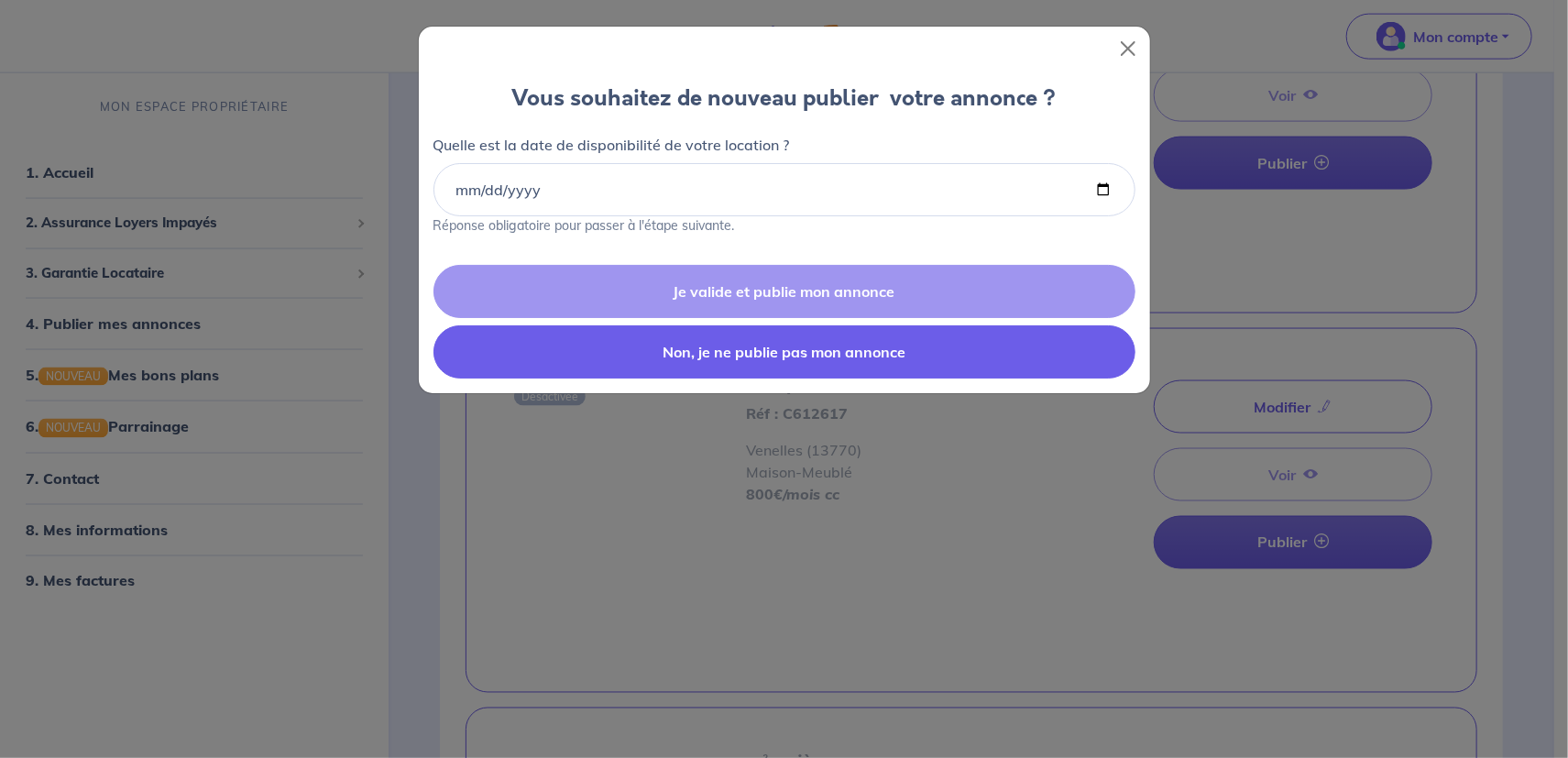
click at [782, 353] on button "Non, je ne publie pas mon annonce" at bounding box center [784, 352] width 702 height 53
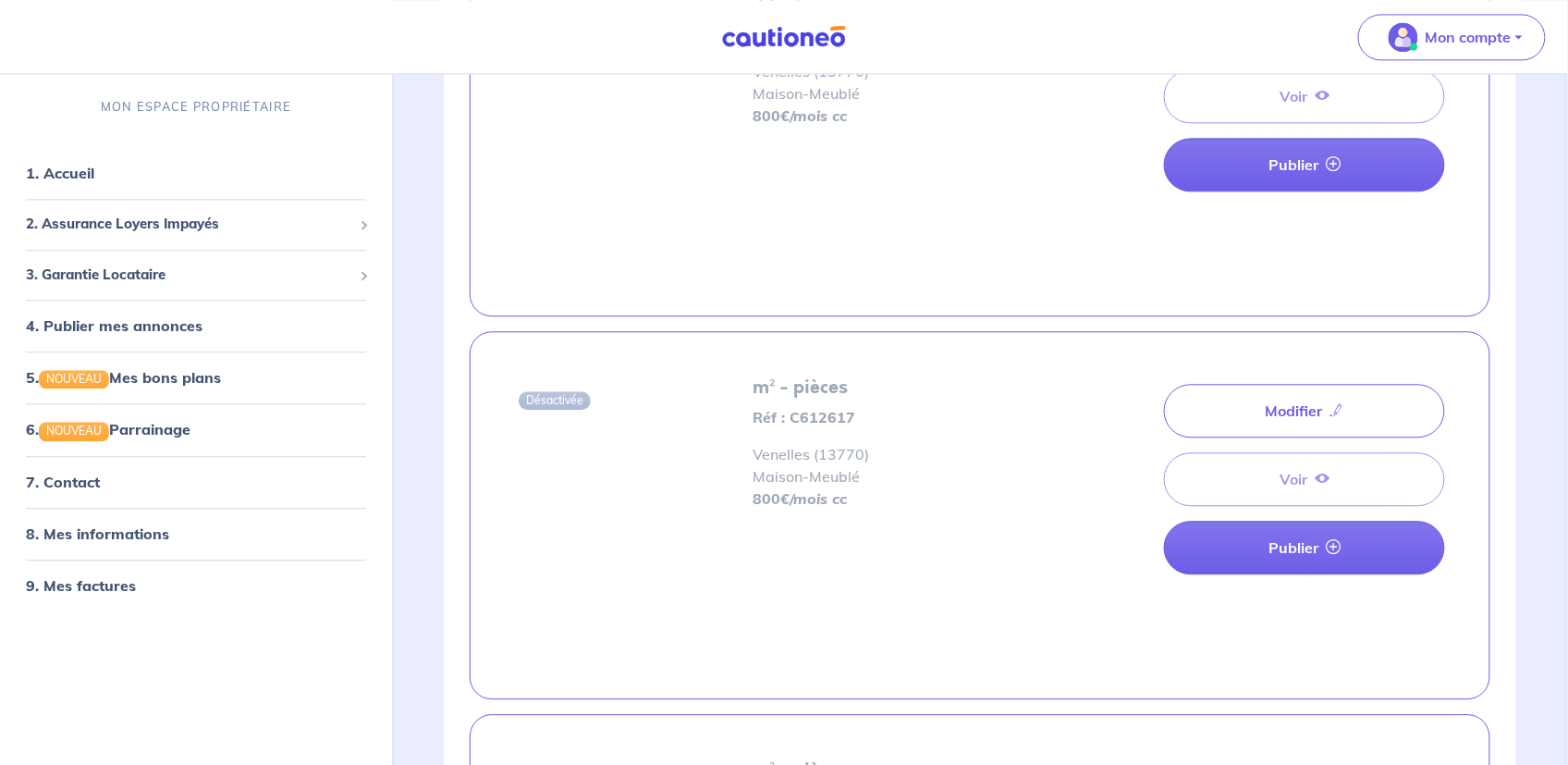
click at [560, 396] on span "Désactivée" at bounding box center [554, 400] width 72 height 19
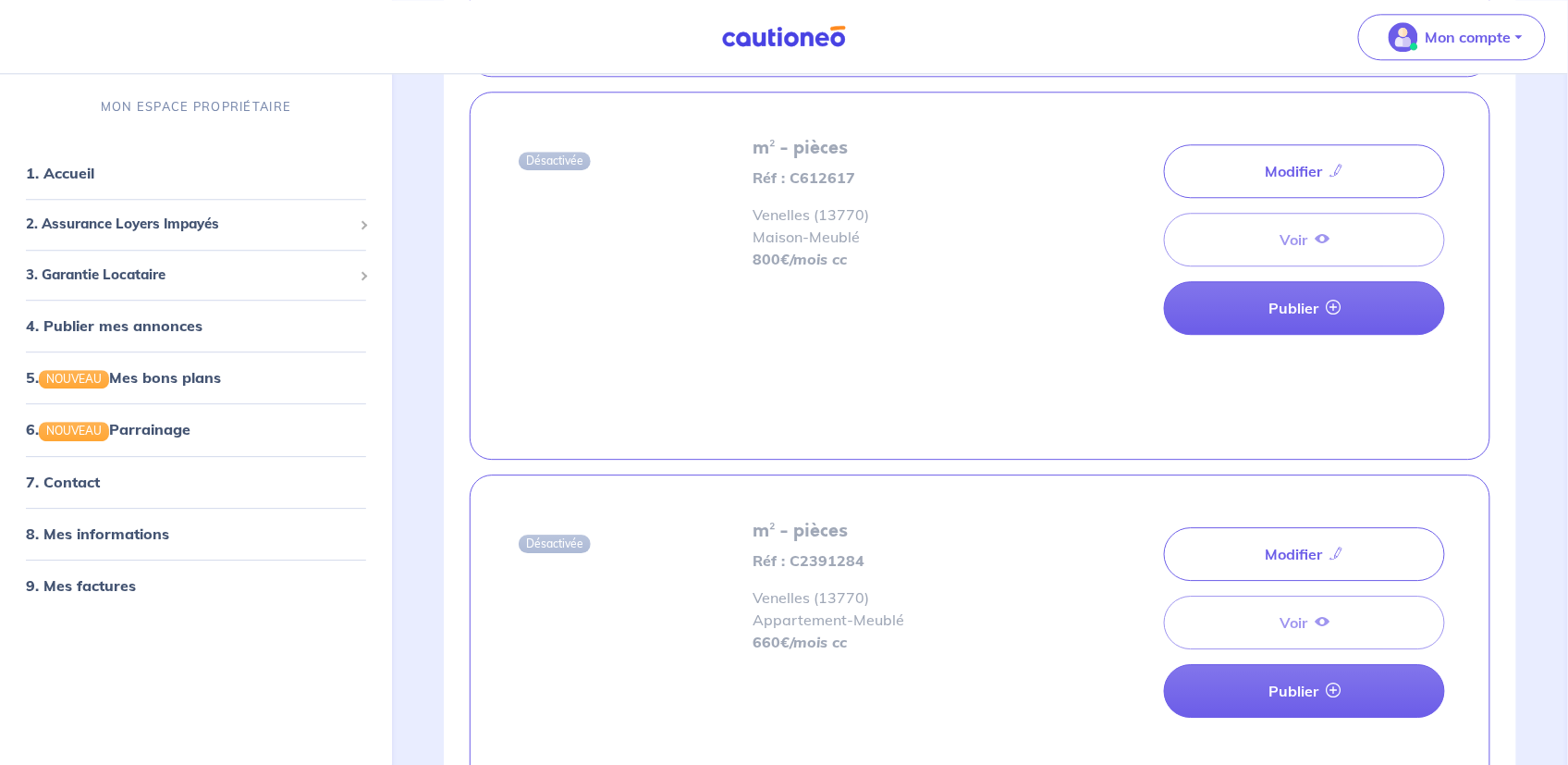
scroll to position [1665, 0]
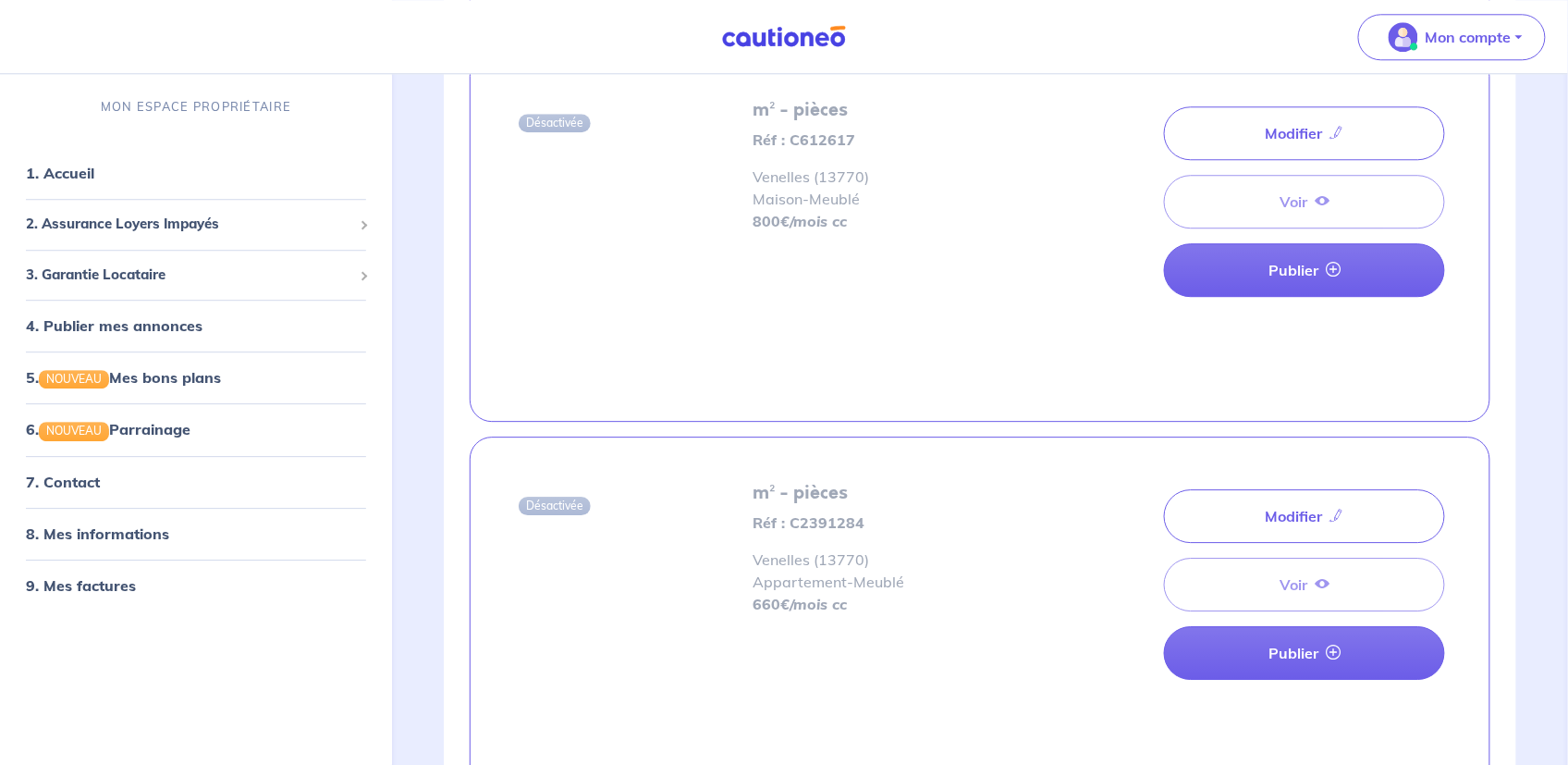
drag, startPoint x: 856, startPoint y: 298, endPoint x: 794, endPoint y: 295, distance: 62.1
click at [795, 295] on div "m² - pièces Réf : C612617 Venelles (13770) Maison - Meublé 800 €/mois cc" at bounding box center [901, 237] width 317 height 277
click at [89, 536] on link "8. Mes informations" at bounding box center [95, 533] width 138 height 19
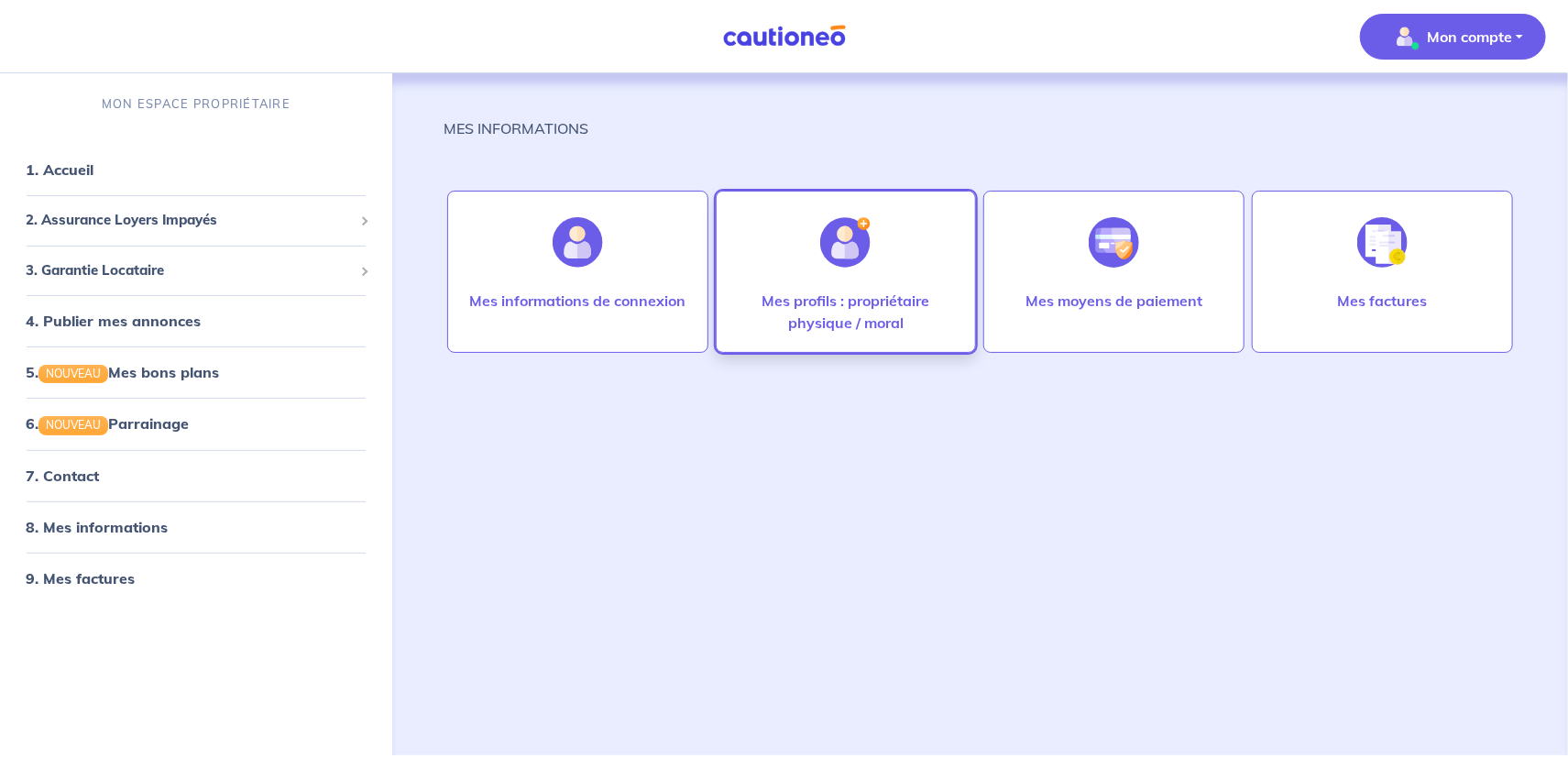
click at [850, 302] on p "Mes profils : propriétaire physique / moral" at bounding box center [846, 311] width 223 height 44
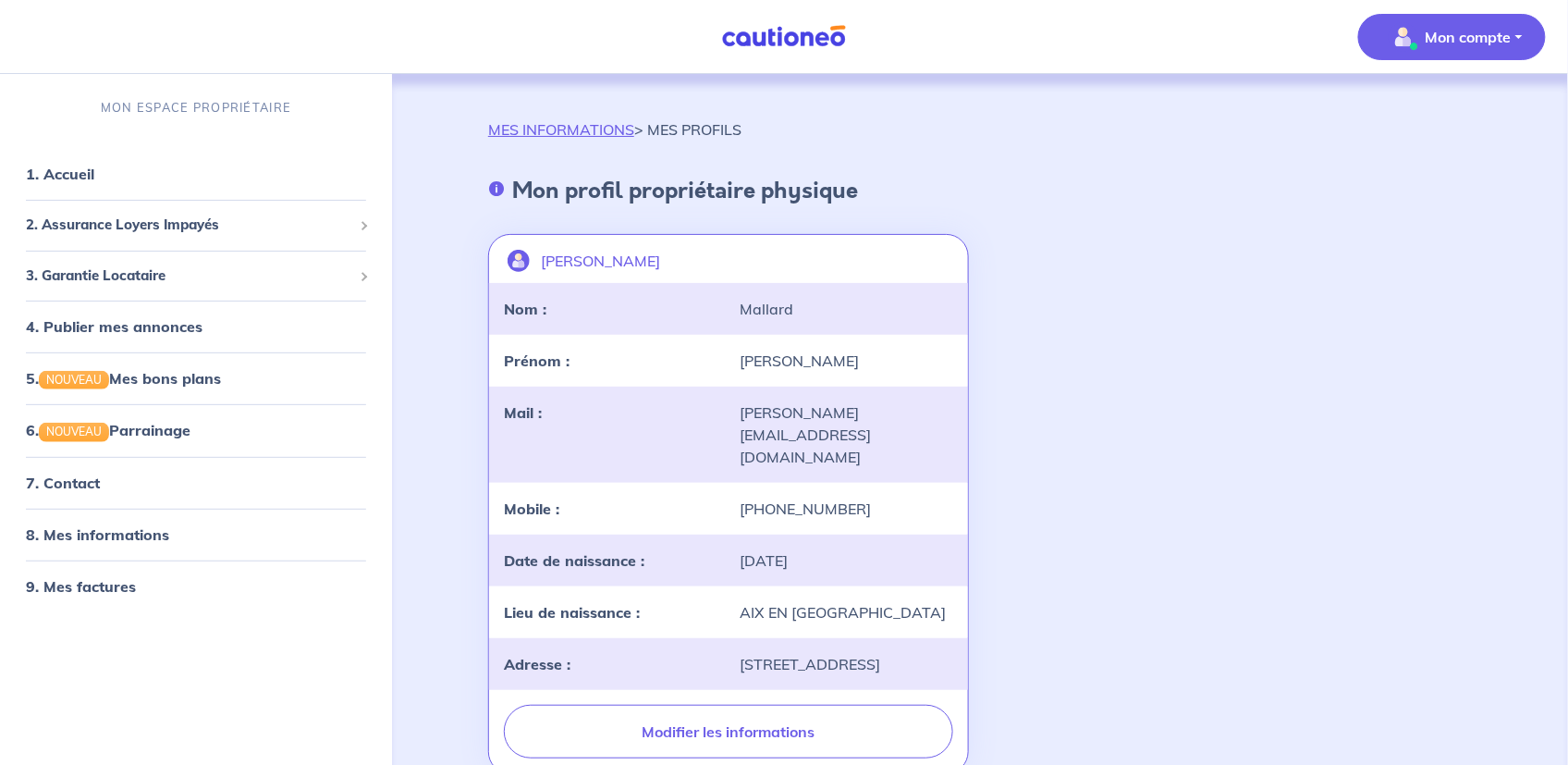
click at [1437, 37] on p "Mon compte" at bounding box center [1468, 36] width 86 height 23
click at [1427, 114] on link "Mes informations" at bounding box center [1433, 114] width 149 height 30
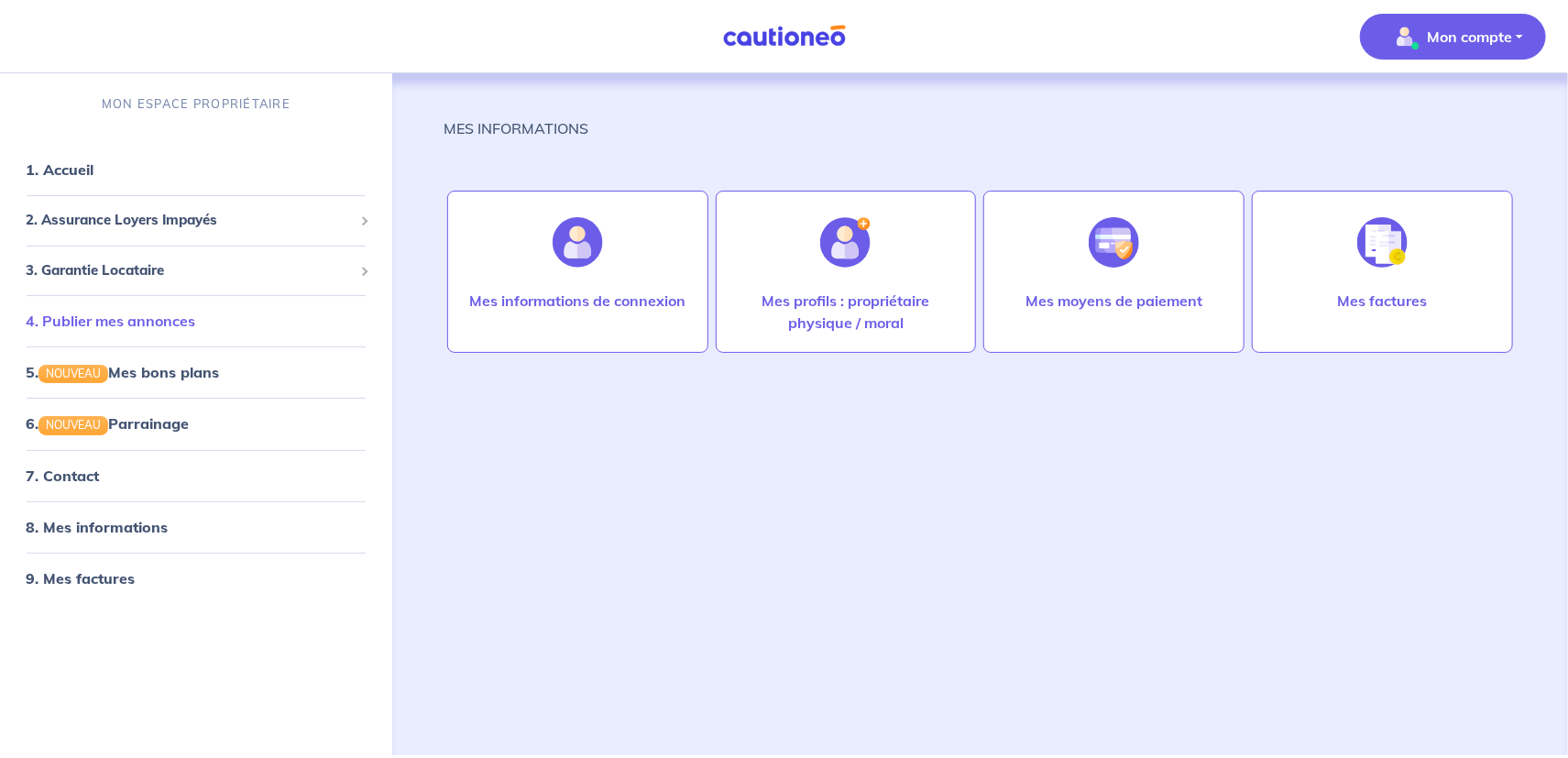
click at [152, 320] on link "4. Publier mes annonces" at bounding box center [110, 320] width 170 height 19
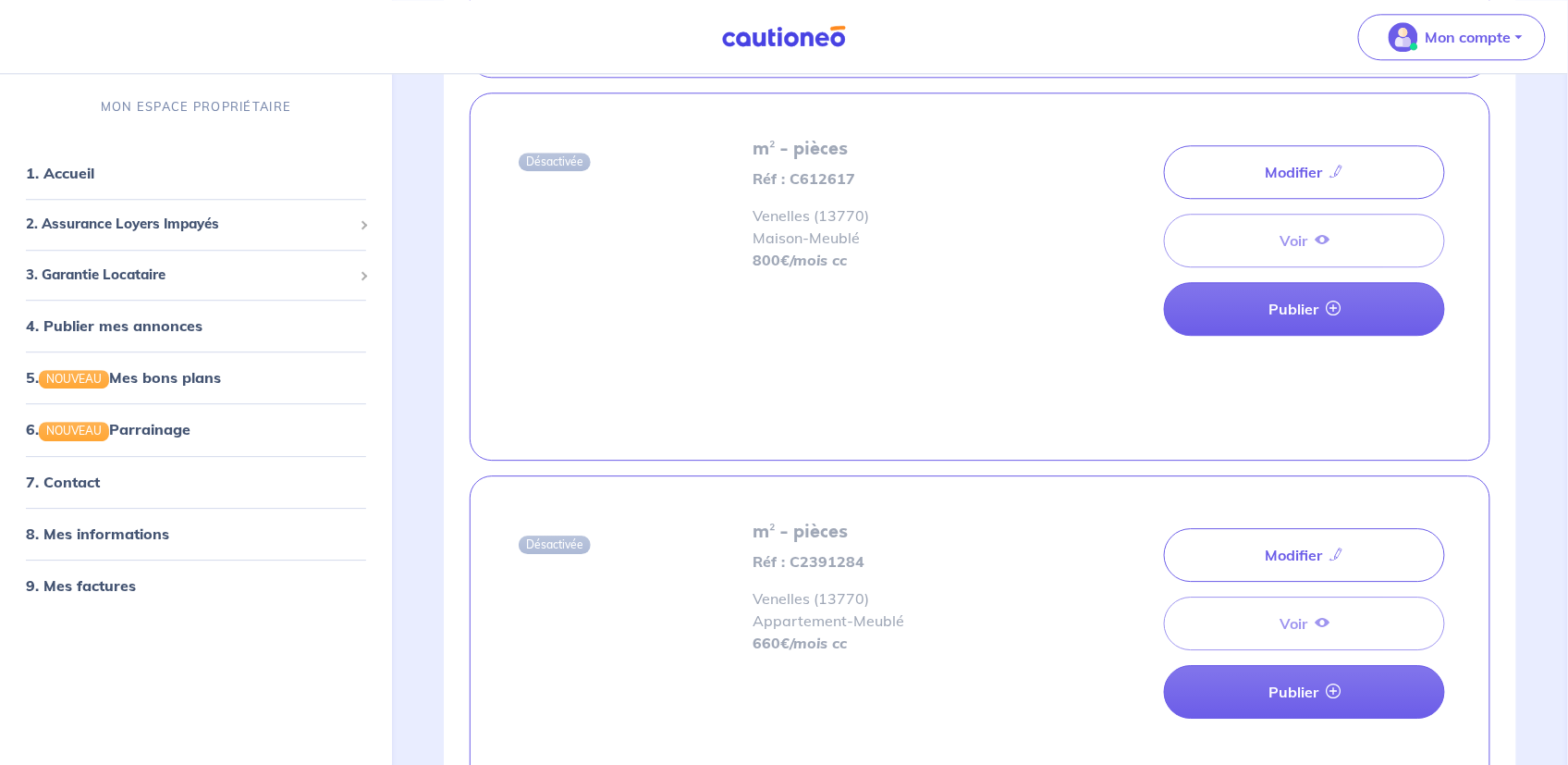
scroll to position [1893, 0]
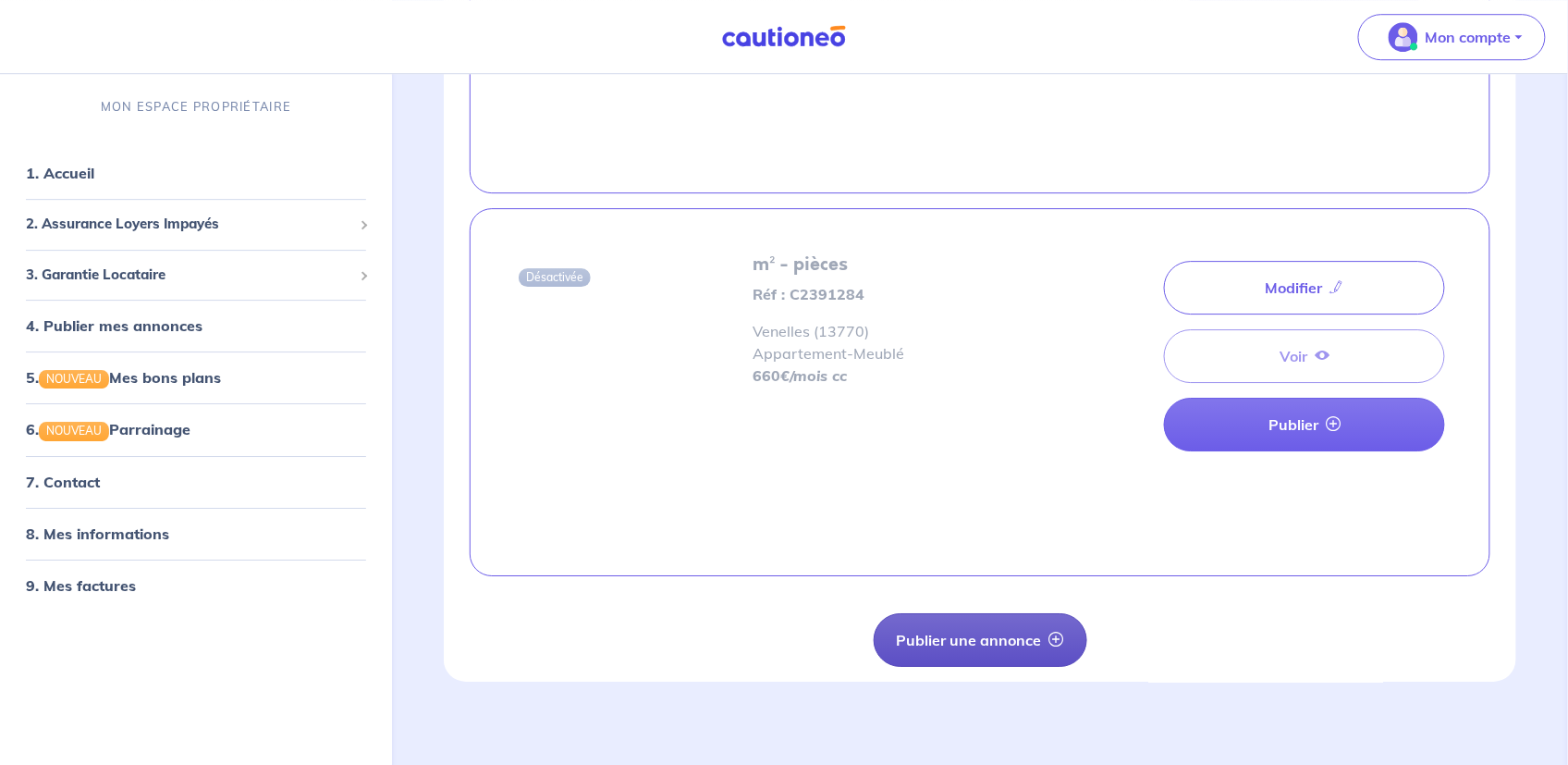
click at [991, 635] on button "Publier une annonce" at bounding box center [980, 640] width 214 height 53
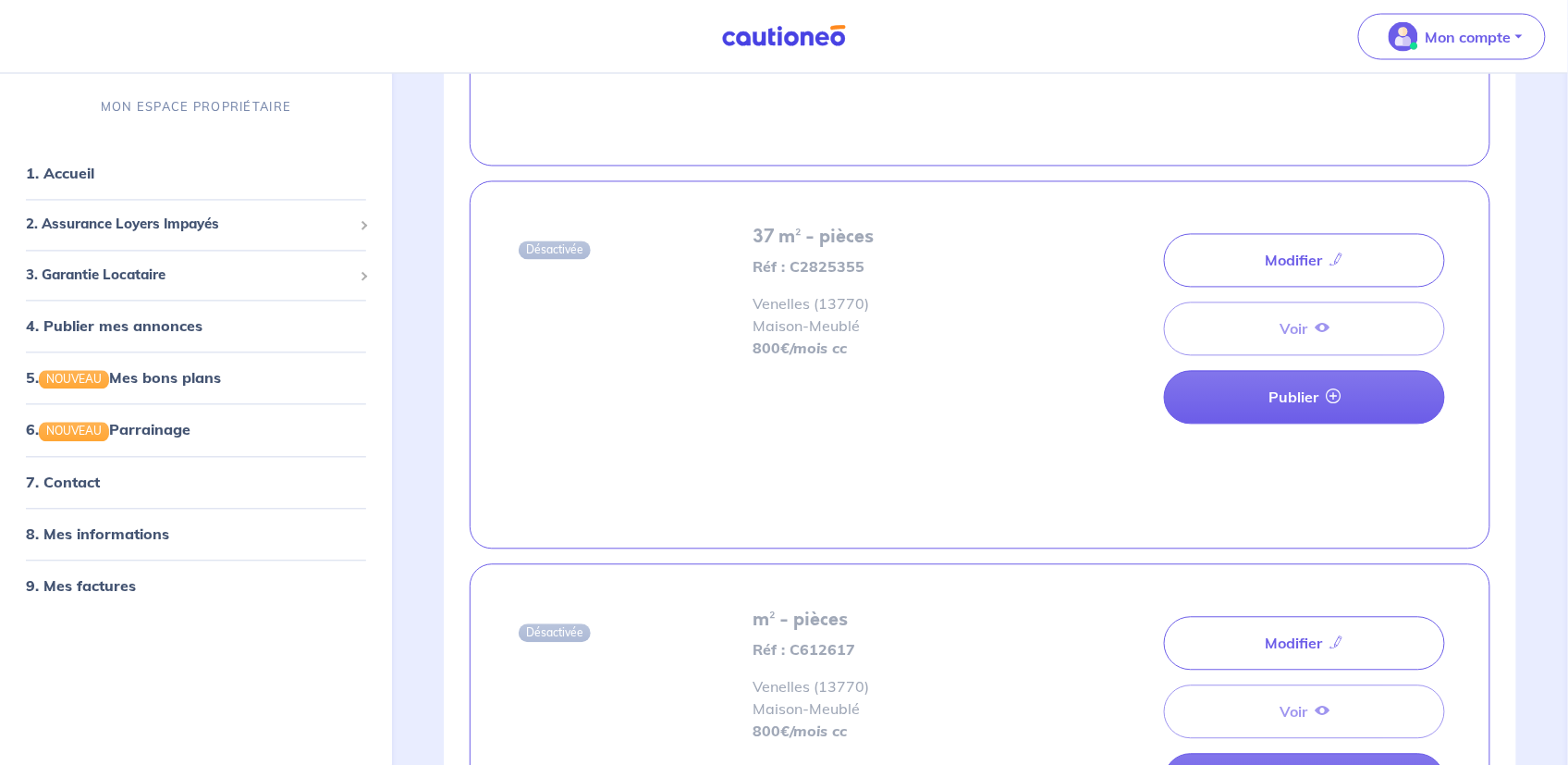
scroll to position [1893, 0]
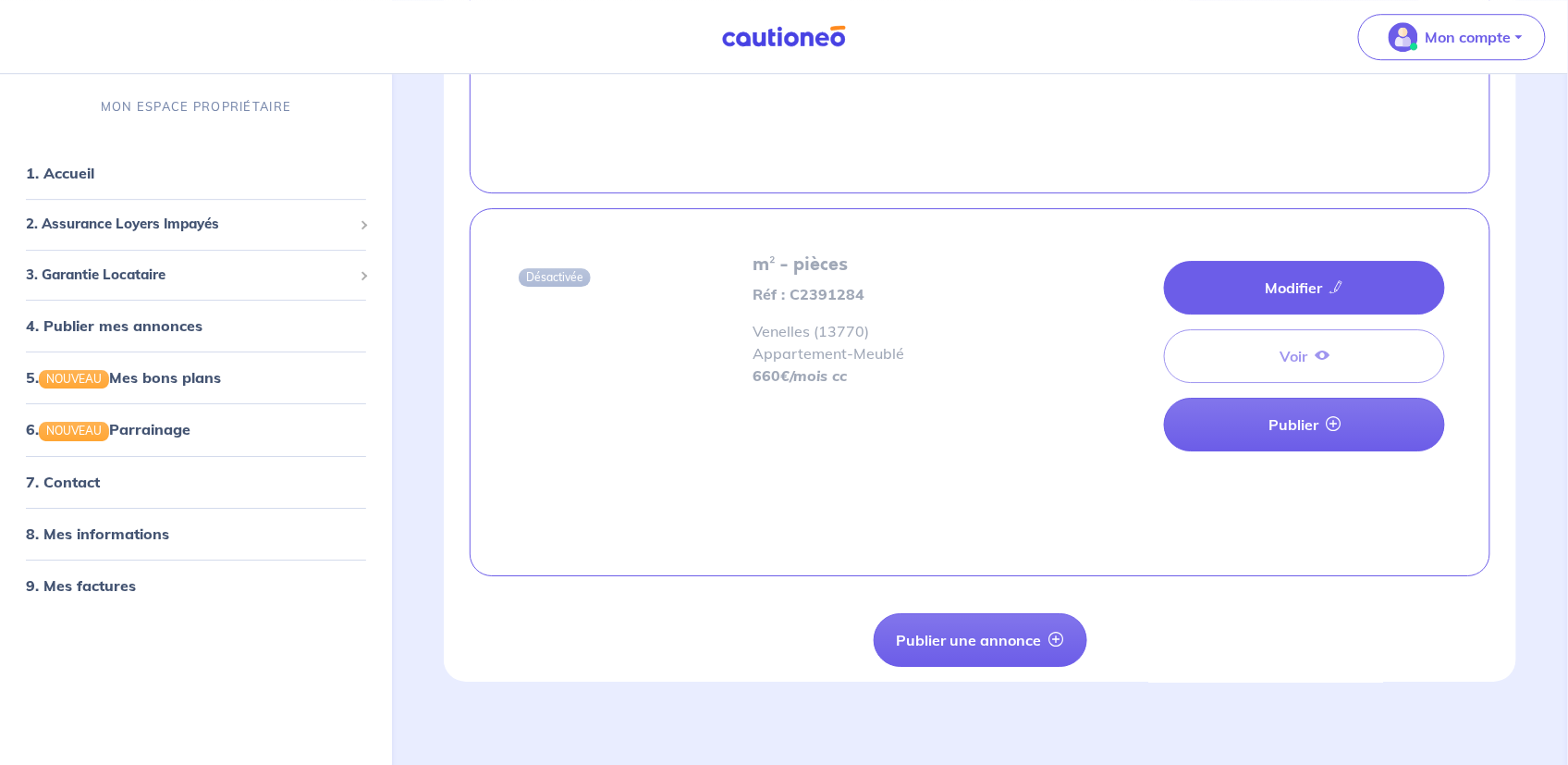
drag, startPoint x: 800, startPoint y: 271, endPoint x: 1294, endPoint y: 283, distance: 494.1
click at [1294, 283] on link "Modifier" at bounding box center [1304, 288] width 281 height 53
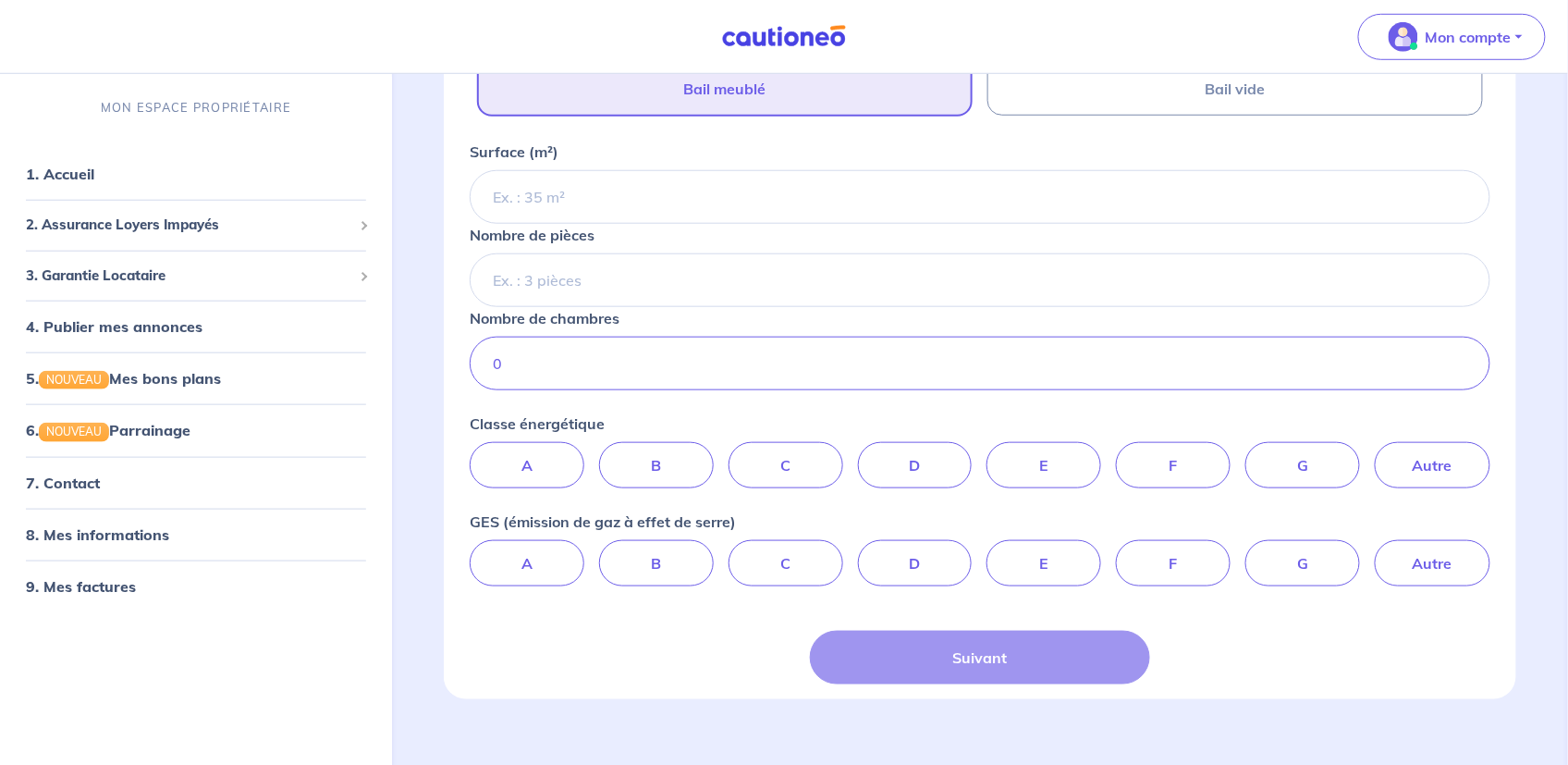
scroll to position [479, 0]
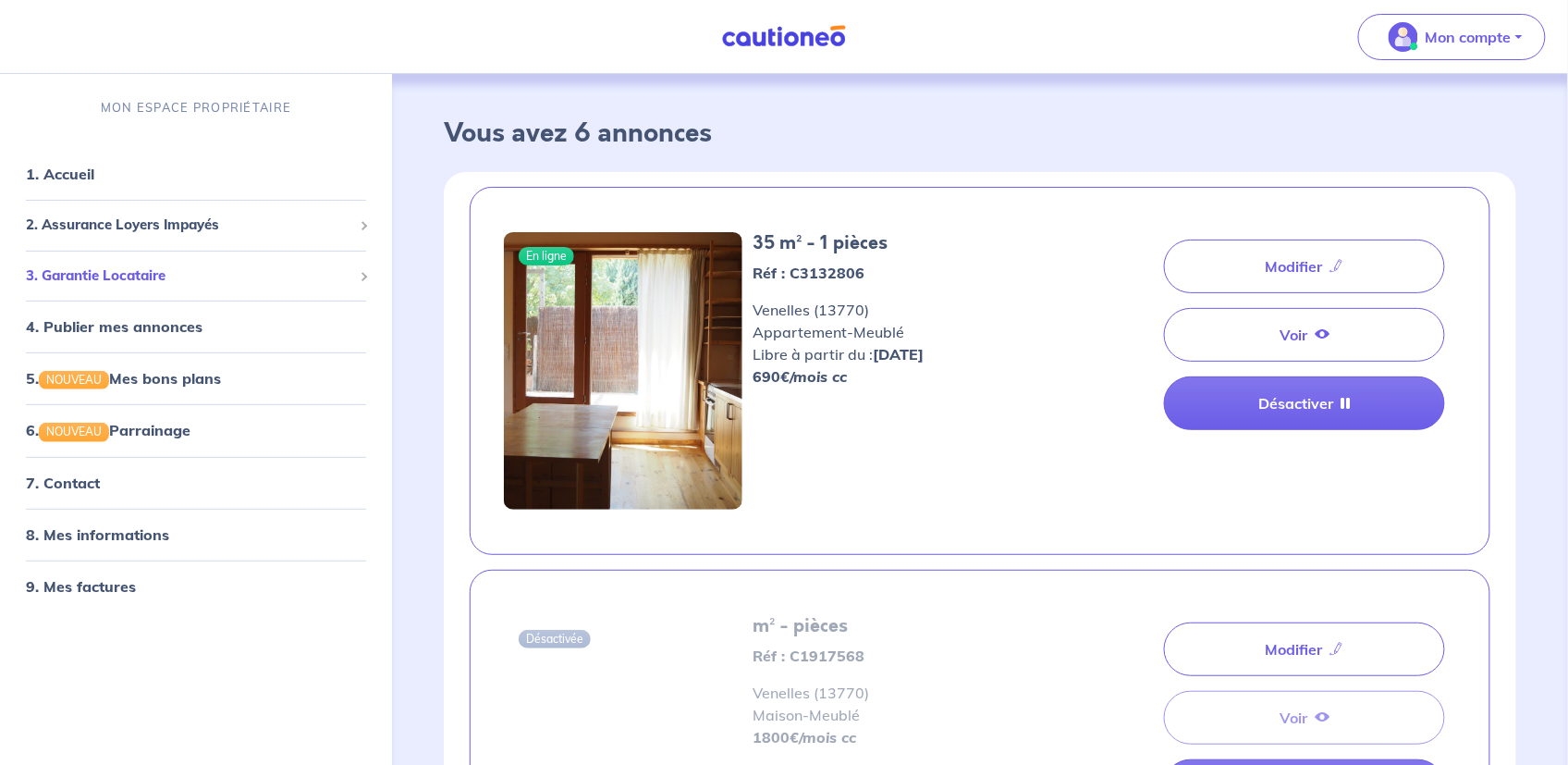
click at [72, 275] on span "3. Garantie Locataire" at bounding box center [188, 275] width 326 height 22
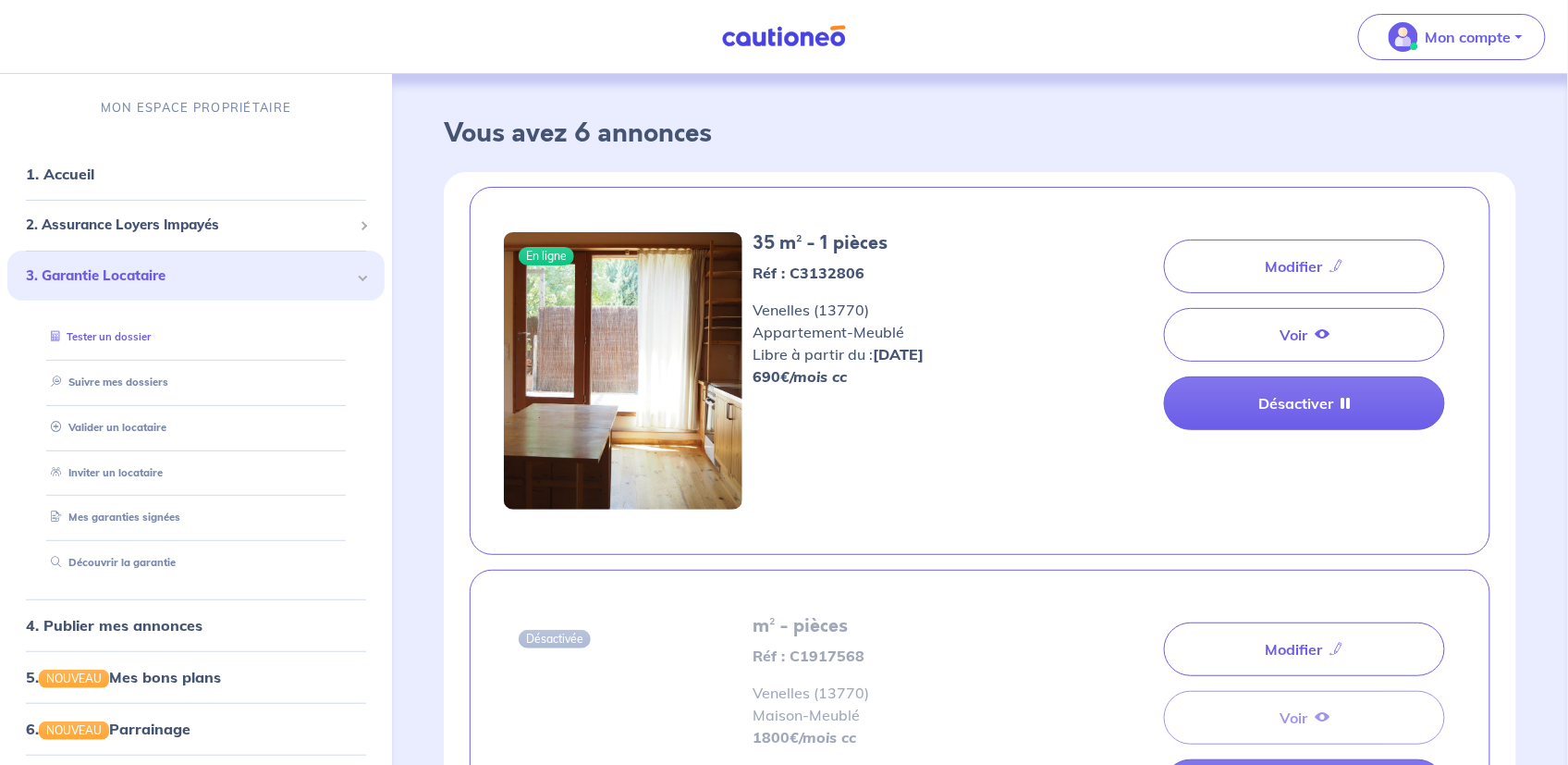
click at [91, 337] on link "Tester un dossier" at bounding box center [97, 336] width 107 height 13
